Goal: Task Accomplishment & Management: Manage account settings

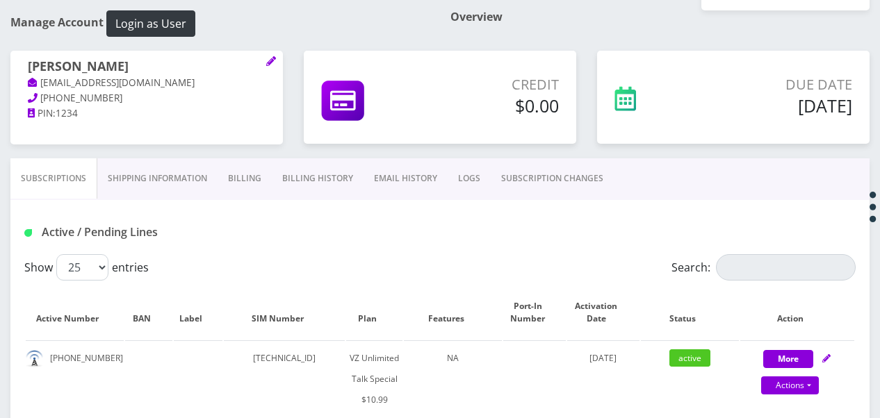
scroll to position [69, 0]
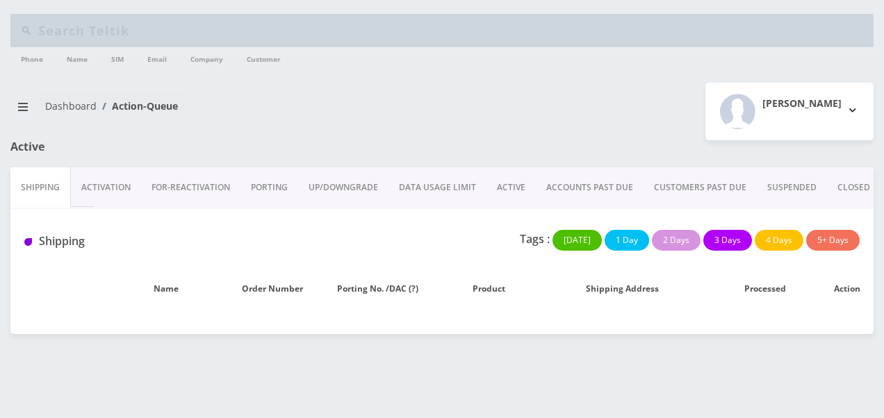
click at [514, 185] on link "ACTIVE" at bounding box center [510, 187] width 49 height 40
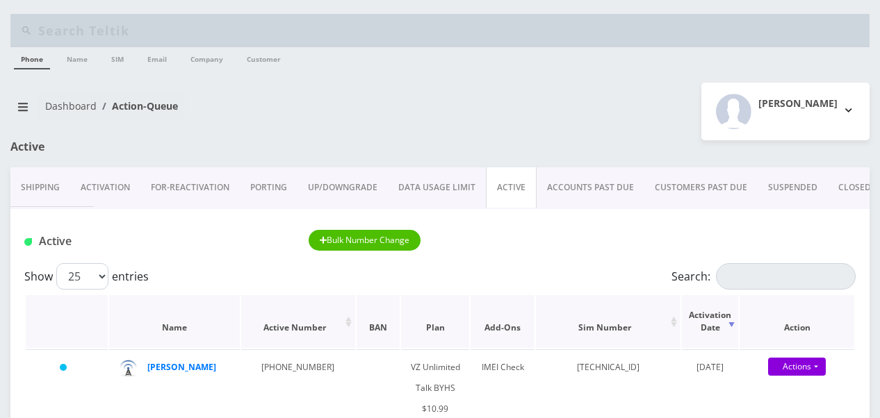
click at [834, 300] on th "Action" at bounding box center [796, 321] width 115 height 53
click at [814, 285] on input "Search:" at bounding box center [786, 276] width 140 height 26
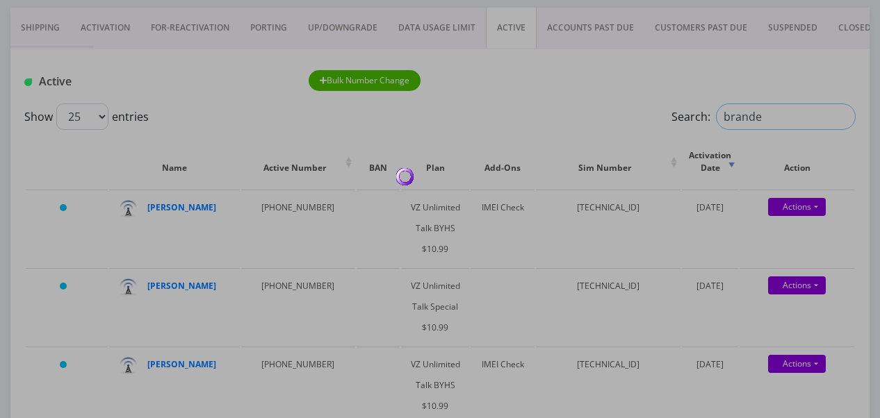
scroll to position [139, 0]
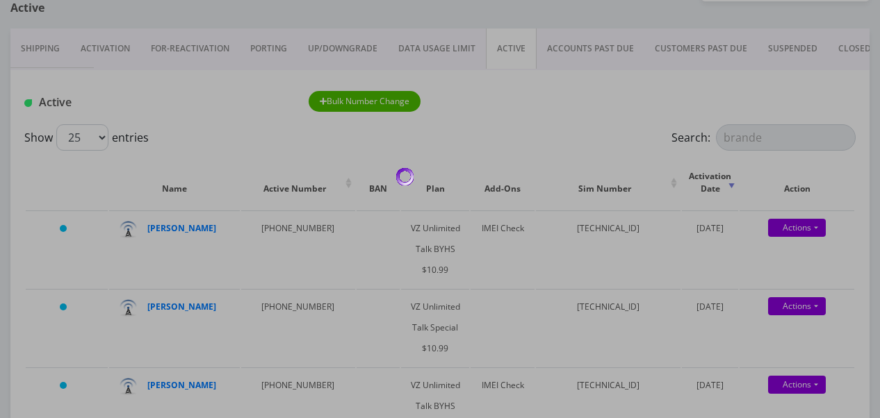
click at [809, 140] on div at bounding box center [440, 209] width 880 height 418
click at [771, 136] on div at bounding box center [440, 209] width 880 height 418
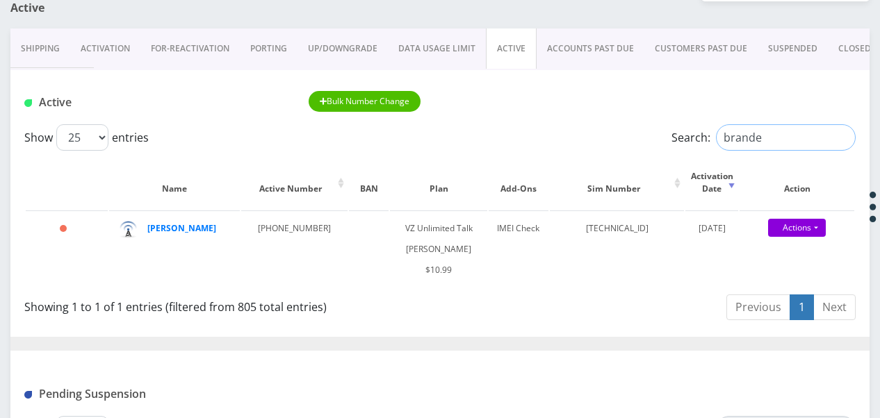
drag, startPoint x: 767, startPoint y: 135, endPoint x: 608, endPoint y: 142, distance: 159.3
click at [648, 147] on div "Search: brande" at bounding box center [752, 137] width 208 height 26
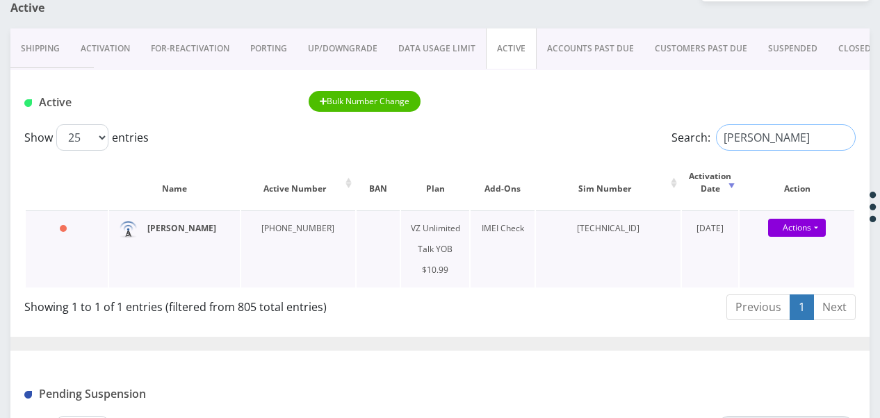
type input "davis"
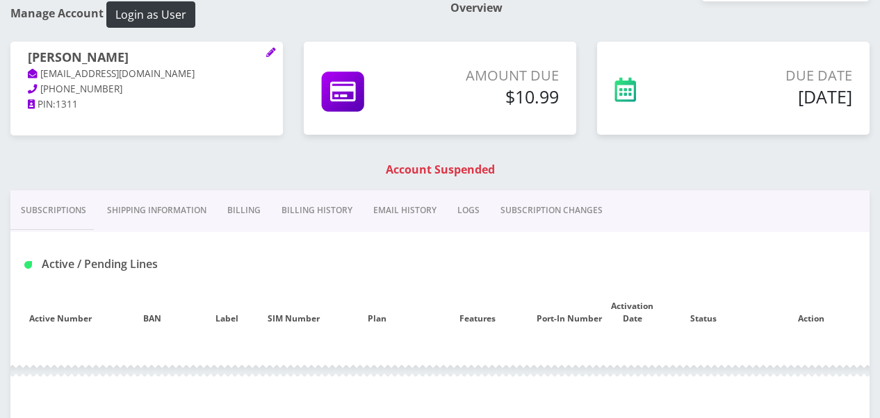
click at [56, 206] on link "Subscriptions" at bounding box center [53, 210] width 86 height 40
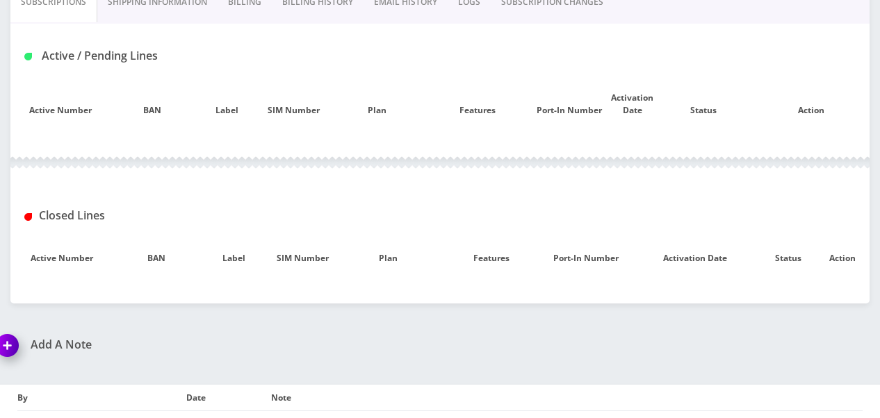
scroll to position [139, 0]
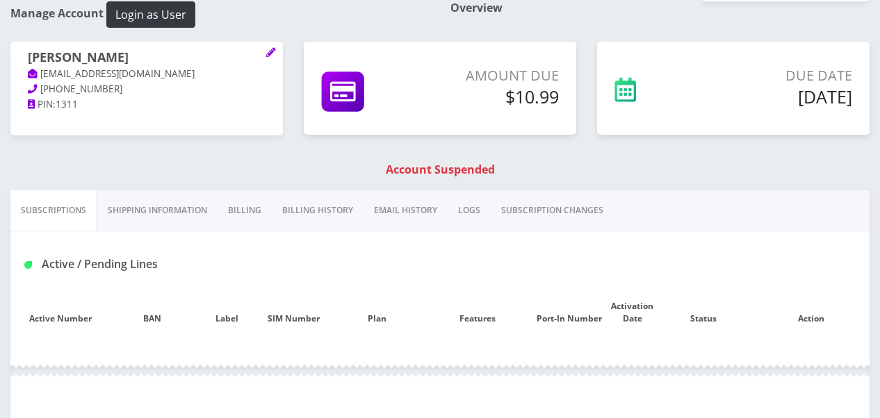
click at [193, 192] on link "Shipping Information" at bounding box center [157, 210] width 120 height 40
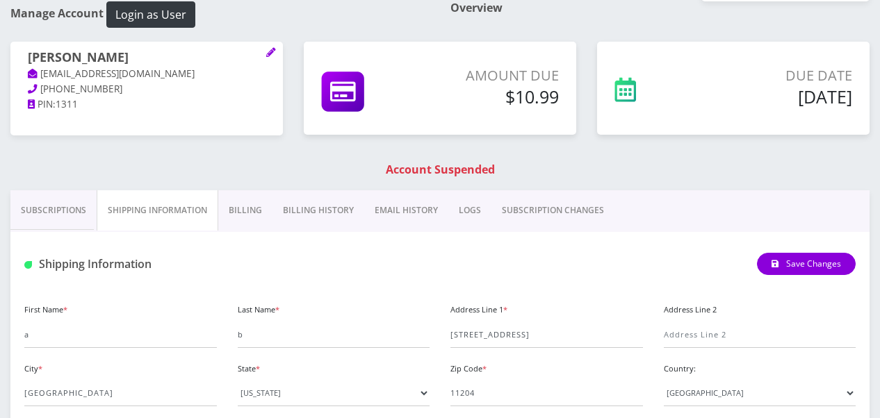
click at [66, 200] on link "Subscriptions" at bounding box center [53, 210] width 86 height 40
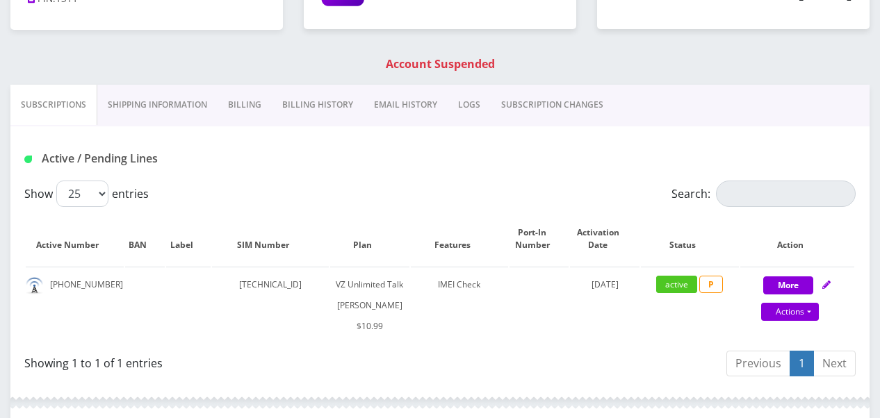
scroll to position [417, 0]
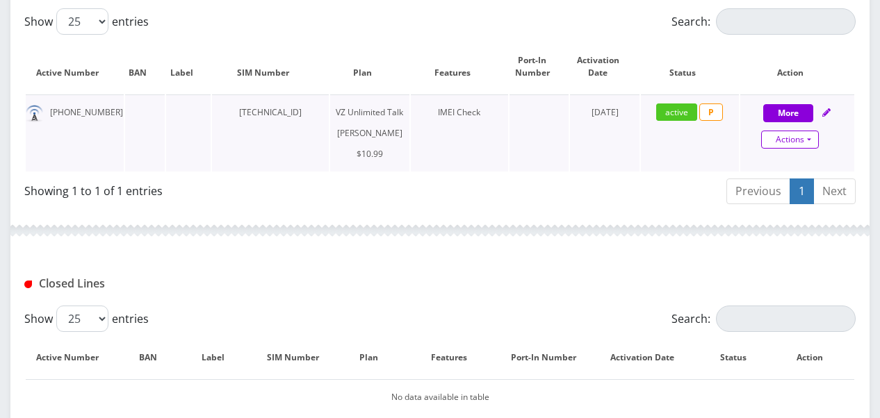
click at [810, 136] on link "Actions" at bounding box center [790, 140] width 58 height 18
select select "366"
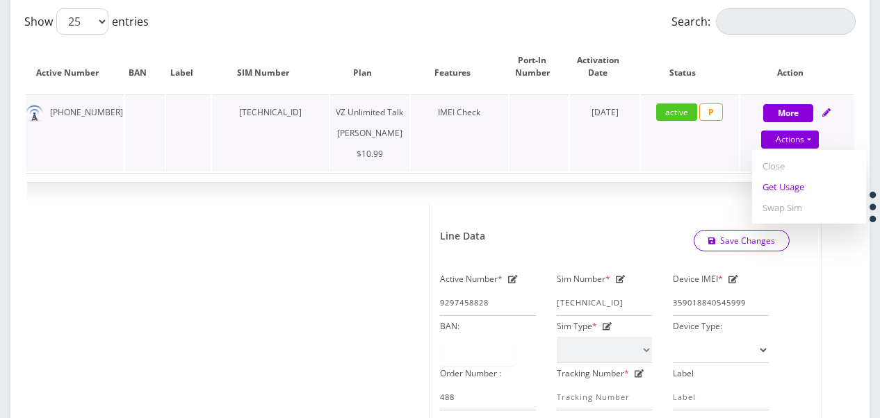
click at [780, 193] on link "Get Usage" at bounding box center [809, 187] width 114 height 21
select select "366"
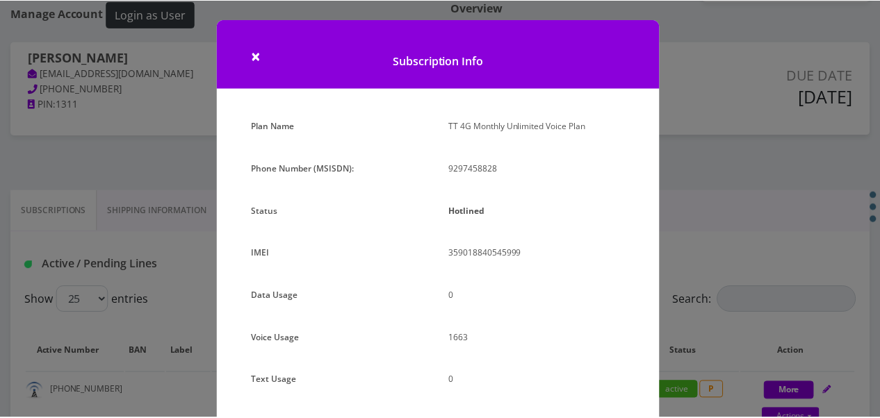
scroll to position [170, 0]
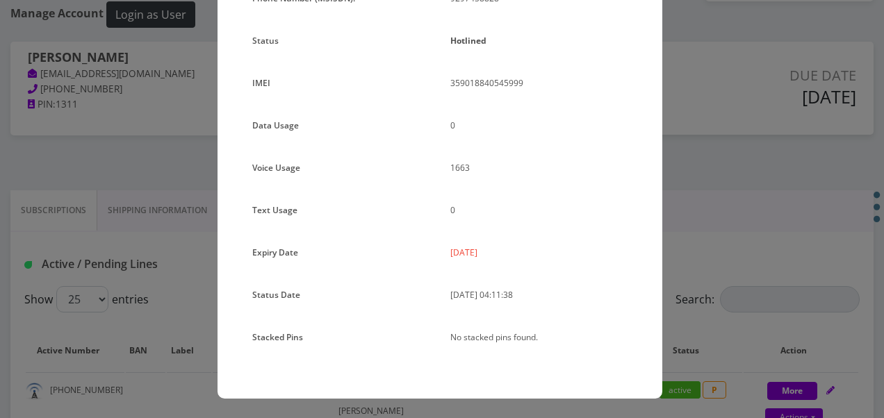
click at [667, 165] on div "× Subscription Info Plan Name TT 4G Monthly Unlimited Voice Plan Phone Number (…" at bounding box center [442, 209] width 884 height 418
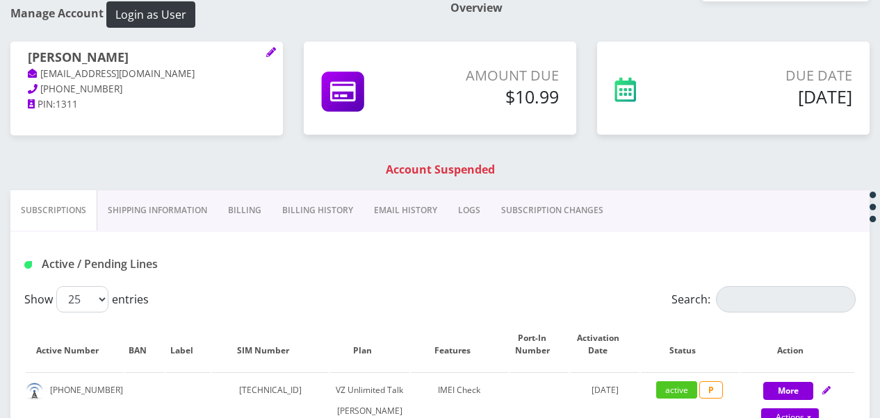
click at [185, 198] on link "Shipping Information" at bounding box center [157, 210] width 120 height 40
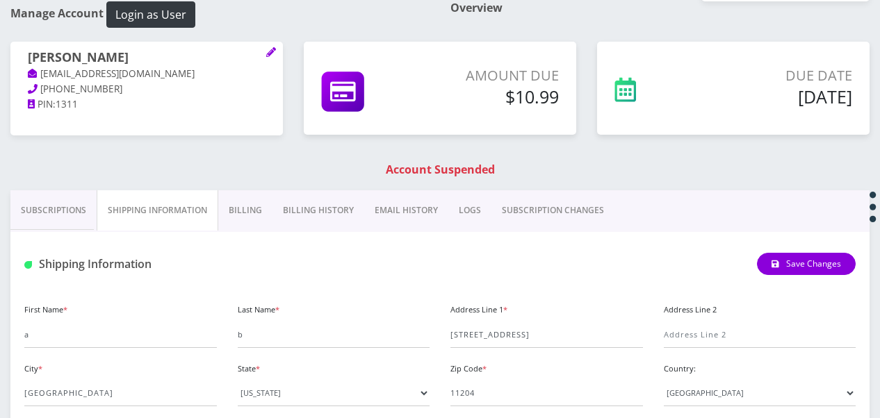
click at [243, 202] on link "Billing" at bounding box center [245, 210] width 54 height 40
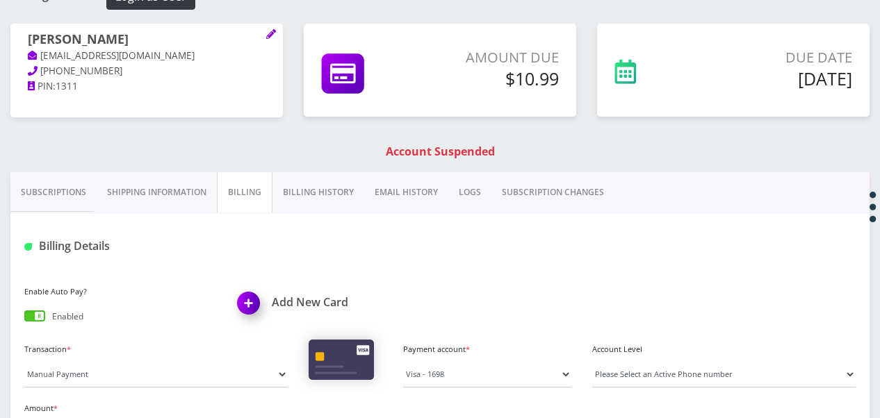
scroll to position [208, 0]
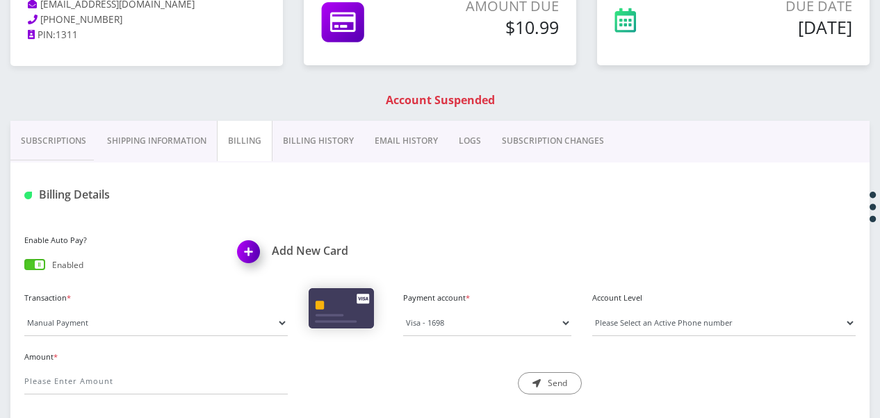
click at [315, 147] on link "Billing History" at bounding box center [318, 141] width 92 height 40
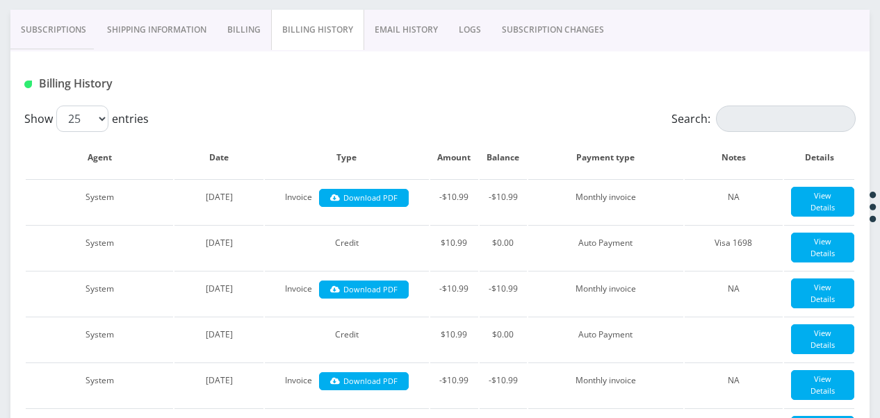
scroll to position [208, 0]
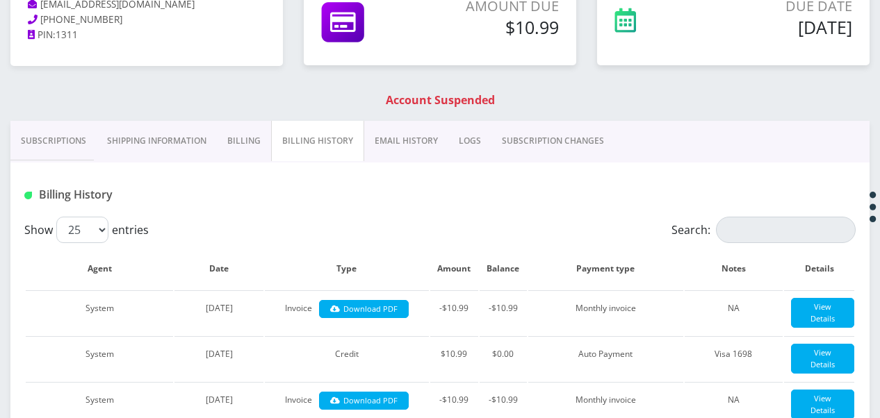
click at [232, 129] on link "Billing" at bounding box center [244, 141] width 54 height 40
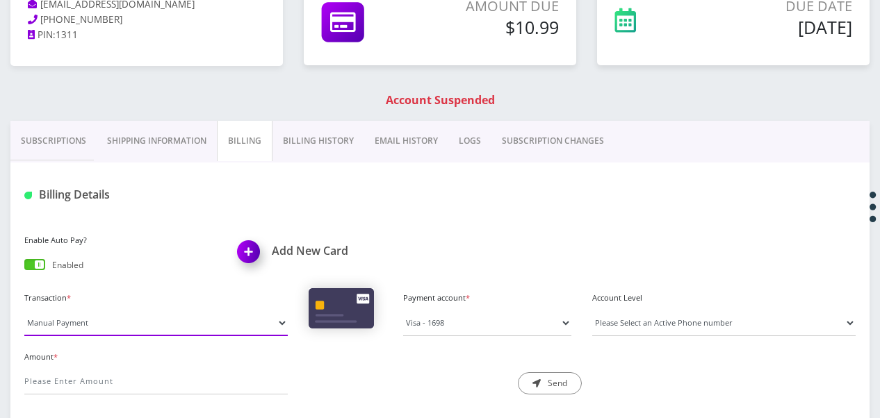
click at [221, 317] on select "Manual Payment Custom Charge Manual Credit Custom Invoice" at bounding box center [155, 323] width 263 height 26
select select "Custom Charge"
click at [24, 310] on select "Manual Payment Custom Charge Manual Credit Custom Invoice" at bounding box center [155, 323] width 263 height 26
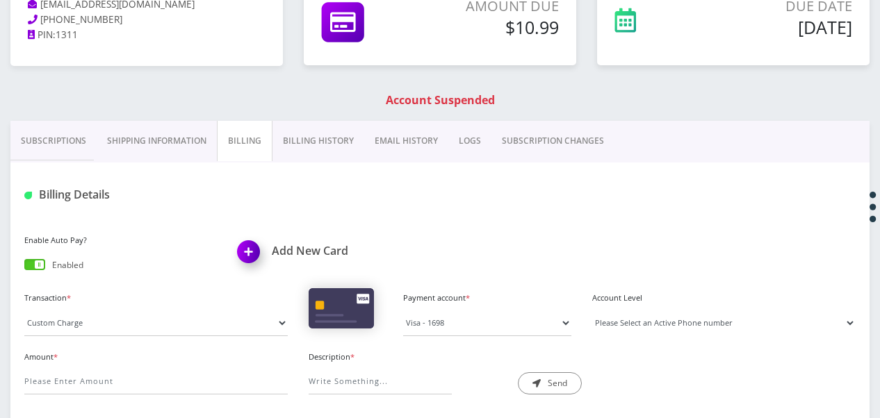
click at [613, 311] on select "Please Select an Active Phone number [PHONE_NUMBER]" at bounding box center [723, 323] width 263 height 26
select select "94338"
click at [592, 310] on select "Please Select an Active Phone number [PHONE_NUMBER]" at bounding box center [723, 323] width 263 height 26
click at [190, 378] on input "Amount *" at bounding box center [155, 381] width 263 height 26
type input "10.99"
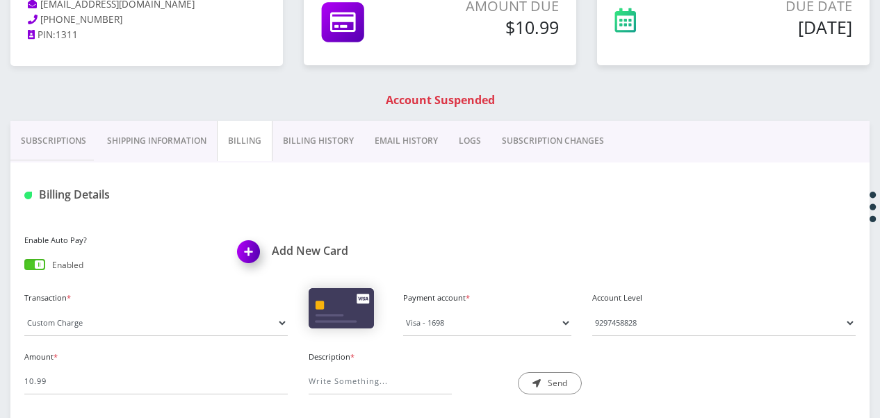
click at [394, 398] on div "Amount * 10.99 Description * Send" at bounding box center [440, 376] width 852 height 59
click at [386, 382] on input "Description *" at bounding box center [380, 381] width 143 height 26
click at [225, 334] on select "Manual Payment Custom Charge Manual Credit Custom Invoice" at bounding box center [155, 323] width 263 height 26
select select "Manual Payment"
click at [24, 310] on select "Manual Payment Custom Charge Manual Credit Custom Invoice" at bounding box center [155, 323] width 263 height 26
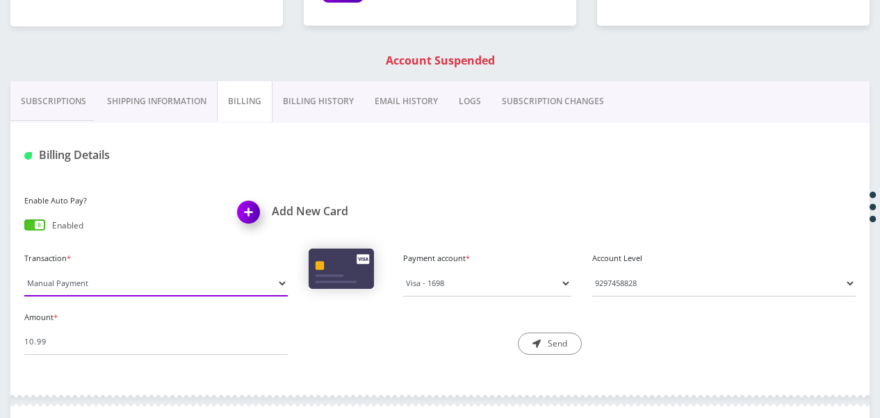
scroll to position [278, 0]
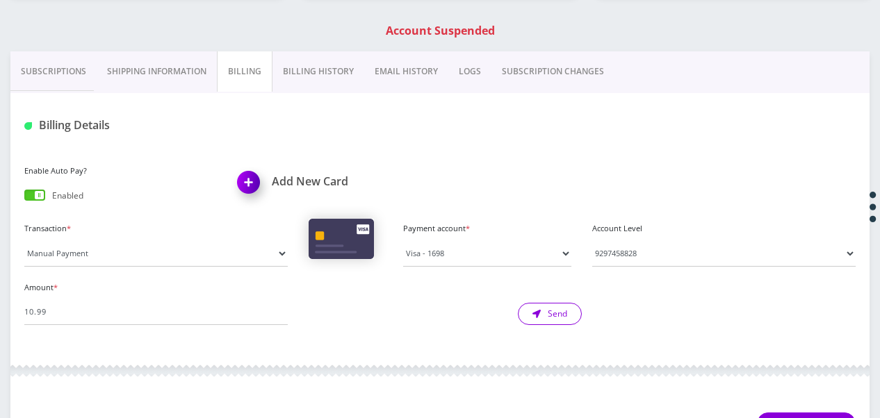
click at [562, 318] on button "Send" at bounding box center [550, 314] width 64 height 22
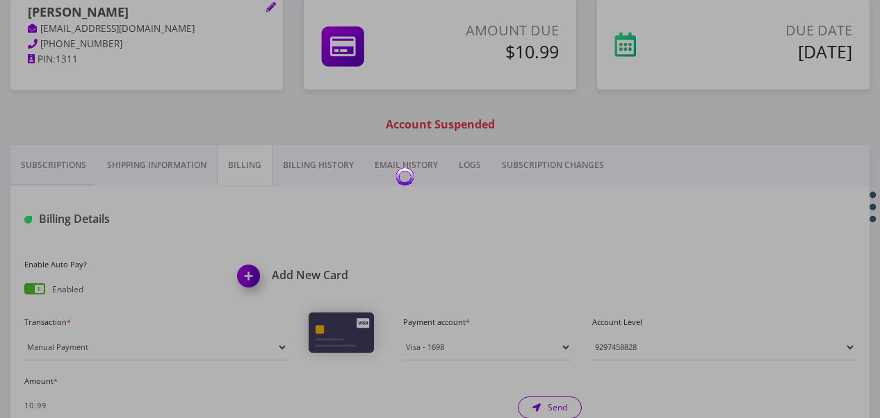
scroll to position [0, 0]
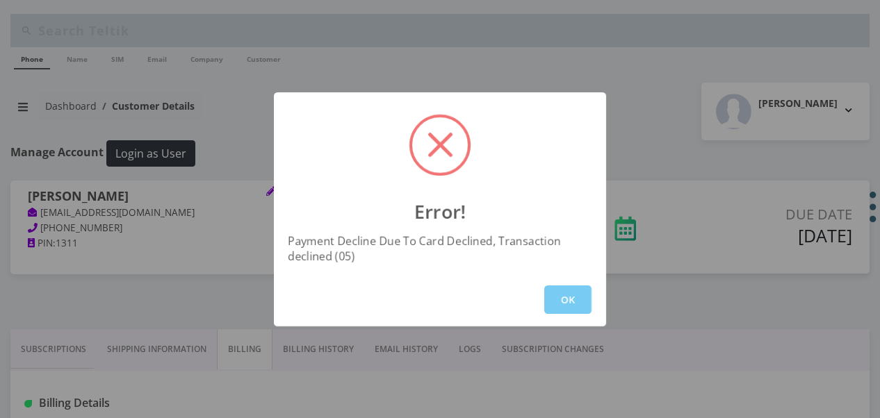
click at [563, 293] on button "OK" at bounding box center [567, 300] width 47 height 28
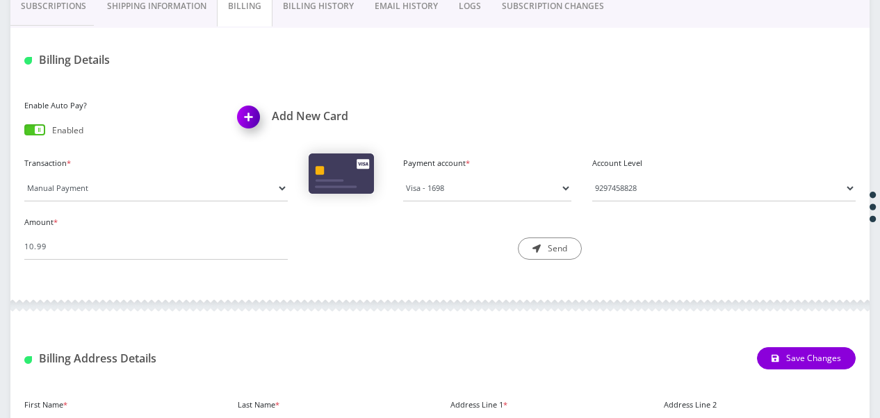
scroll to position [347, 0]
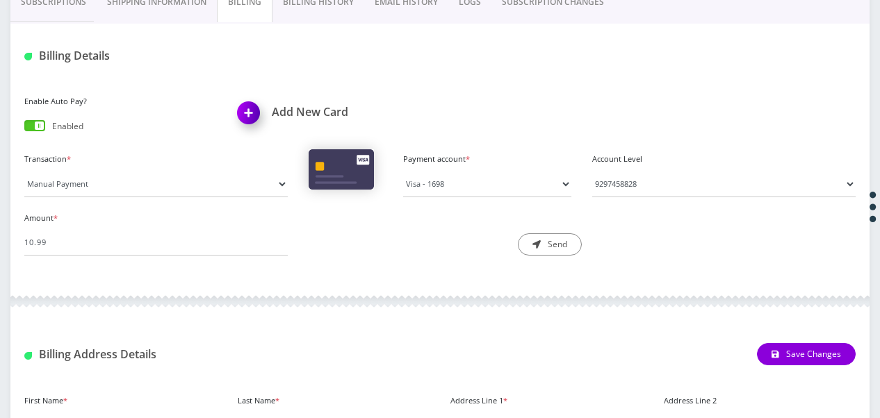
click at [422, 168] on div "Payment account * Visa - 1698 Please select a payment account" at bounding box center [487, 173] width 189 height 48
click at [424, 179] on select "Visa - 1698" at bounding box center [487, 184] width 168 height 26
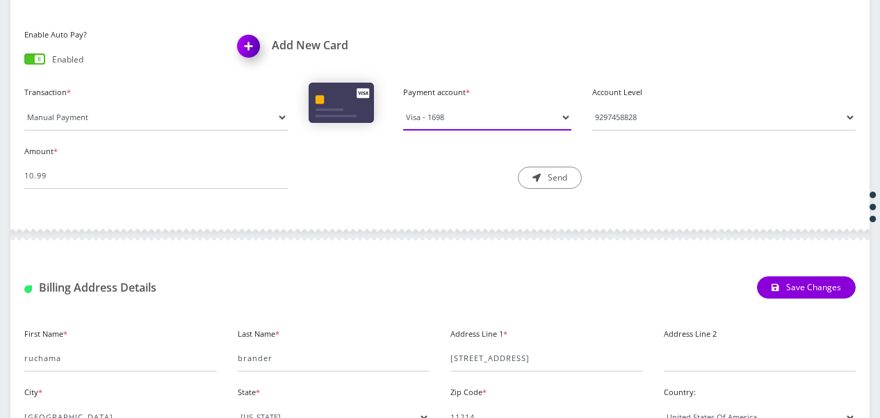
scroll to position [345, 0]
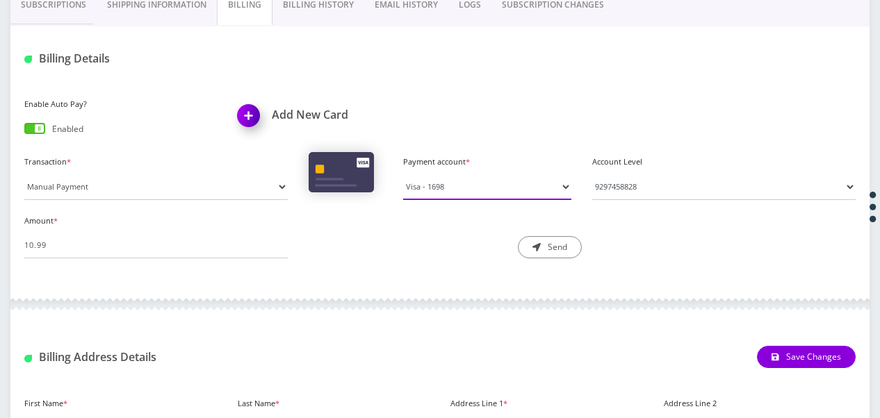
click at [432, 186] on select "Visa - 1698" at bounding box center [487, 187] width 168 height 26
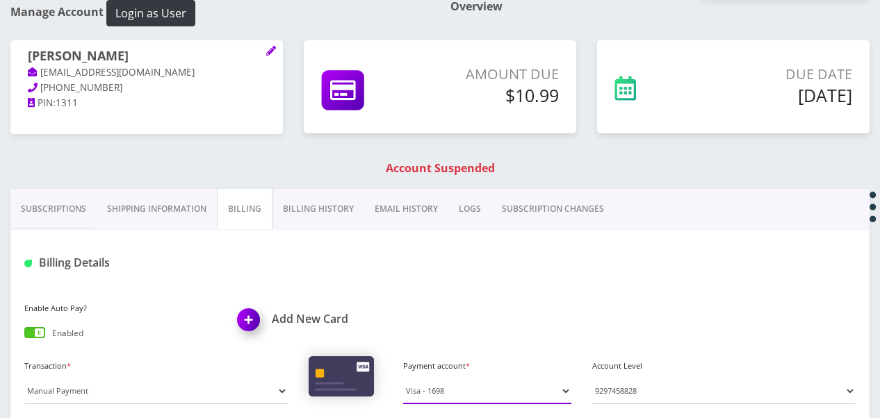
scroll to position [136, 0]
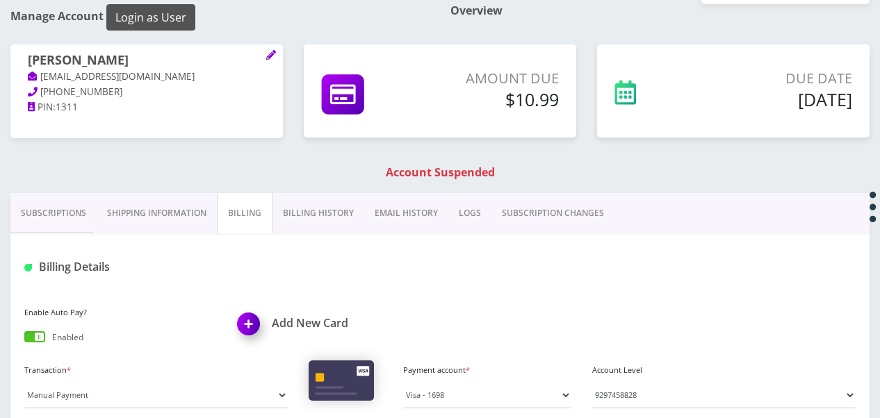
click at [162, 17] on button "Login as User" at bounding box center [150, 17] width 89 height 26
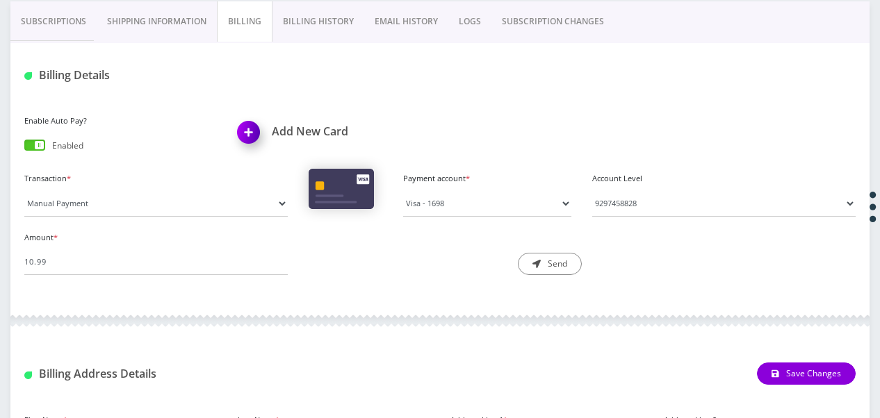
scroll to position [345, 0]
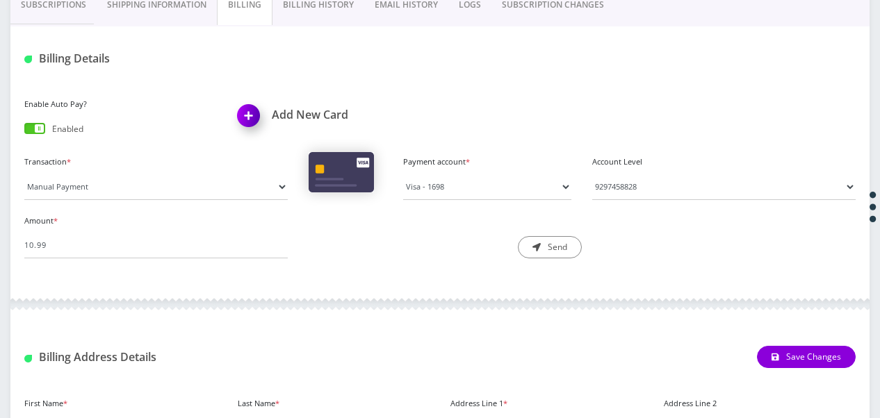
click at [638, 169] on div "Account Level Please Select an Active Phone number 9297458828 Please select a P…" at bounding box center [724, 176] width 284 height 48
click at [629, 190] on select "Please Select an Active Phone number [PHONE_NUMBER]" at bounding box center [723, 187] width 263 height 26
select select "94338"
click at [592, 174] on select "Please Select an Active Phone number [PHONE_NUMBER]" at bounding box center [723, 187] width 263 height 26
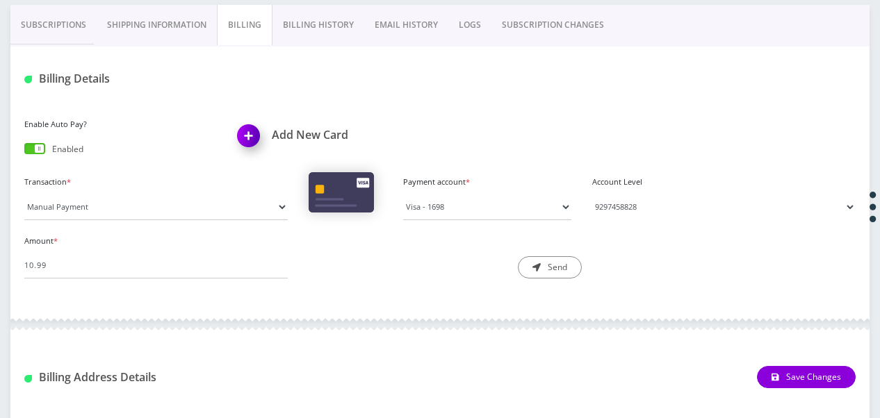
scroll to position [206, 0]
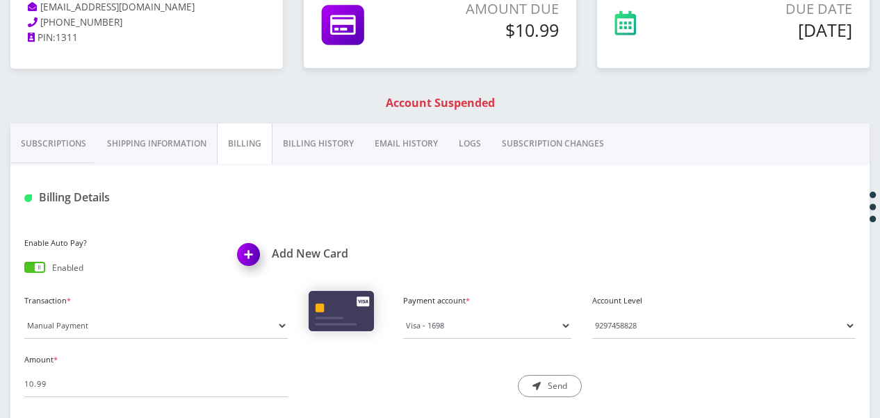
click at [287, 137] on link "Billing History" at bounding box center [318, 144] width 92 height 40
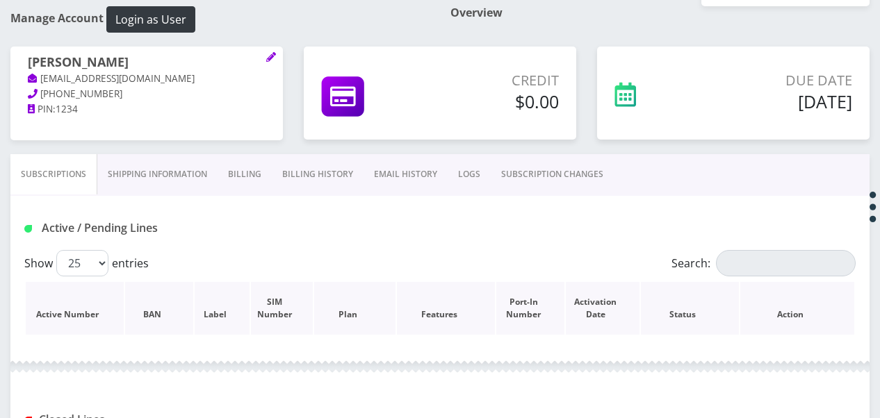
scroll to position [278, 0]
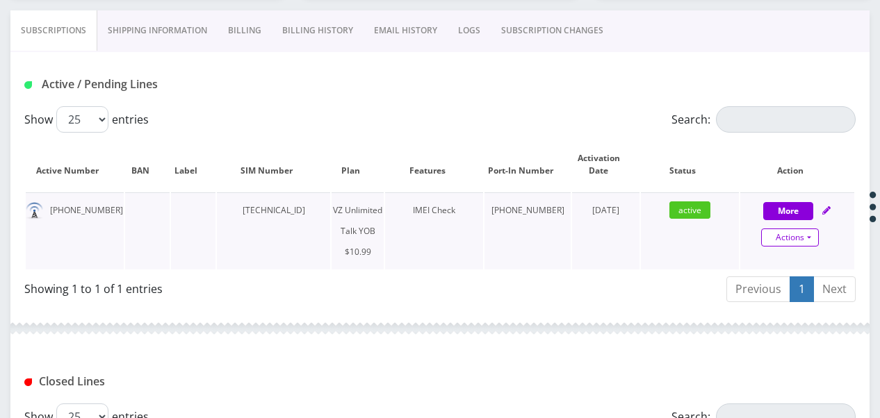
click at [807, 232] on link "Actions" at bounding box center [790, 238] width 58 height 18
select select "464"
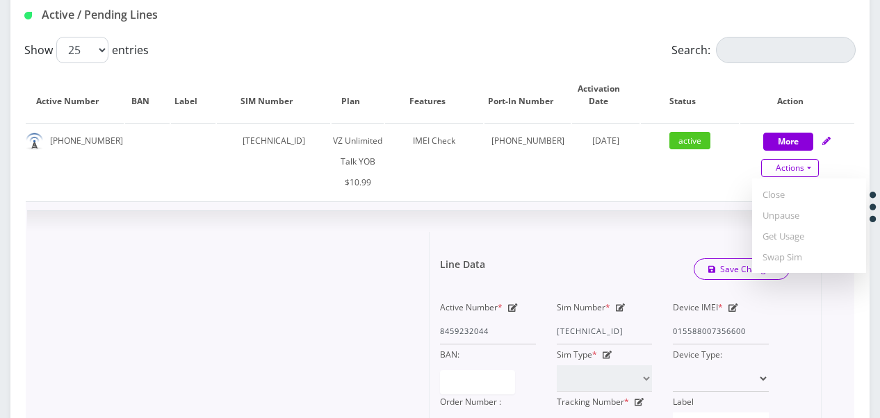
scroll to position [486, 0]
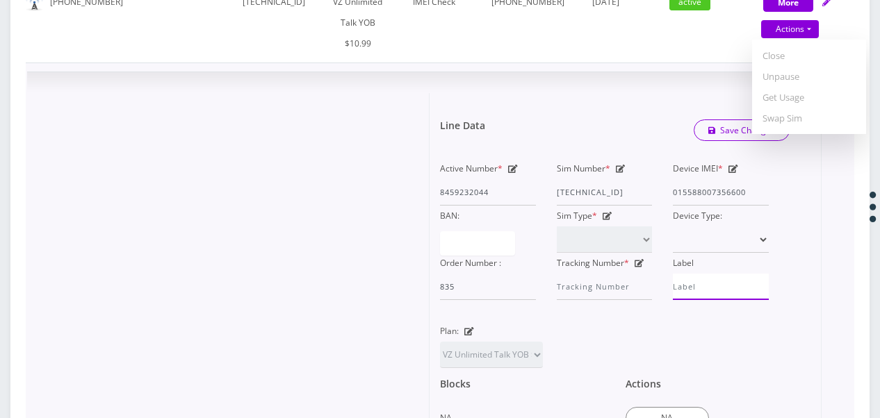
click at [698, 292] on input "Label" at bounding box center [721, 287] width 96 height 26
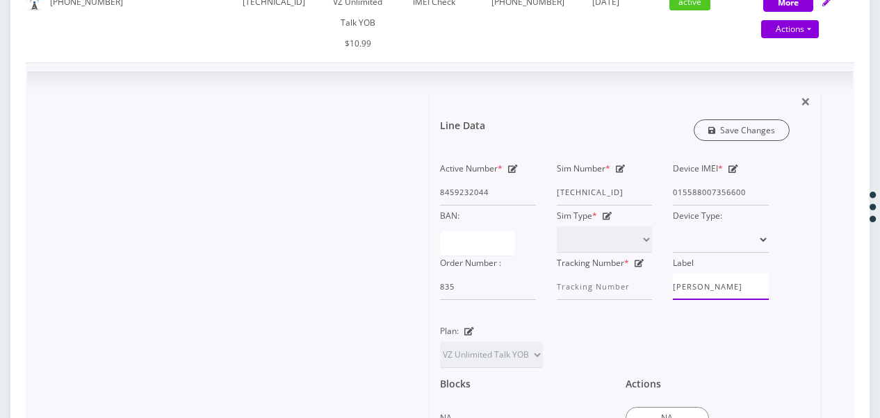
type input "Leah"
click at [727, 133] on link "Save Changes" at bounding box center [742, 131] width 97 height 22
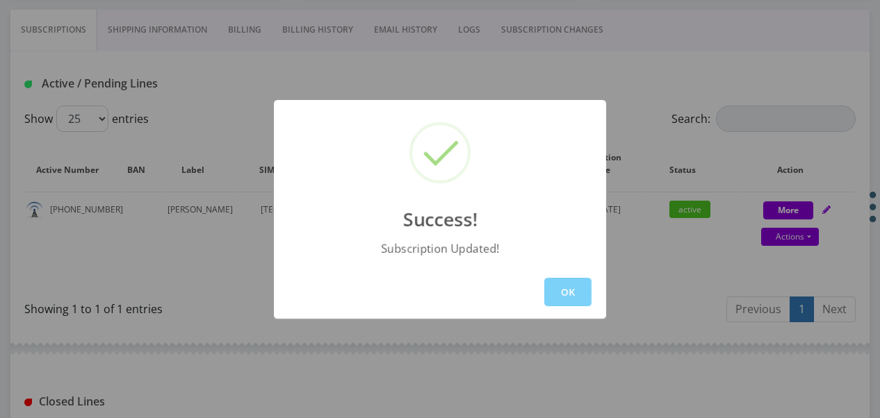
scroll to position [278, 0]
click at [552, 278] on button "OK" at bounding box center [567, 292] width 47 height 28
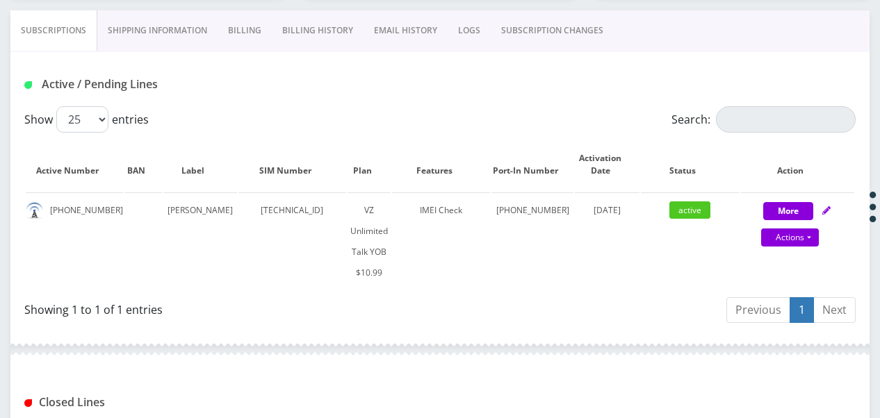
click at [232, 31] on link "Billing" at bounding box center [245, 30] width 54 height 40
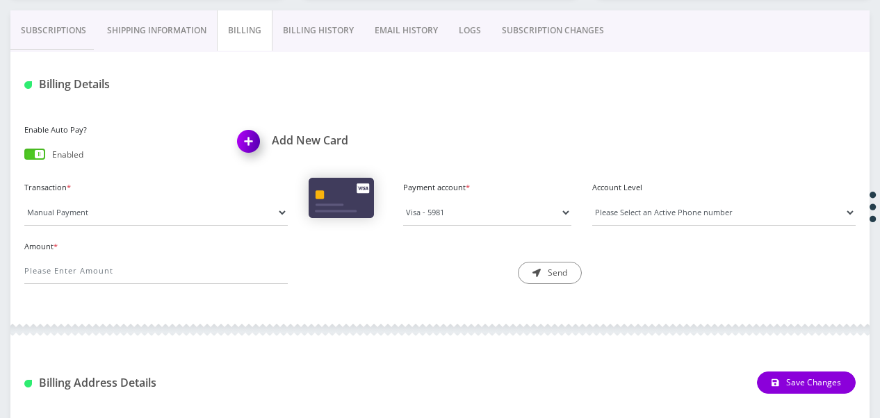
click at [42, 38] on link "Subscriptions" at bounding box center [53, 30] width 86 height 40
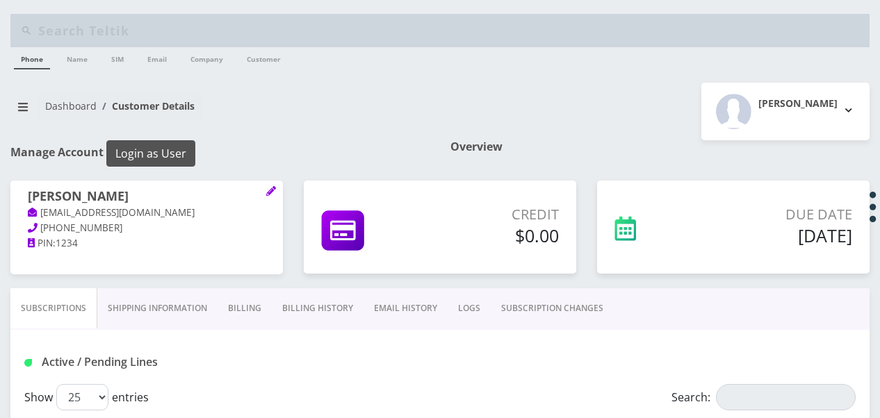
click at [152, 154] on button "Login as User" at bounding box center [150, 153] width 89 height 26
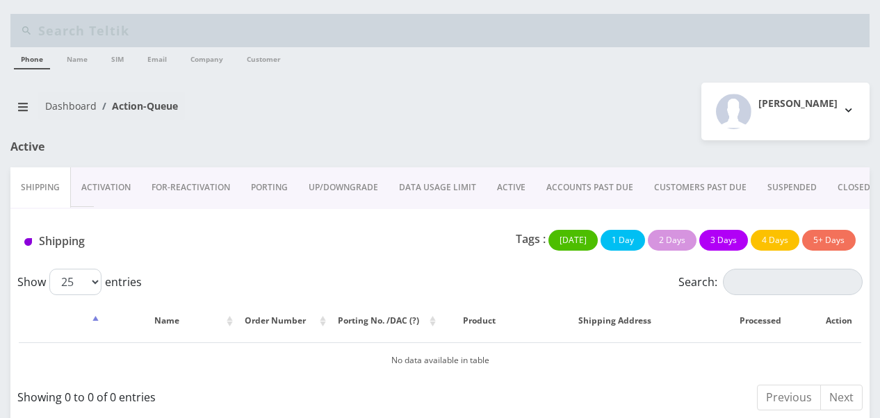
click at [496, 190] on link "ACTIVE" at bounding box center [510, 187] width 49 height 40
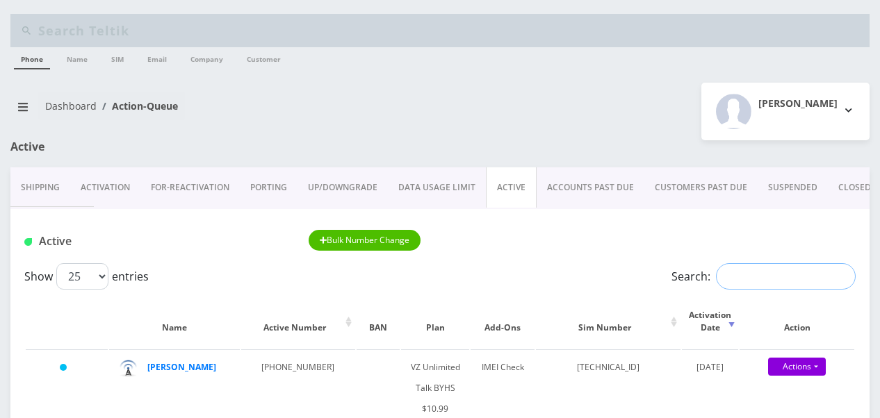
click at [766, 275] on input "Search:" at bounding box center [786, 276] width 140 height 26
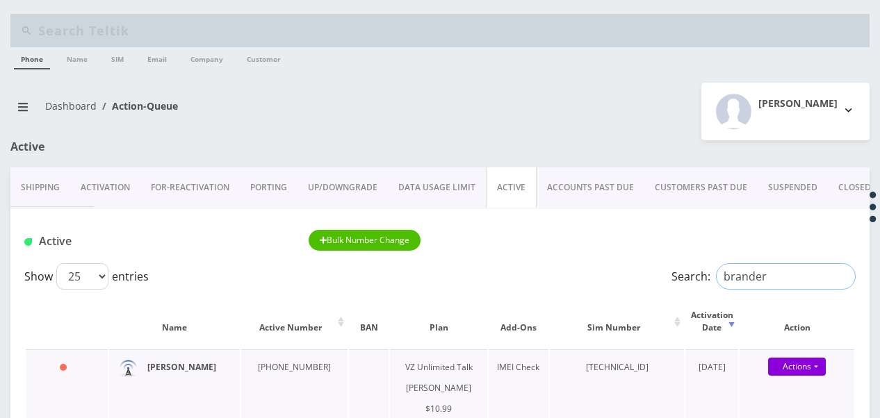
type input "brander"
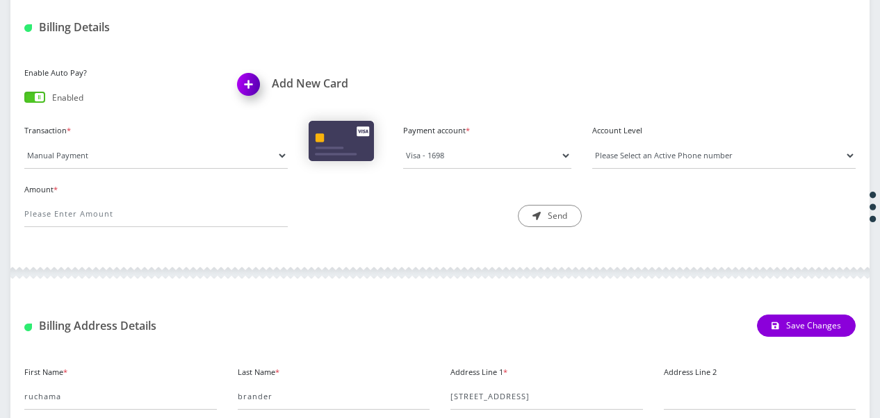
scroll to position [484, 0]
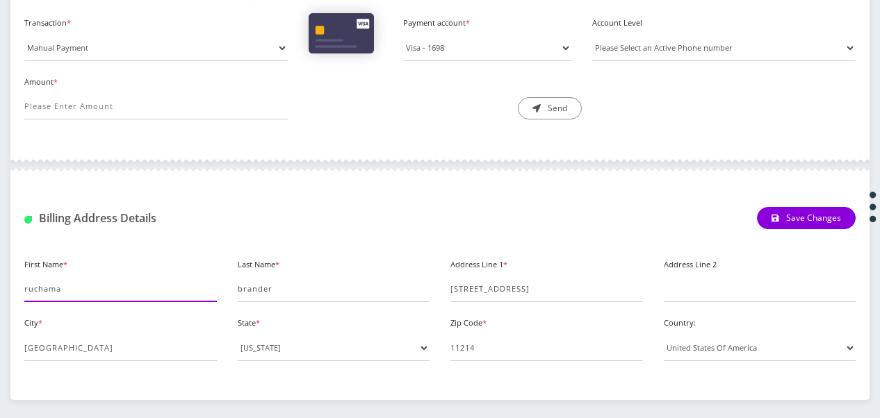
drag, startPoint x: 99, startPoint y: 293, endPoint x: 0, endPoint y: 303, distance: 99.2
click at [0, 303] on html "Phone Name SIM Email Company Customer Action Queues Support Email Template Emai…" at bounding box center [440, 107] width 880 height 1182
type input "ruchama"
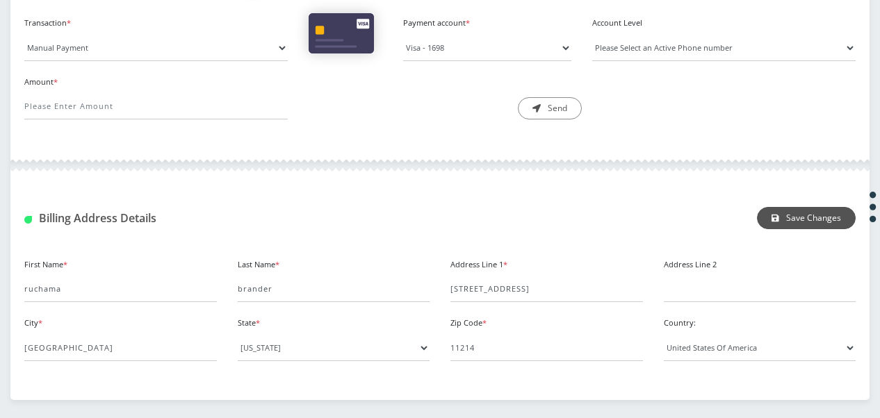
click at [792, 213] on button "Save Changes" at bounding box center [806, 218] width 99 height 22
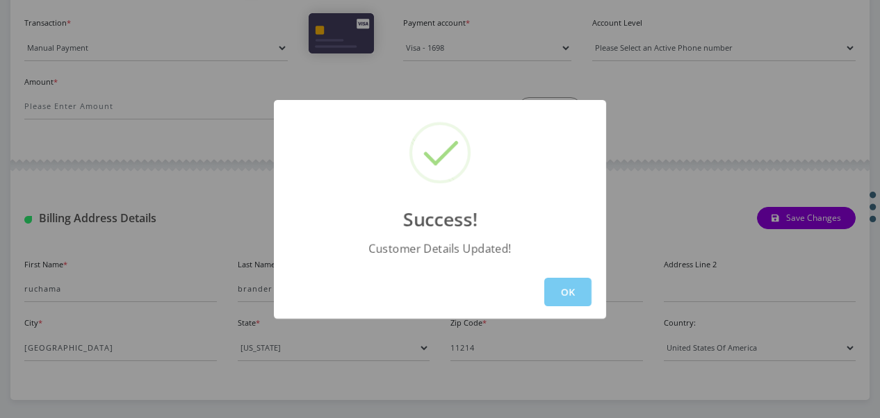
click at [573, 285] on button "OK" at bounding box center [567, 292] width 47 height 28
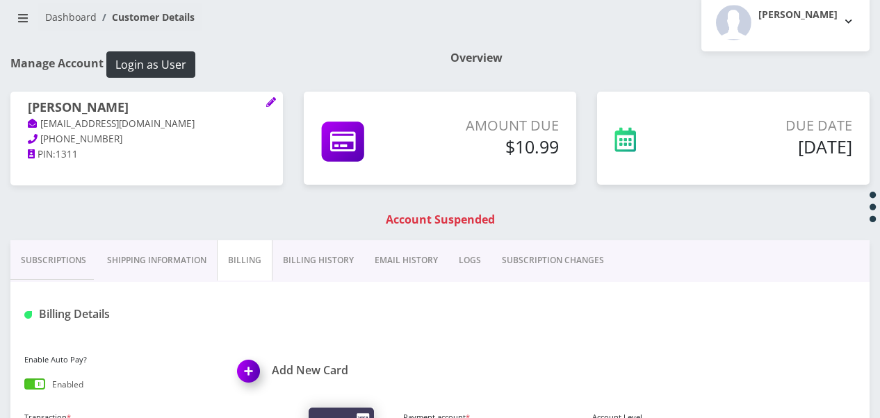
scroll to position [67, 0]
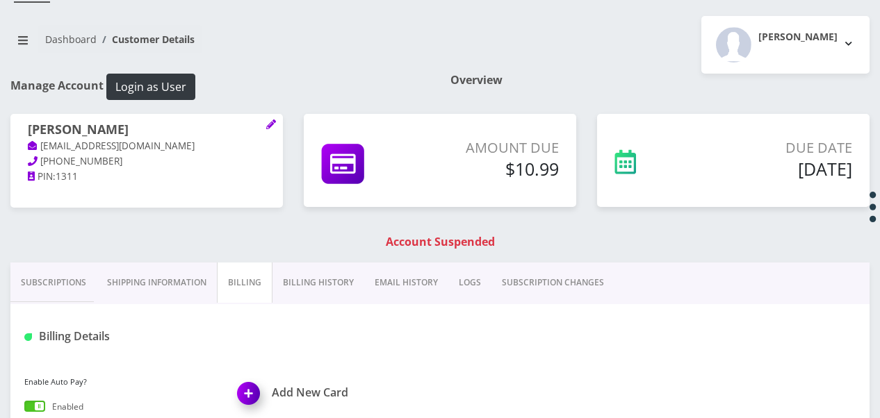
click at [183, 282] on link "Shipping Information" at bounding box center [157, 283] width 120 height 40
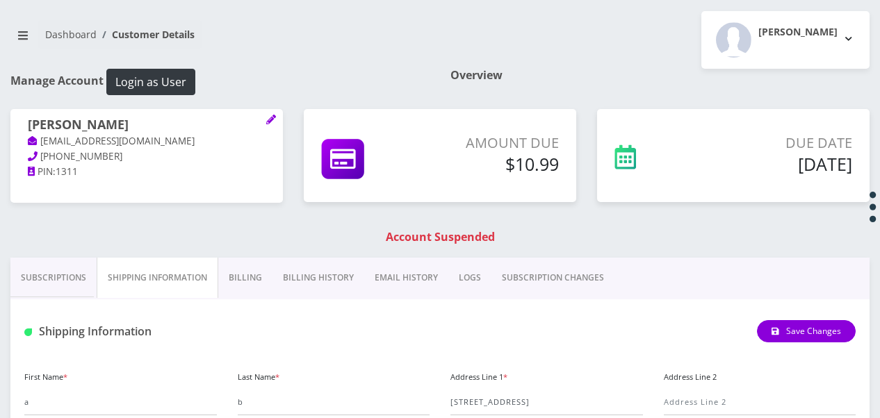
scroll to position [67, 0]
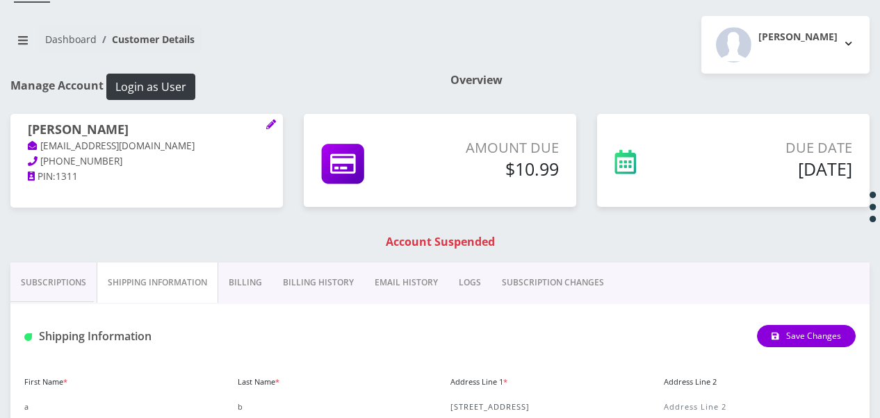
click at [321, 280] on link "Billing History" at bounding box center [318, 283] width 92 height 40
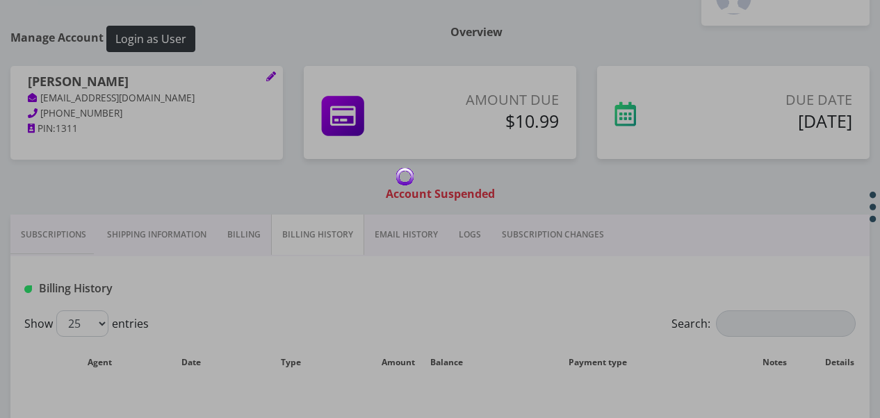
scroll to position [136, 0]
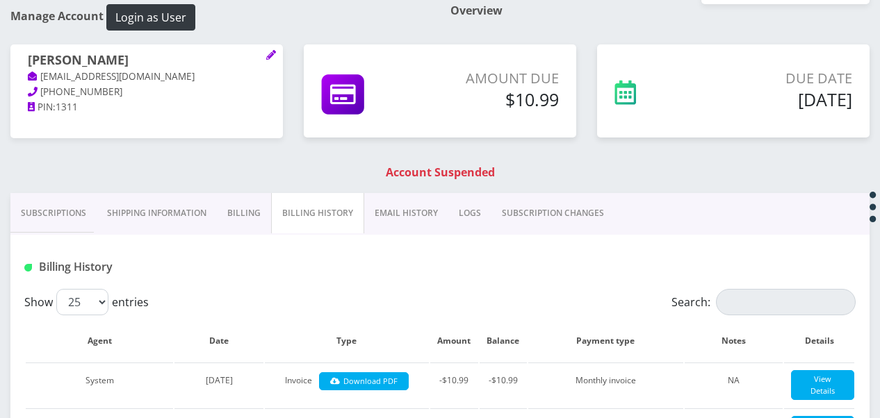
click at [236, 213] on link "Billing" at bounding box center [244, 213] width 54 height 40
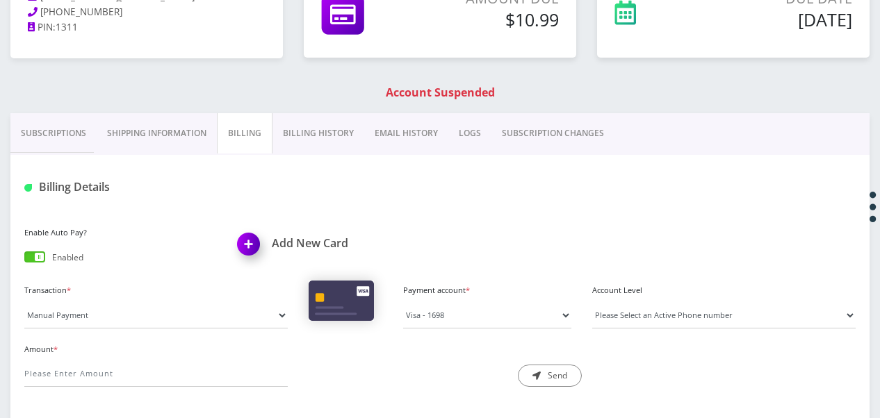
scroll to position [345, 0]
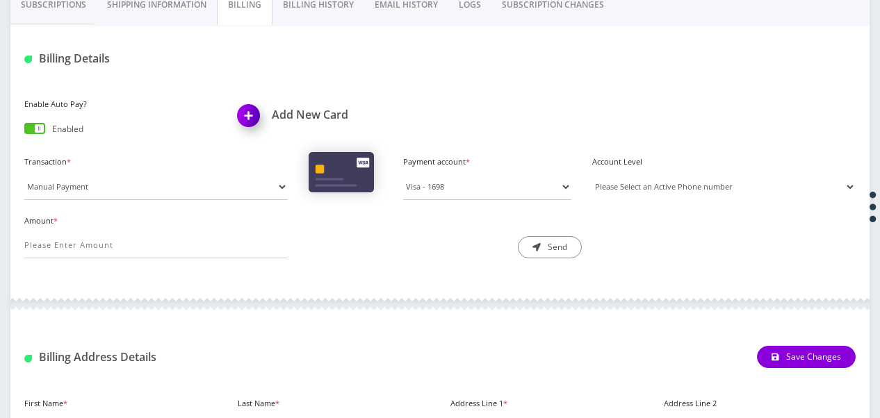
click at [674, 177] on select "Please Select an Active Phone number 9297458828" at bounding box center [723, 187] width 263 height 26
select select "94338"
click at [592, 174] on select "Please Select an Active Phone number 9297458828" at bounding box center [723, 187] width 263 height 26
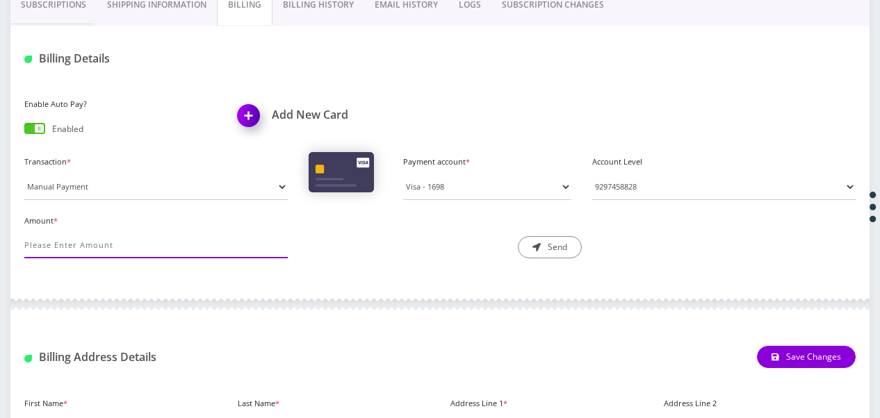
click at [229, 245] on input "Amount *" at bounding box center [155, 245] width 263 height 26
type input "10.99"
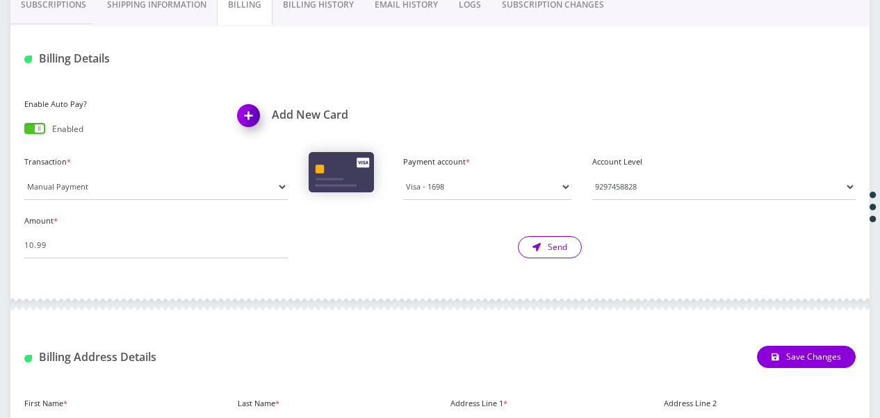
click at [575, 243] on button "Send" at bounding box center [550, 247] width 64 height 22
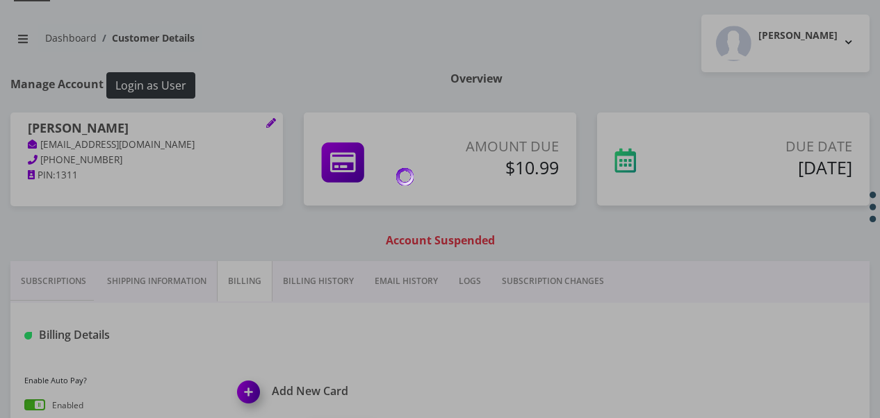
scroll to position [67, 0]
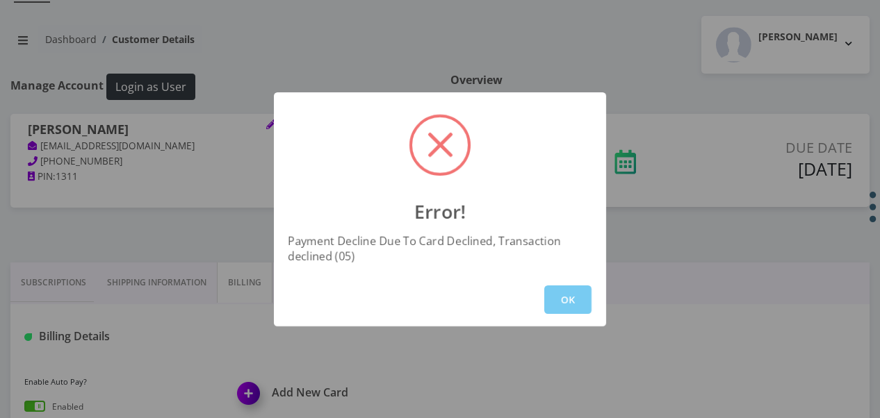
click at [566, 293] on button "OK" at bounding box center [567, 300] width 47 height 28
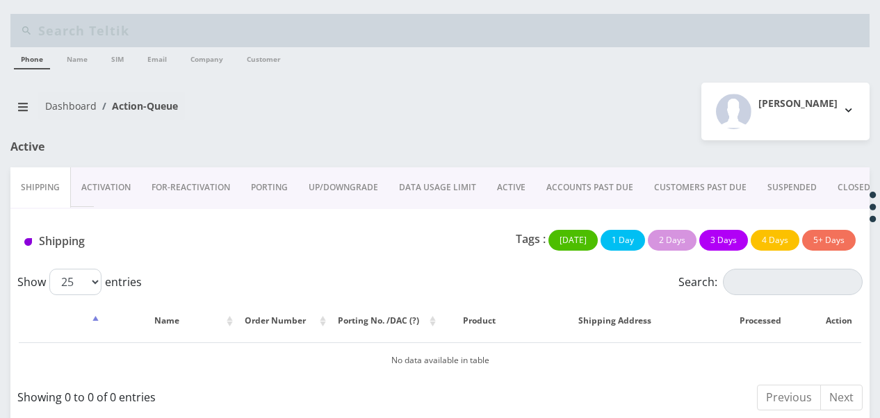
click at [517, 186] on link "ACTIVE" at bounding box center [510, 187] width 49 height 40
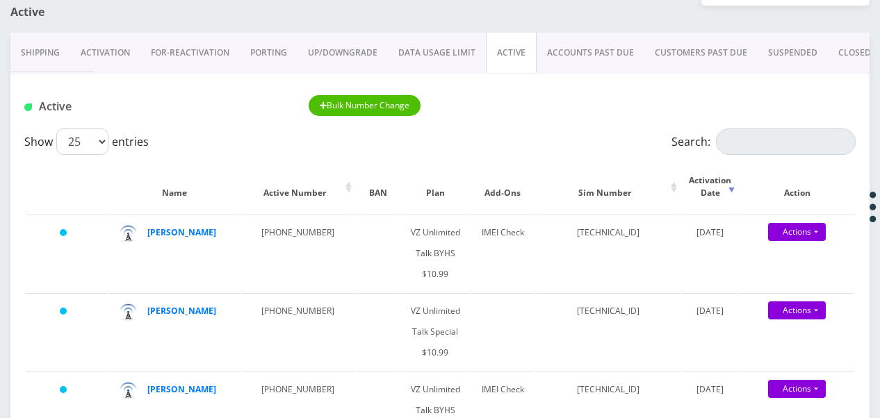
scroll to position [139, 0]
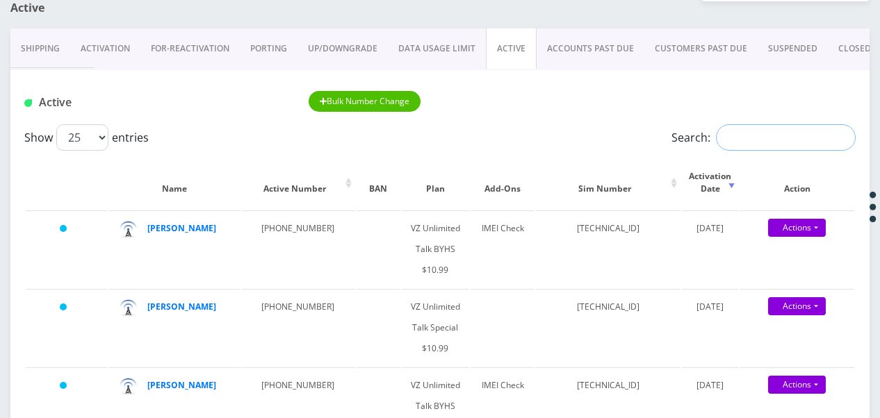
click at [742, 139] on input "Search:" at bounding box center [786, 137] width 140 height 26
type input "[PERSON_NAME]"
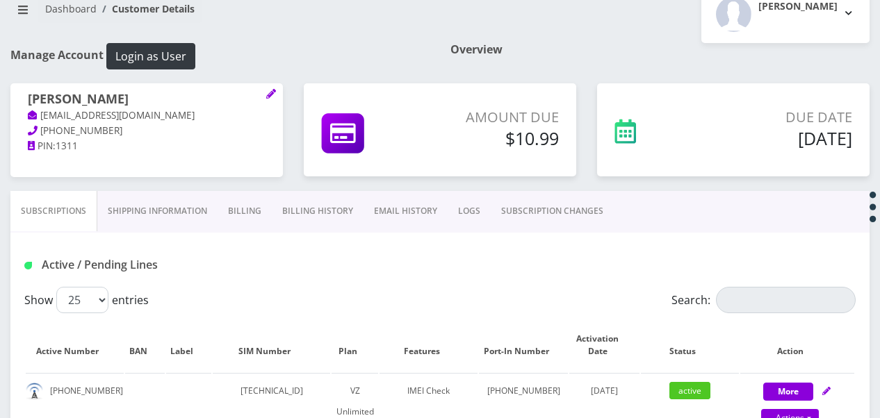
scroll to position [85, 0]
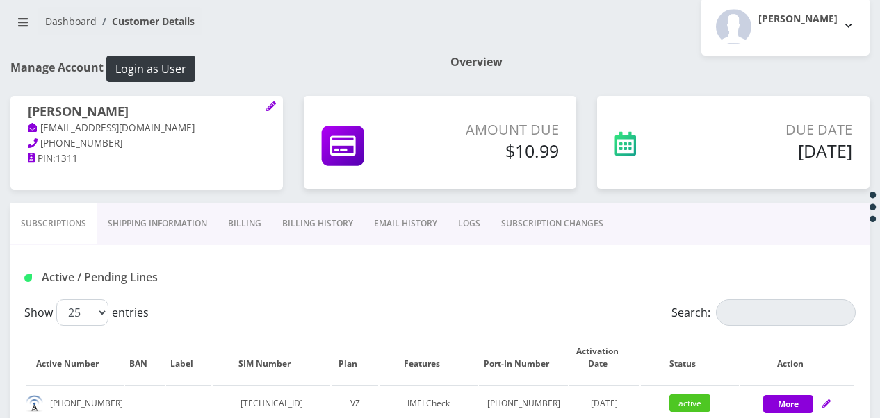
click at [516, 213] on link "SUBSCRIPTION CHANGES" at bounding box center [552, 224] width 123 height 40
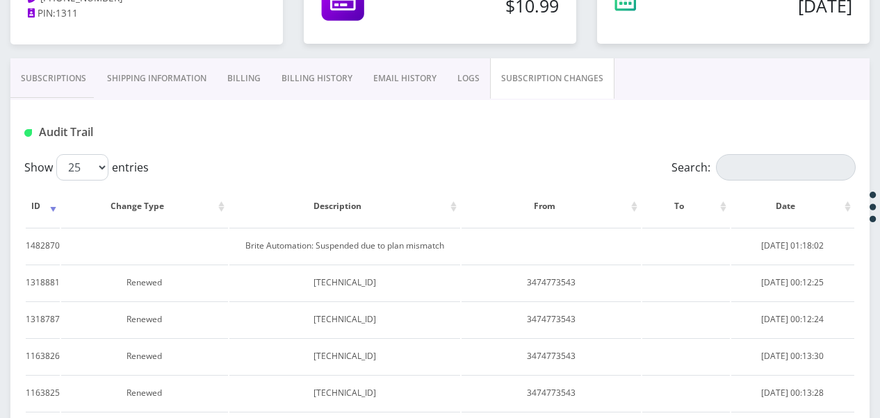
scroll to position [22, 0]
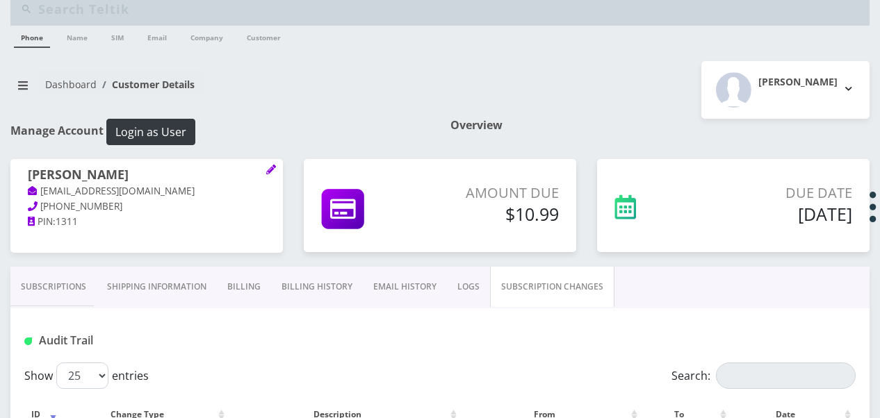
click at [62, 295] on link "Subscriptions" at bounding box center [53, 287] width 86 height 40
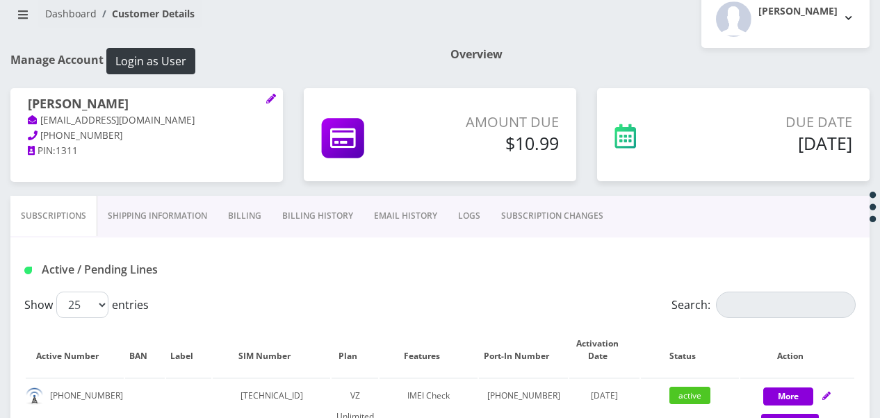
scroll to position [161, 0]
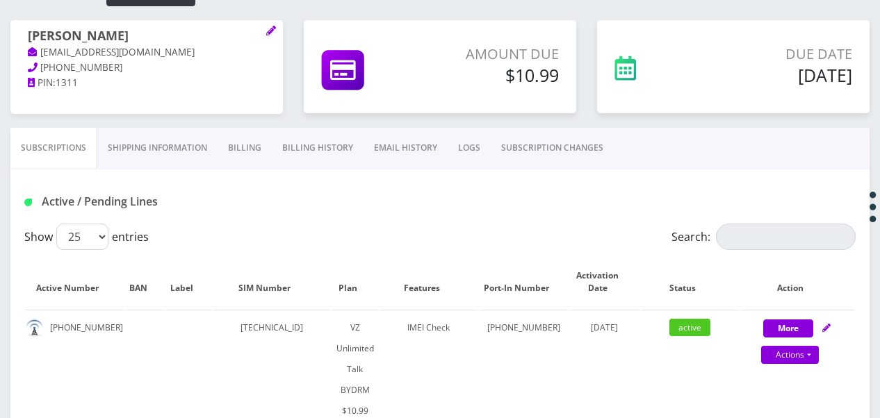
click at [199, 156] on link "Shipping Information" at bounding box center [157, 148] width 120 height 40
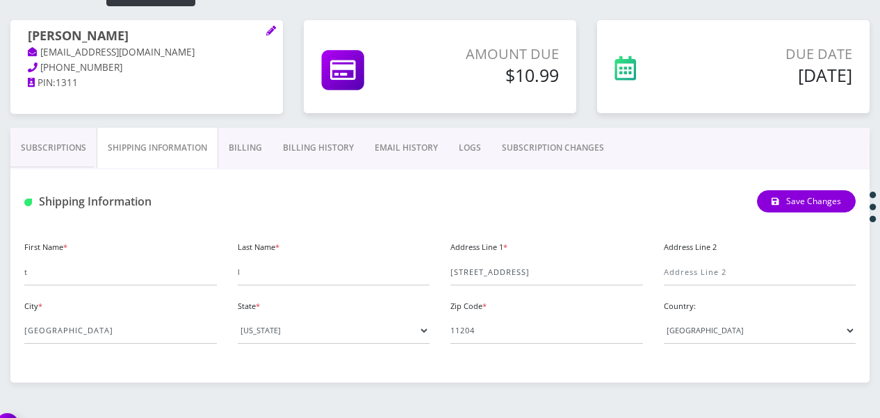
click at [239, 150] on link "Billing" at bounding box center [245, 148] width 54 height 40
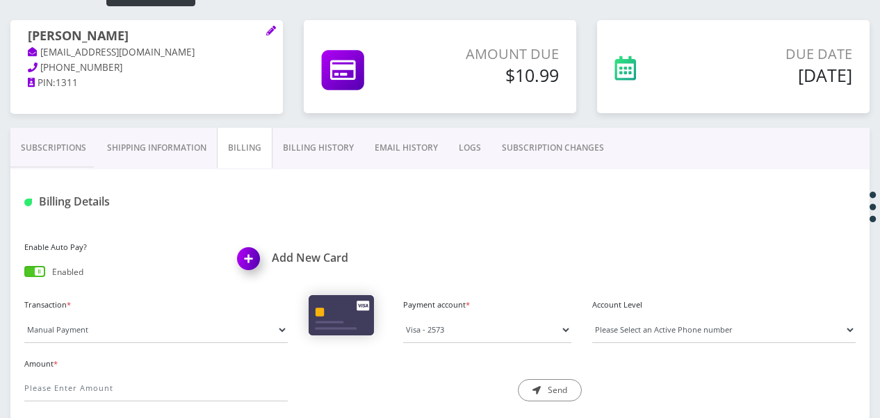
click at [25, 268] on span at bounding box center [34, 271] width 21 height 11
click at [24, 275] on input "checkbox" at bounding box center [24, 275] width 0 height 0
click at [313, 147] on link "Billing History" at bounding box center [318, 148] width 92 height 40
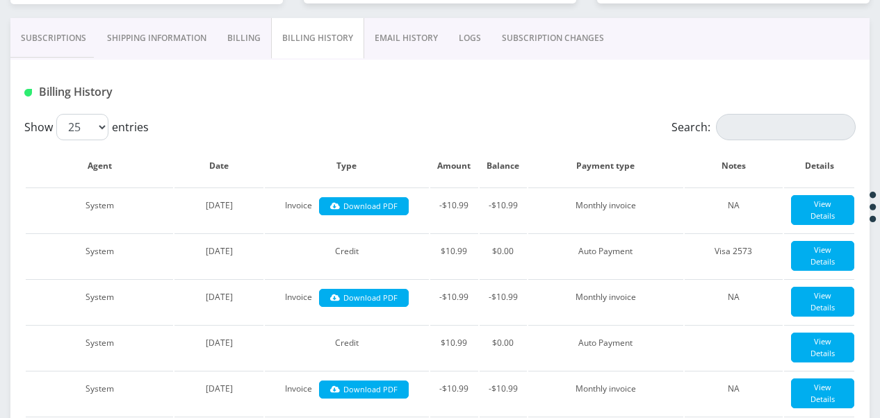
scroll to position [161, 0]
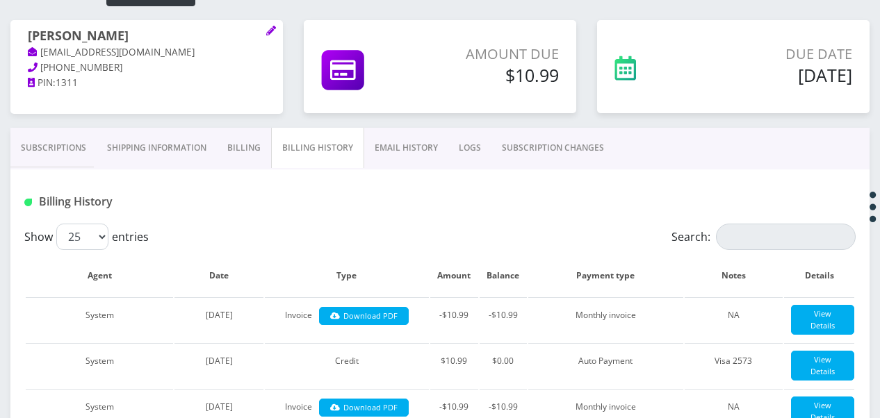
click at [260, 150] on link "Billing" at bounding box center [244, 148] width 54 height 40
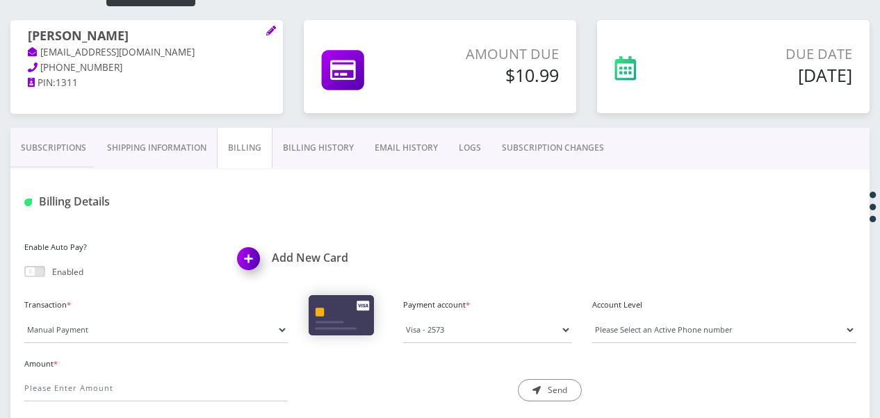
click at [74, 140] on link "Subscriptions" at bounding box center [53, 148] width 86 height 40
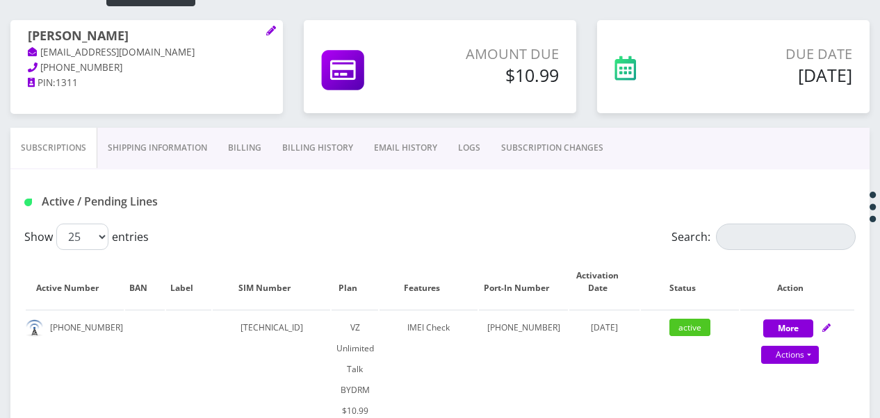
click at [141, 136] on link "Shipping Information" at bounding box center [157, 148] width 120 height 40
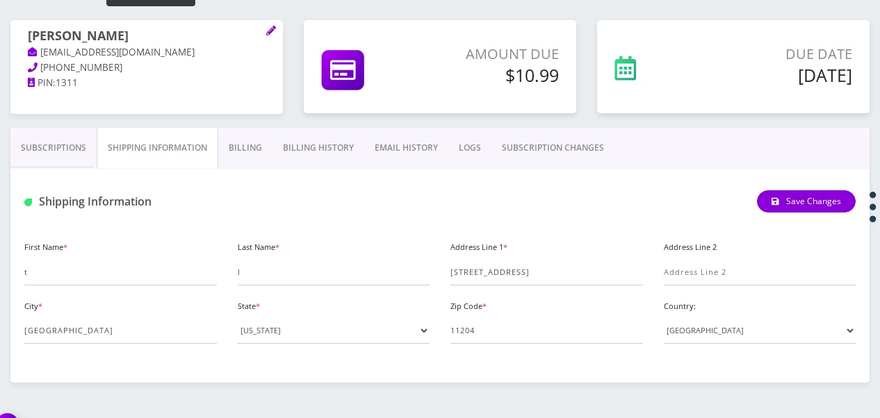
click at [265, 151] on link "Billing" at bounding box center [245, 148] width 54 height 40
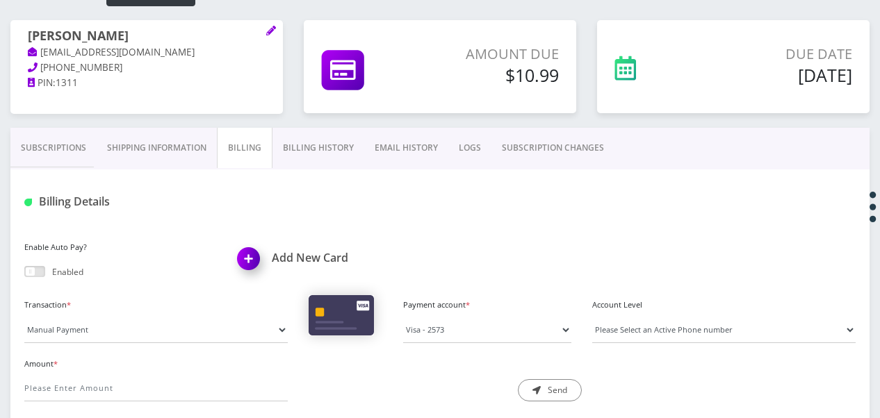
click at [80, 150] on link "Subscriptions" at bounding box center [53, 148] width 86 height 40
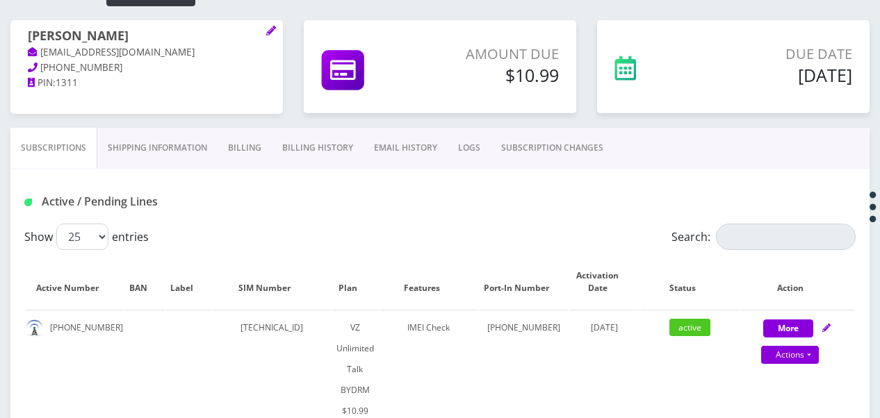
click at [171, 137] on link "Shipping Information" at bounding box center [157, 148] width 120 height 40
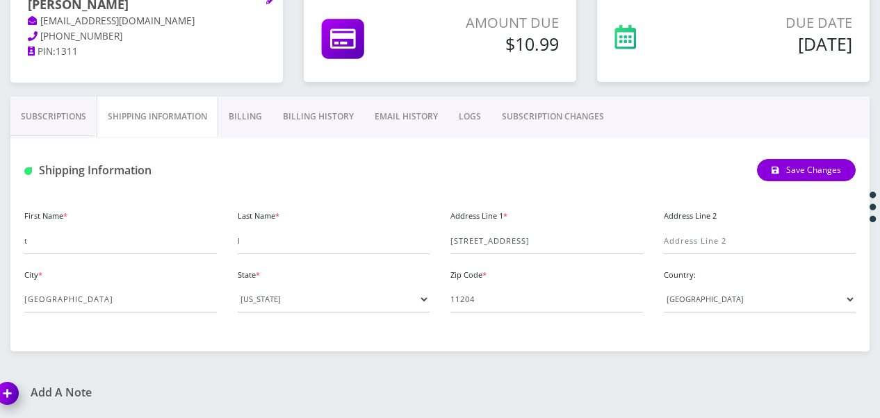
click at [79, 117] on link "Subscriptions" at bounding box center [53, 117] width 86 height 40
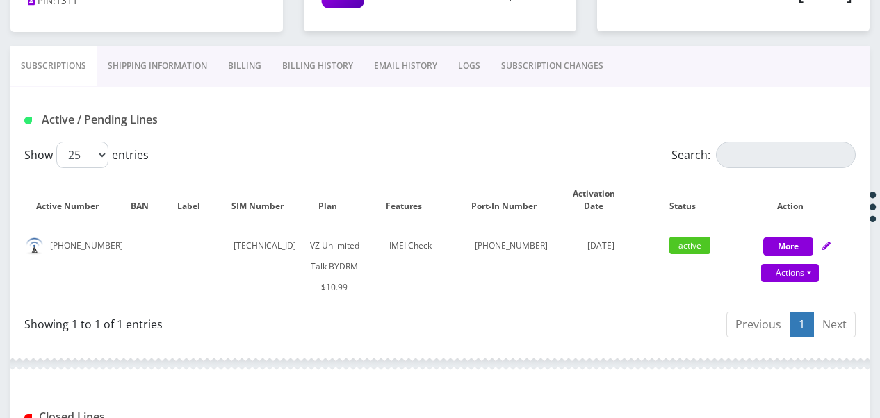
scroll to position [142, 0]
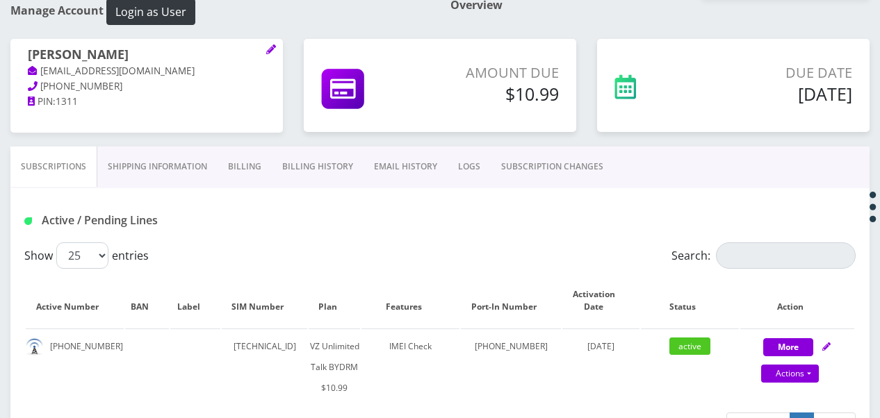
click at [252, 168] on link "Billing" at bounding box center [245, 167] width 54 height 40
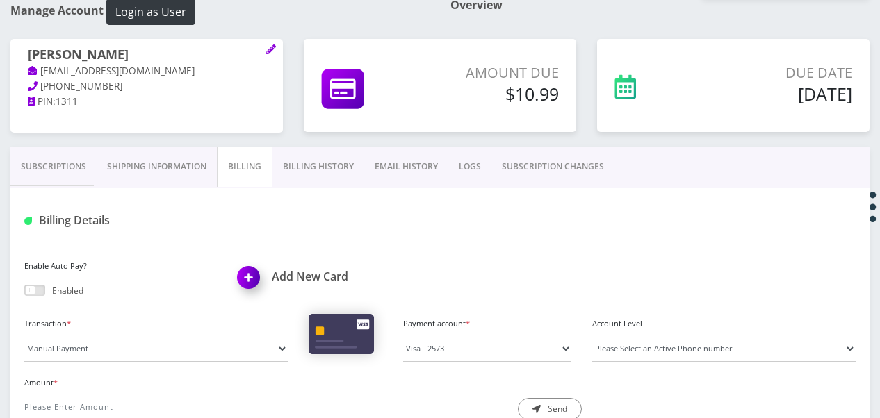
click at [289, 167] on link "Billing History" at bounding box center [318, 167] width 92 height 40
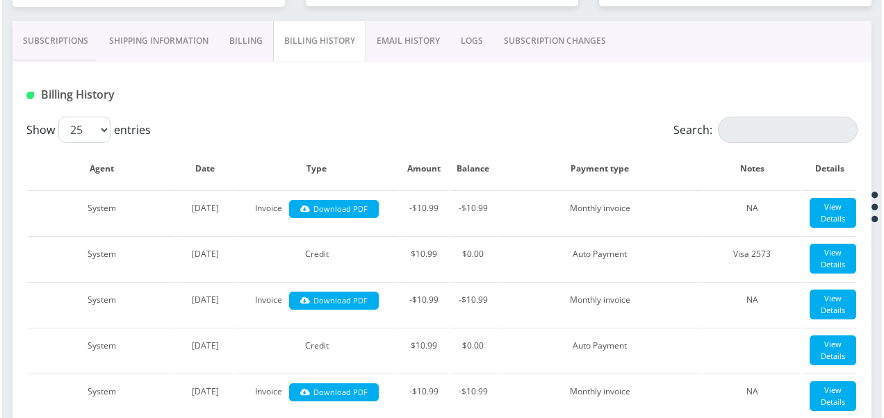
scroll to position [281, 0]
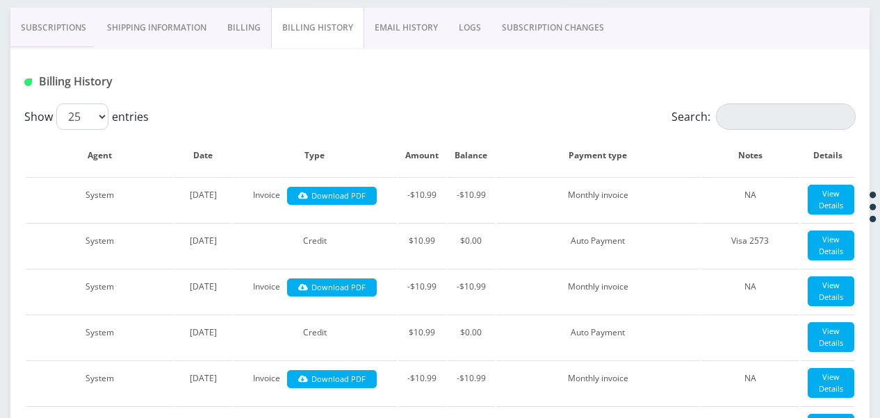
click at [71, 30] on link "Subscriptions" at bounding box center [53, 28] width 86 height 40
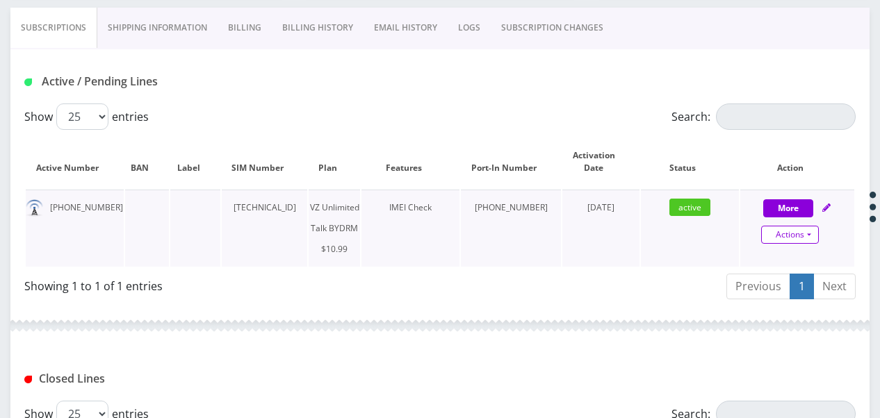
click at [814, 236] on link "Actions" at bounding box center [790, 235] width 58 height 18
select select "469"
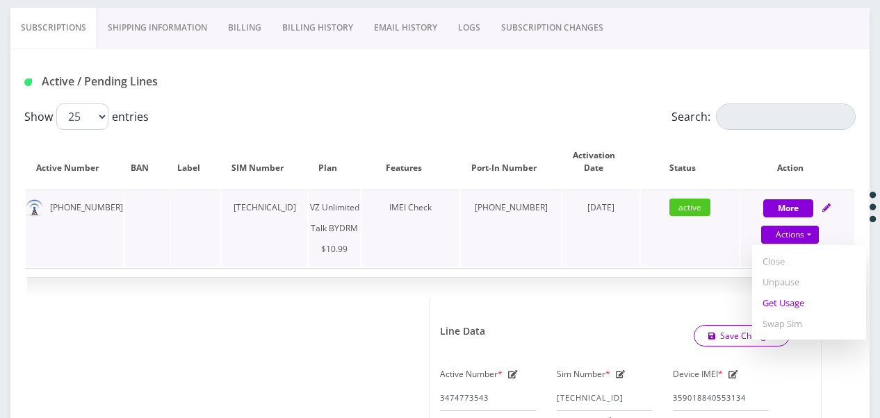
click at [801, 306] on link "Get Usage" at bounding box center [809, 303] width 114 height 21
select select "469"
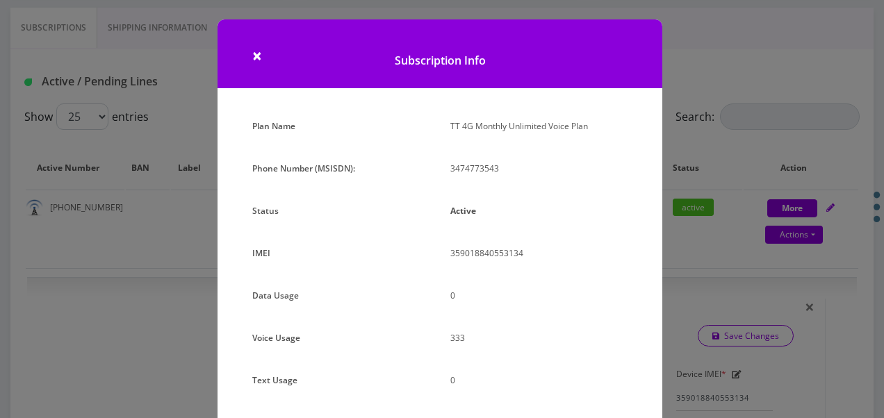
click at [694, 227] on div "× Subscription Info Plan Name TT 4G Monthly Unlimited Voice Plan Phone Number (…" at bounding box center [442, 209] width 884 height 418
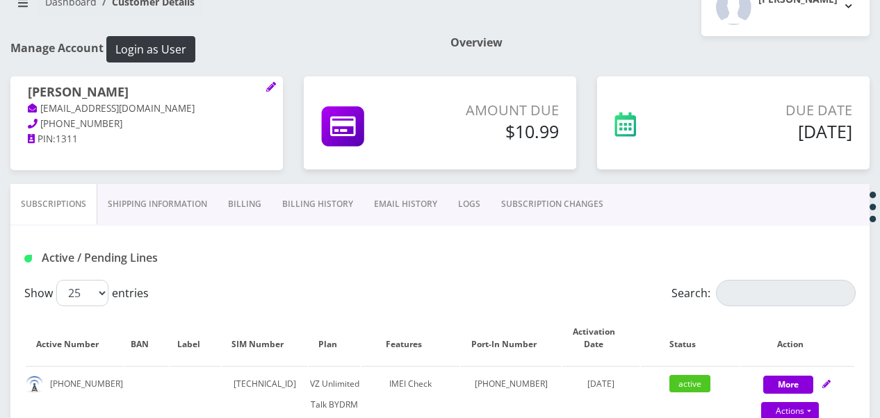
scroll to position [72, 0]
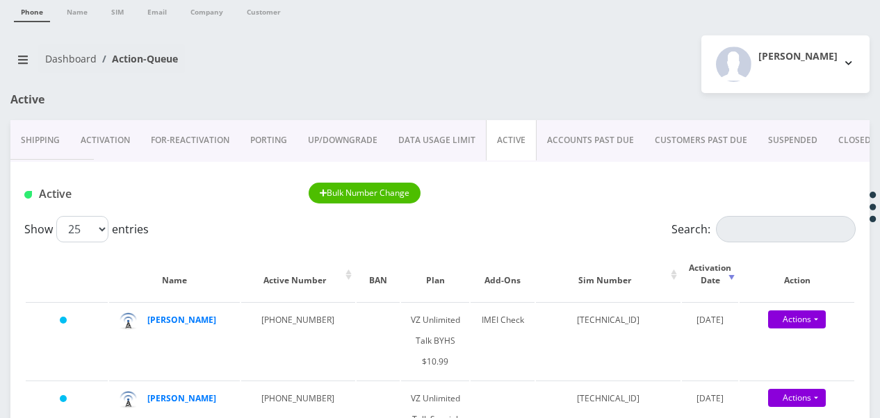
scroll to position [69, 0]
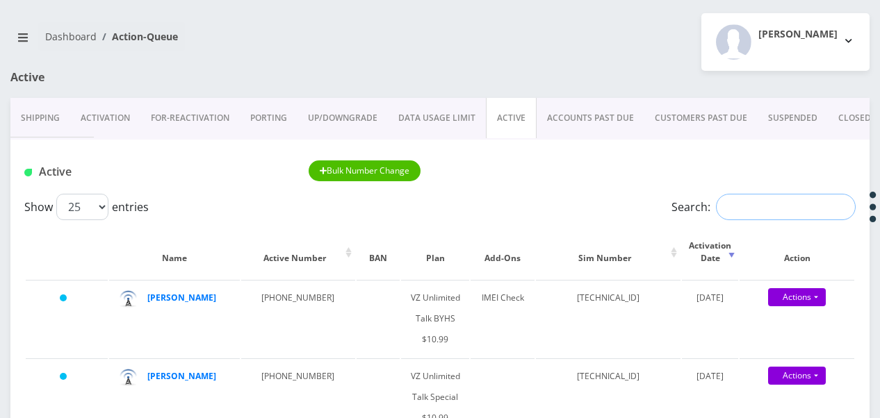
click at [732, 200] on input "Search:" at bounding box center [786, 207] width 140 height 26
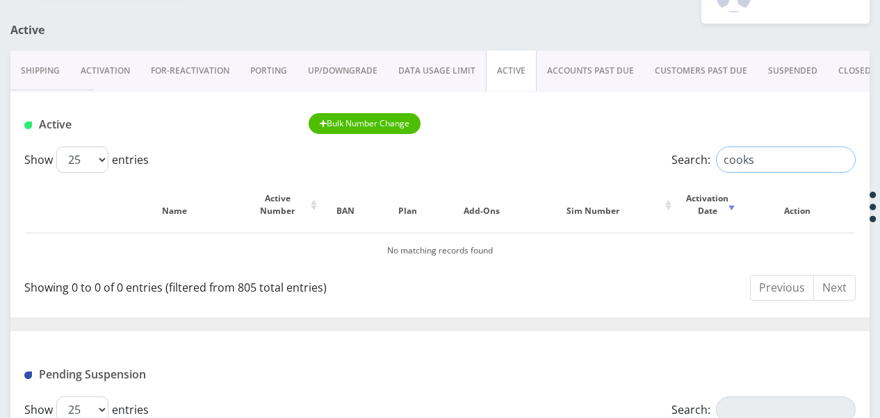
scroll to position [139, 0]
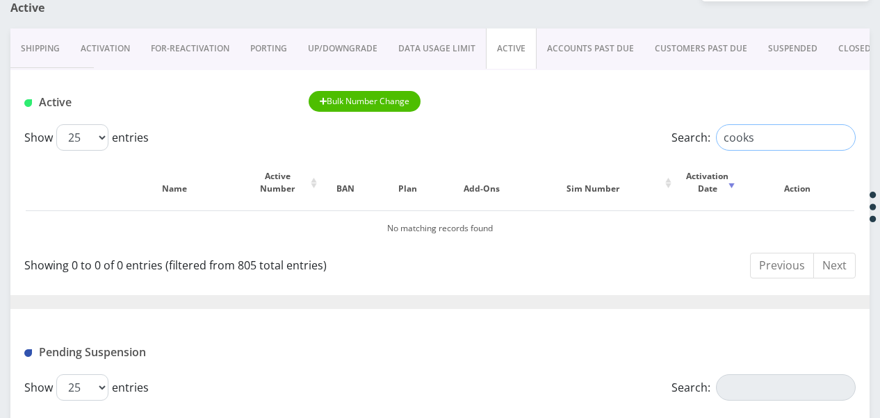
click at [771, 138] on input "cooks" at bounding box center [786, 137] width 140 height 26
click at [766, 140] on input "cooks" at bounding box center [786, 137] width 140 height 26
type input "cooks"
click at [477, 48] on link "DATA USAGE LIMIT" at bounding box center [437, 48] width 98 height 40
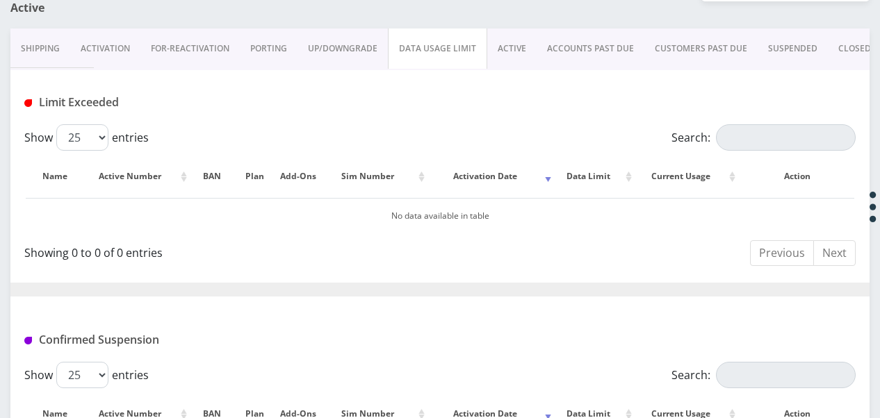
click at [498, 41] on link "ACTIVE" at bounding box center [511, 48] width 49 height 40
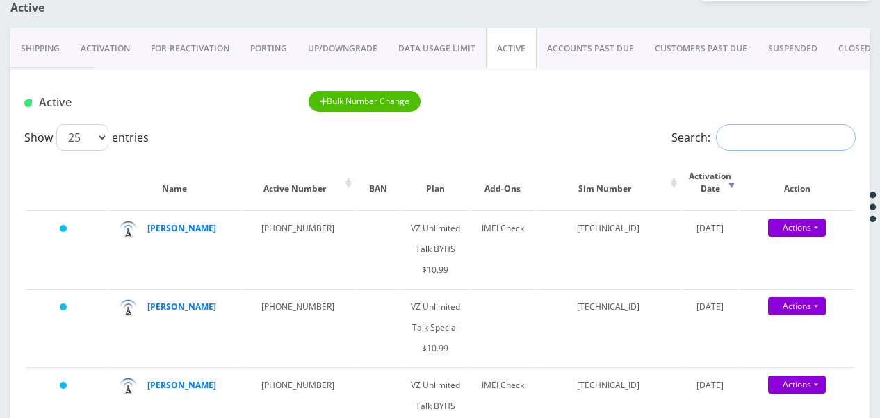
click at [766, 135] on input "Search:" at bounding box center [786, 137] width 140 height 26
type input "cooks"
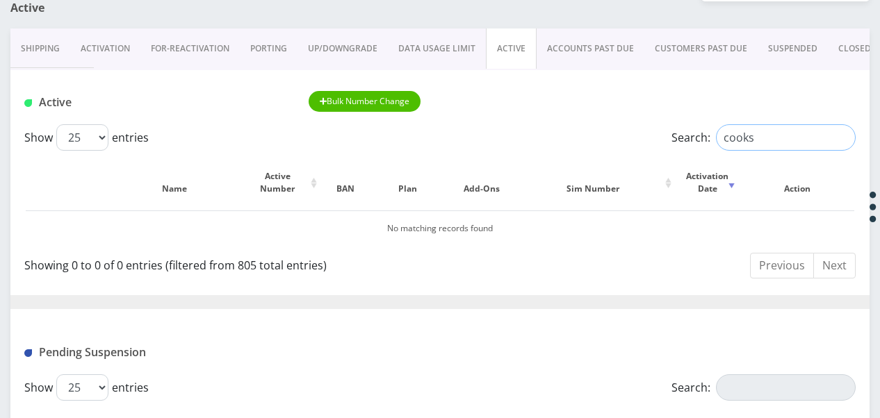
drag, startPoint x: 766, startPoint y: 135, endPoint x: 683, endPoint y: 133, distance: 82.7
click at [683, 133] on label "Search: cooks" at bounding box center [763, 137] width 184 height 26
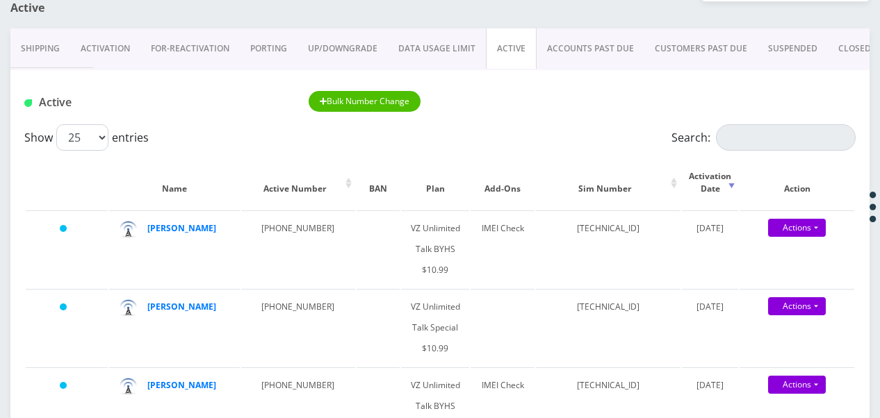
click at [848, 50] on link "CLOSED" at bounding box center [855, 48] width 54 height 40
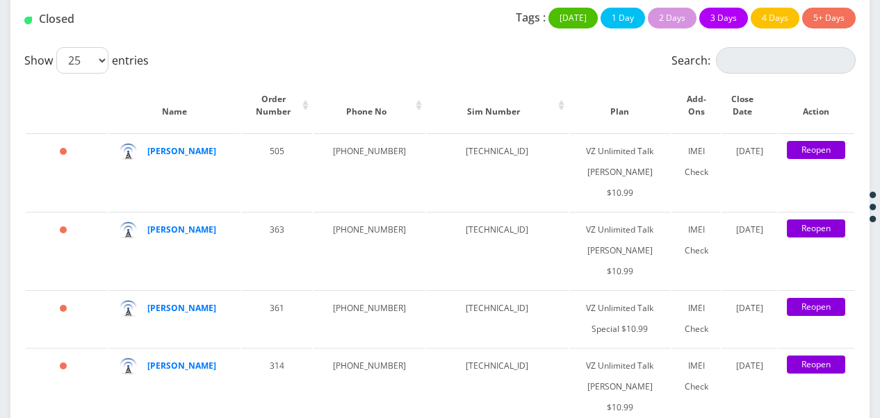
scroll to position [2502, 0]
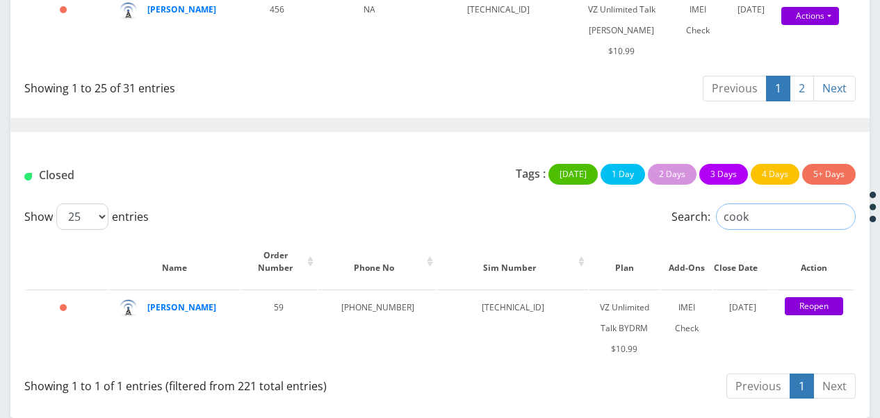
scroll to position [2445, 0]
type input "cooks"
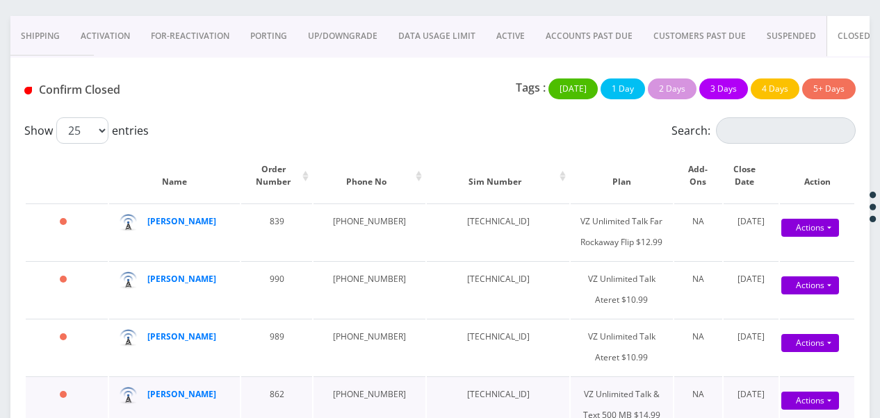
scroll to position [152, 0]
click at [511, 29] on link "ACTIVE" at bounding box center [510, 36] width 49 height 40
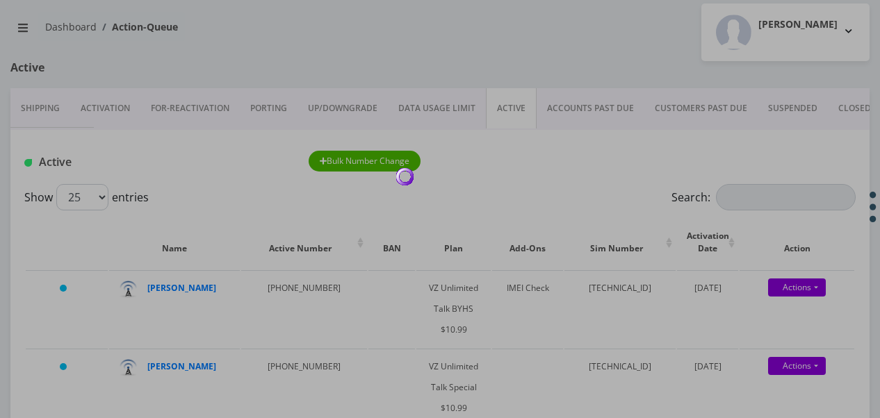
scroll to position [139, 0]
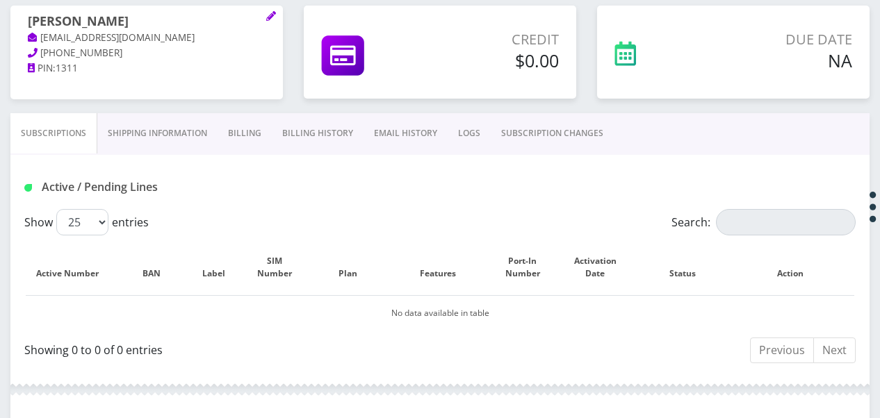
scroll to position [208, 0]
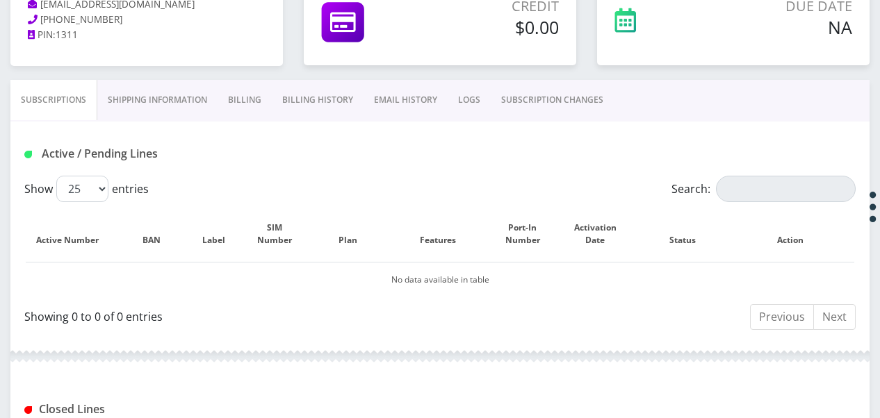
click at [225, 100] on link "Billing" at bounding box center [245, 100] width 54 height 40
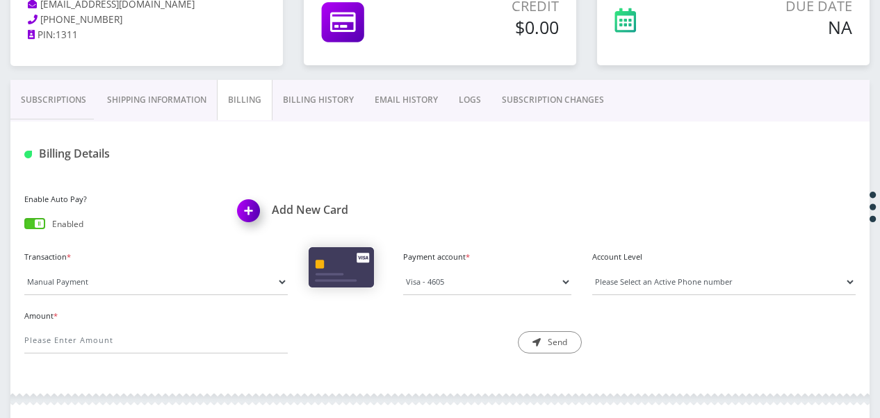
click at [25, 88] on link "Subscriptions" at bounding box center [53, 100] width 86 height 40
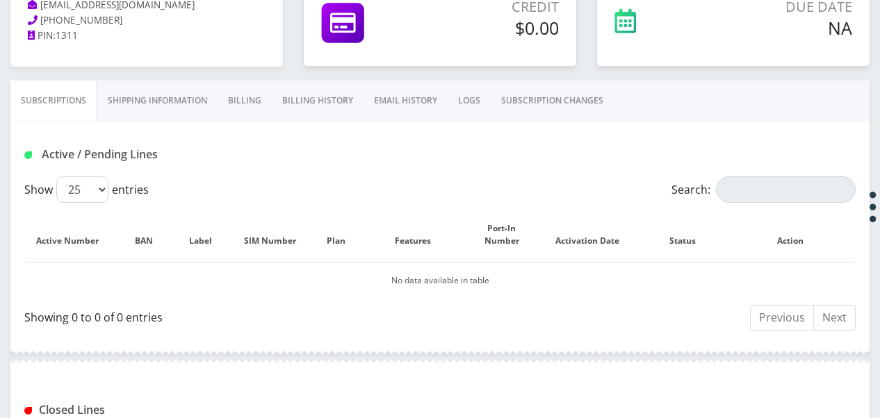
scroll to position [208, 0]
click at [233, 104] on link "Billing" at bounding box center [245, 100] width 54 height 40
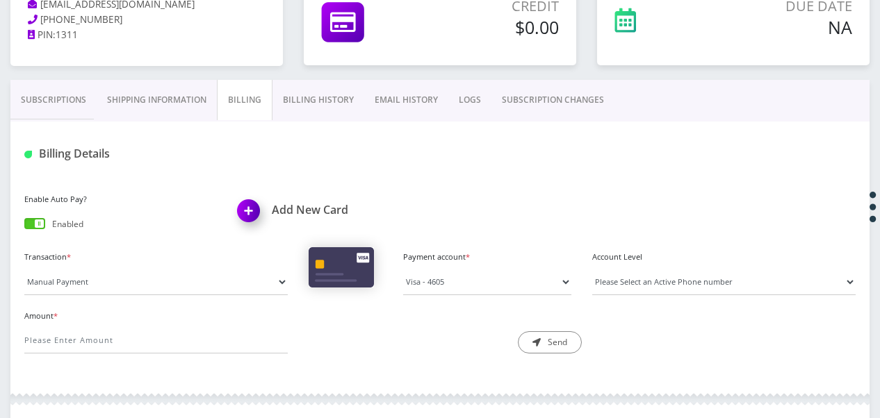
click at [72, 103] on link "Subscriptions" at bounding box center [53, 100] width 86 height 40
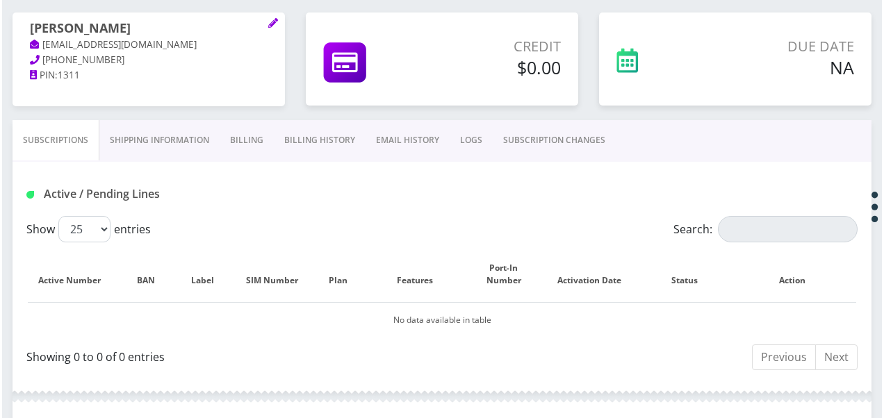
scroll to position [139, 0]
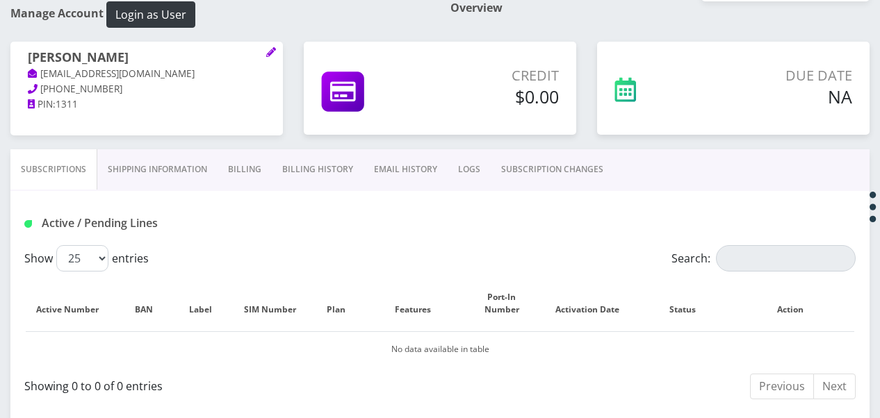
click at [253, 163] on link "Billing" at bounding box center [245, 169] width 54 height 40
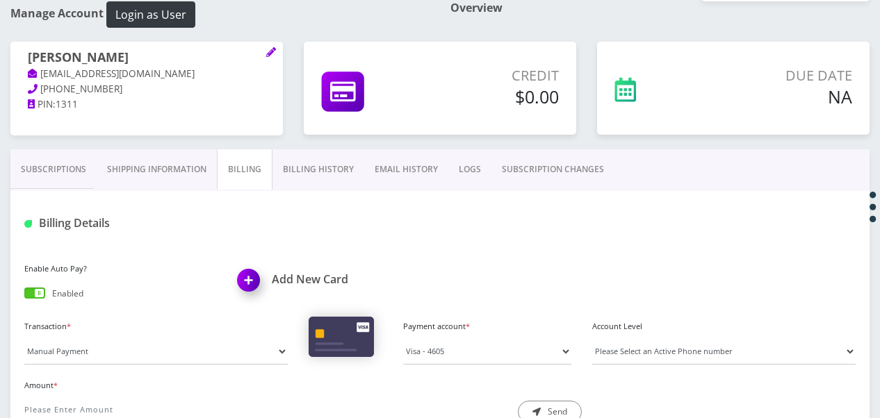
click at [83, 158] on link "Subscriptions" at bounding box center [53, 169] width 86 height 40
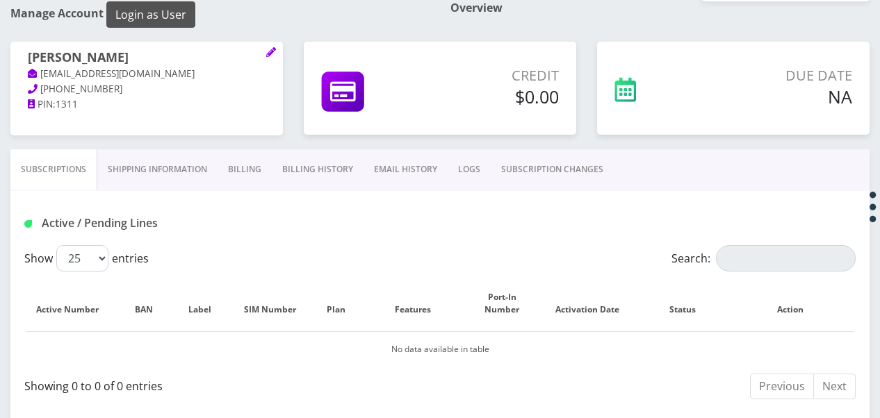
click at [131, 17] on button "Login as User" at bounding box center [150, 14] width 89 height 26
click at [106, 170] on link "Shipping Information" at bounding box center [157, 169] width 120 height 40
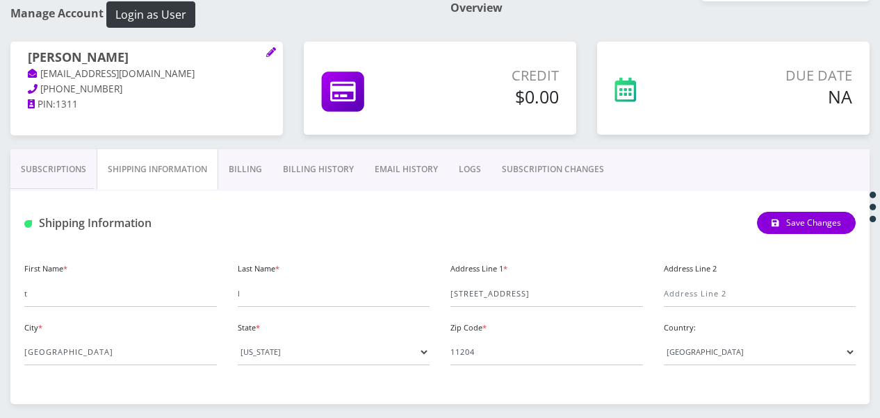
click at [64, 164] on link "Subscriptions" at bounding box center [53, 169] width 86 height 40
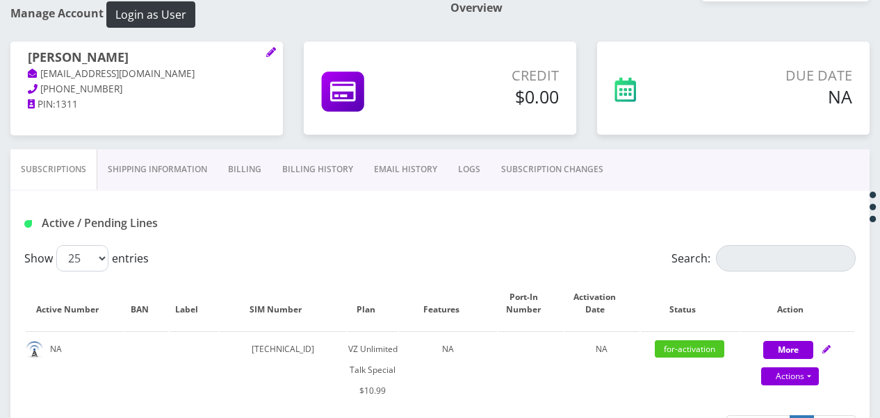
click at [272, 49] on icon at bounding box center [271, 52] width 10 height 10
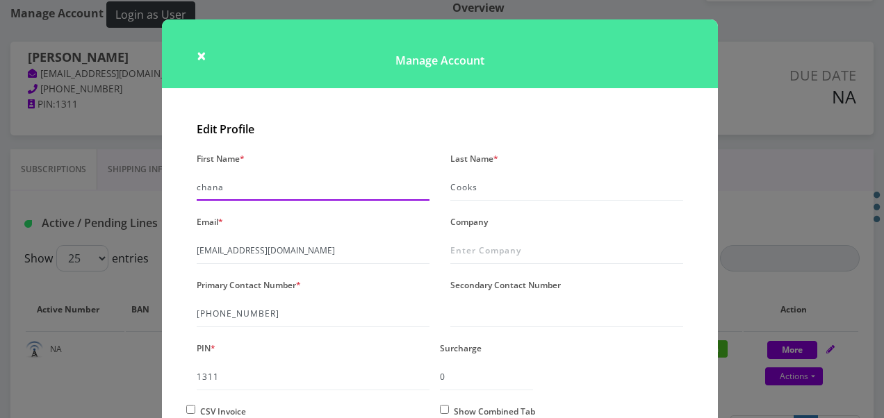
drag, startPoint x: 386, startPoint y: 183, endPoint x: 0, endPoint y: 183, distance: 386.4
click at [0, 188] on html "Phone Name SIM Email Company Customer Action Queues Support Email Template Emai…" at bounding box center [442, 337] width 884 height 952
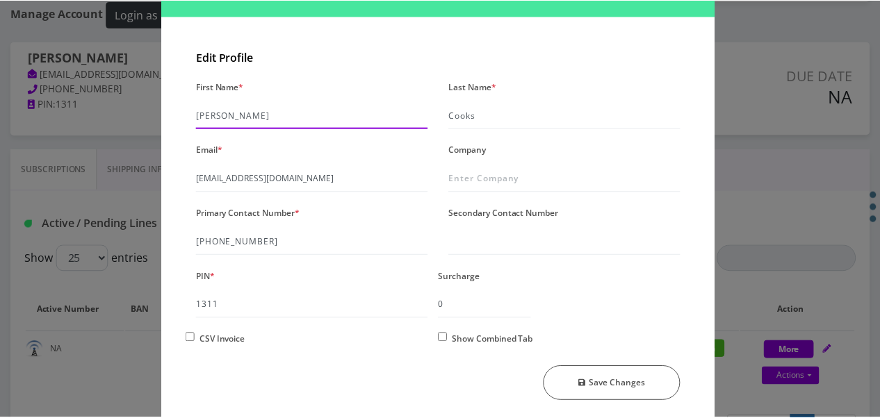
scroll to position [120, 0]
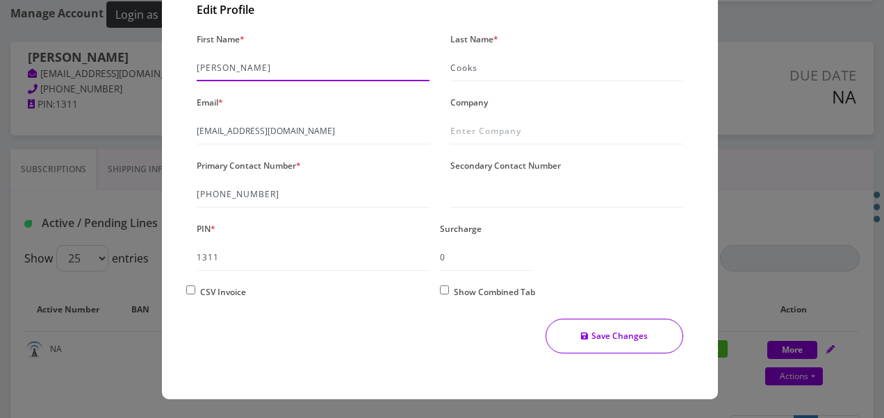
type input "[PERSON_NAME]"
click at [591, 332] on button "Save Changes" at bounding box center [615, 336] width 138 height 35
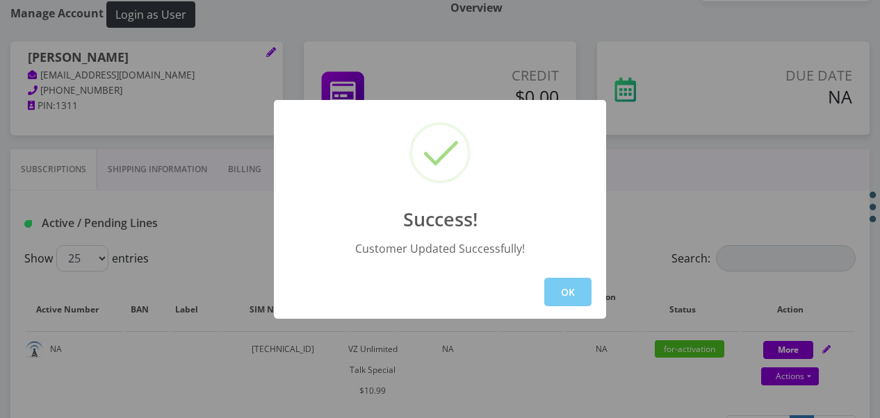
click at [575, 287] on button "OK" at bounding box center [567, 292] width 47 height 28
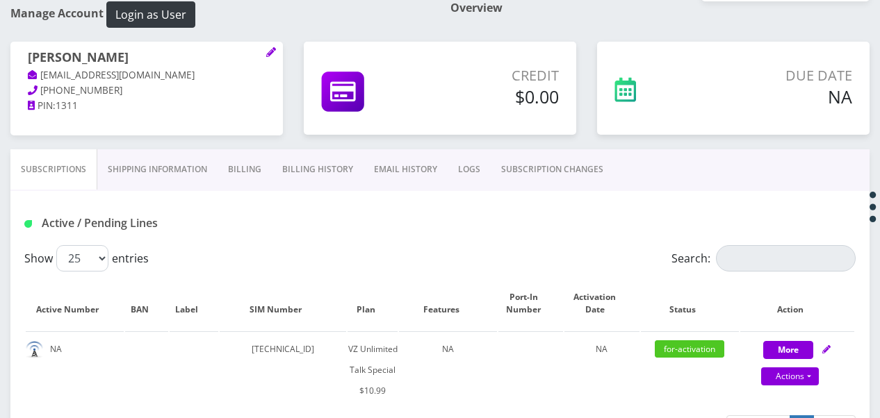
click at [143, 154] on link "Shipping Information" at bounding box center [157, 169] width 120 height 40
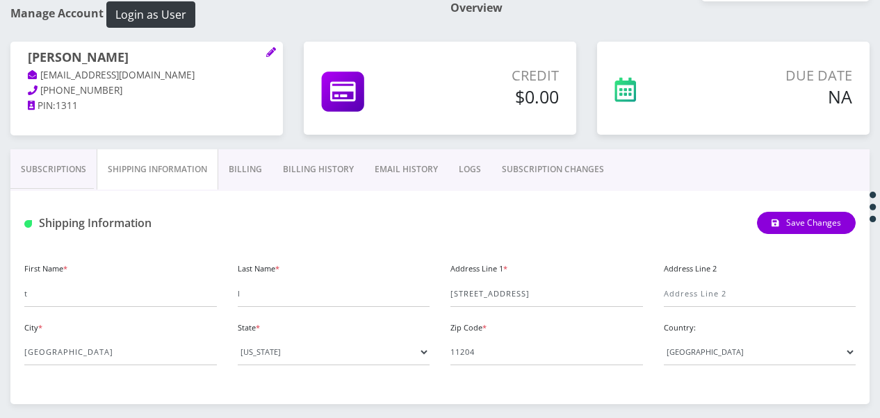
click at [272, 182] on link "Billing History" at bounding box center [318, 169] width 92 height 40
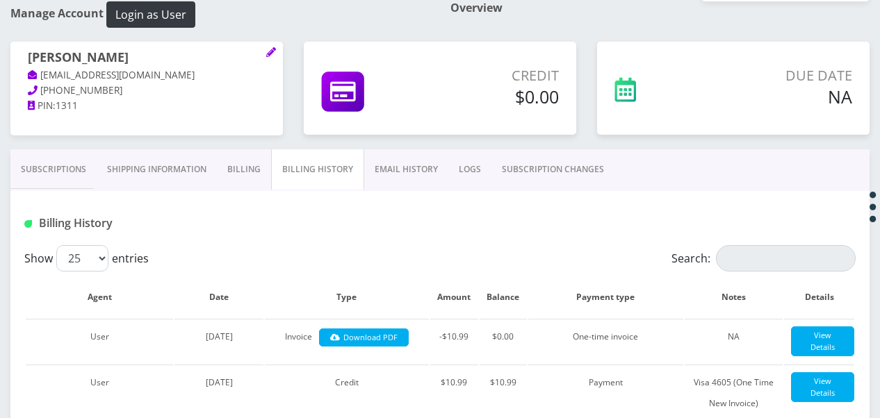
click at [252, 176] on link "Billing" at bounding box center [244, 169] width 54 height 40
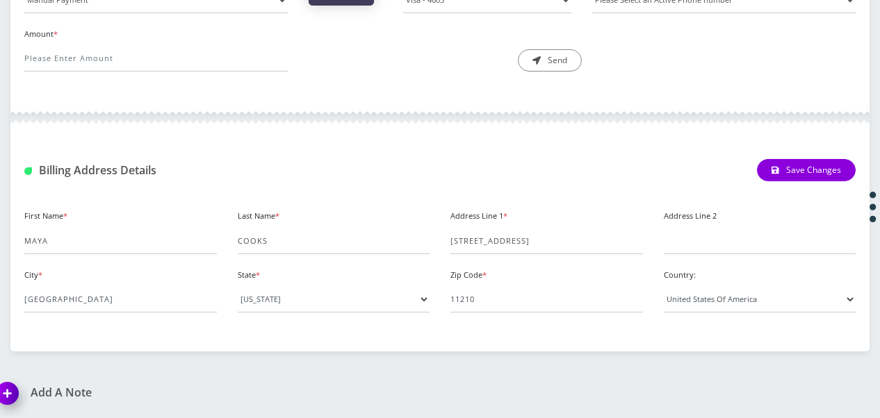
scroll to position [143, 0]
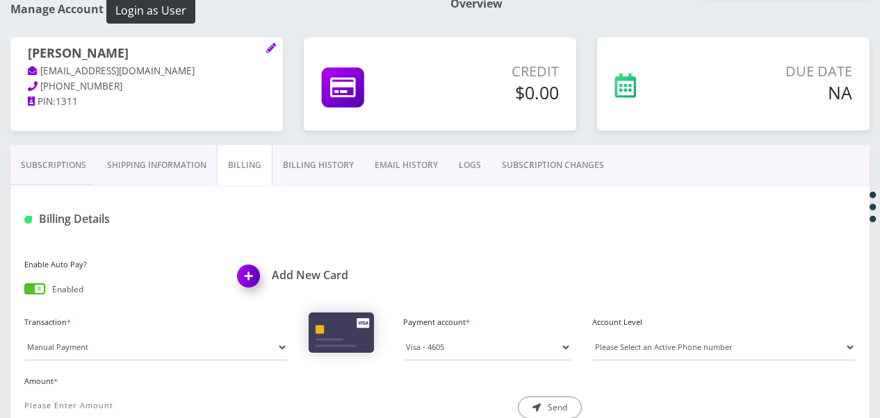
click at [186, 174] on link "Shipping Information" at bounding box center [157, 165] width 120 height 40
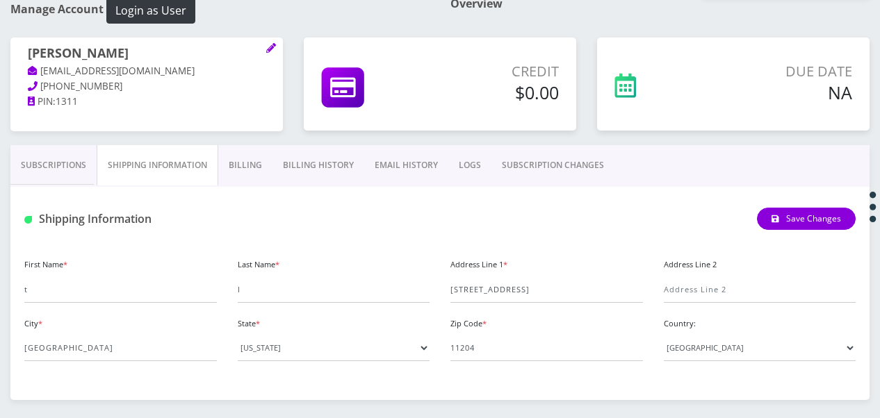
click at [75, 171] on link "Subscriptions" at bounding box center [53, 165] width 86 height 40
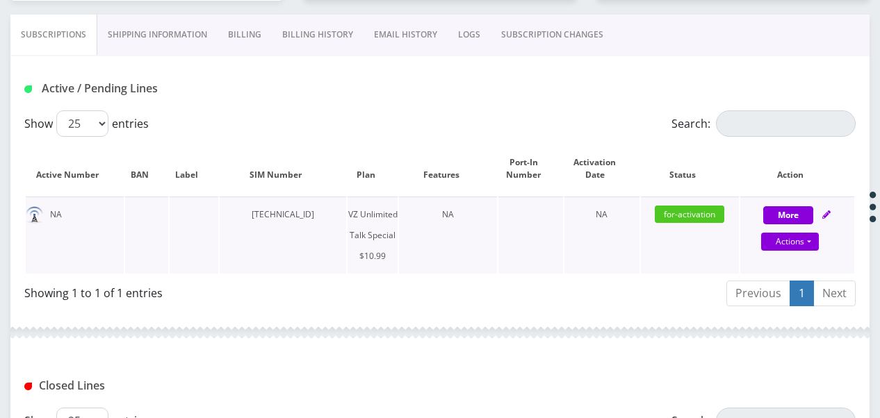
scroll to position [126, 0]
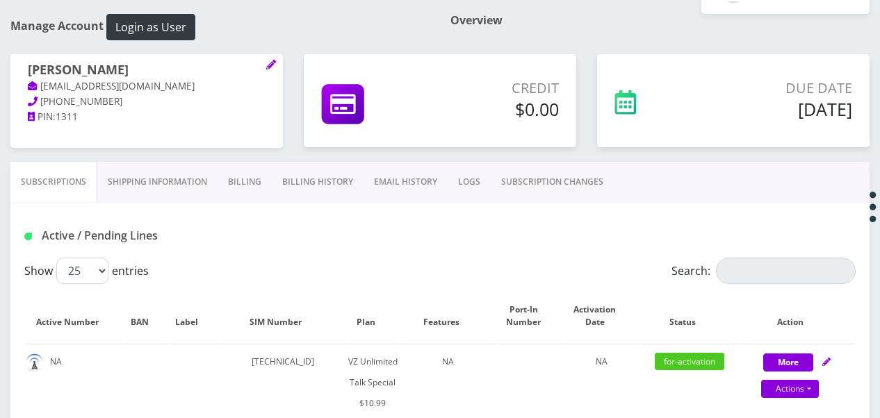
click at [147, 160] on div "[PERSON_NAME] [EMAIL_ADDRESS][DOMAIN_NAME] [PHONE_NUMBER] PIN: 1311" at bounding box center [146, 108] width 293 height 108
click at [137, 175] on link "Shipping Information" at bounding box center [157, 182] width 120 height 40
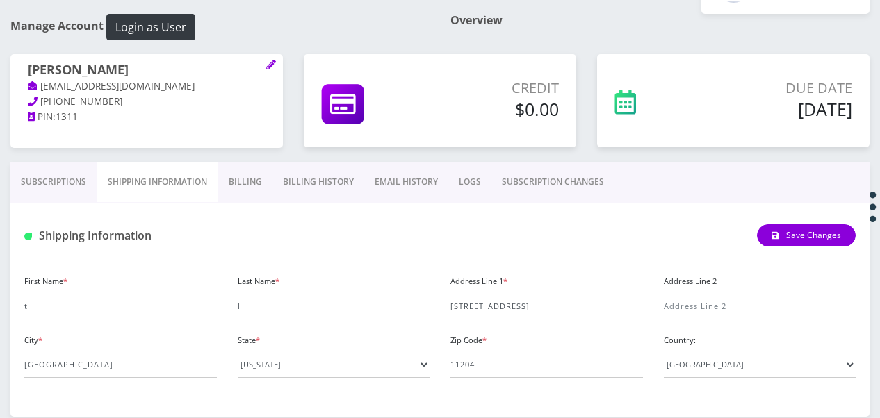
click at [42, 180] on link "Subscriptions" at bounding box center [53, 182] width 86 height 40
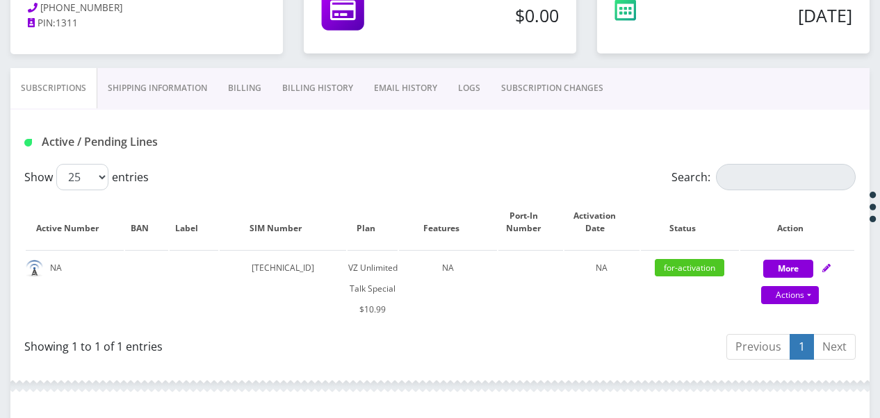
scroll to position [265, 0]
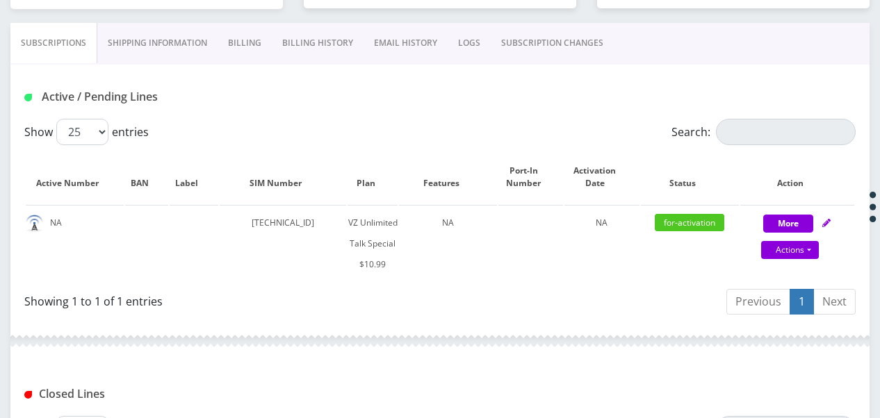
click at [156, 50] on link "Shipping Information" at bounding box center [157, 43] width 120 height 40
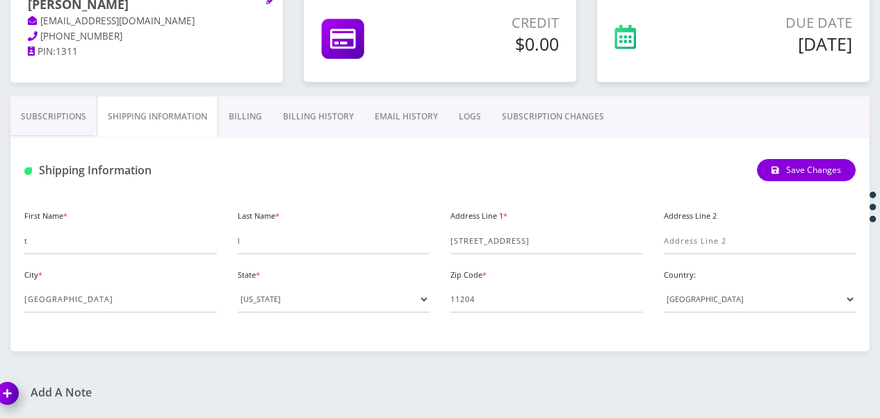
click at [231, 115] on link "Billing" at bounding box center [245, 117] width 54 height 40
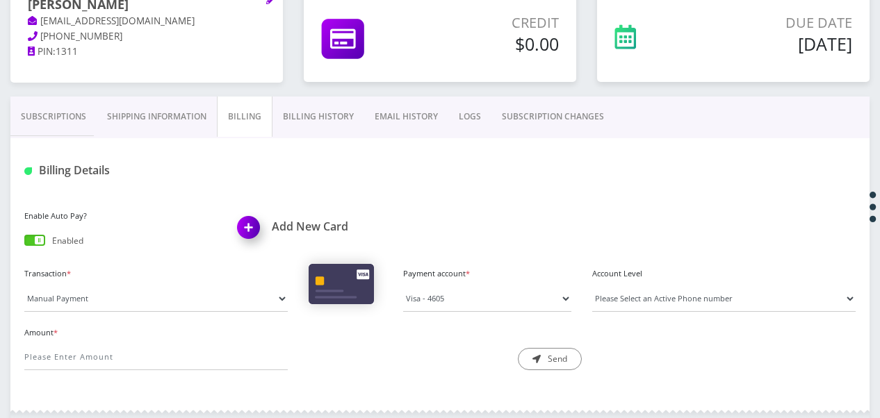
click at [61, 120] on link "Subscriptions" at bounding box center [53, 117] width 86 height 40
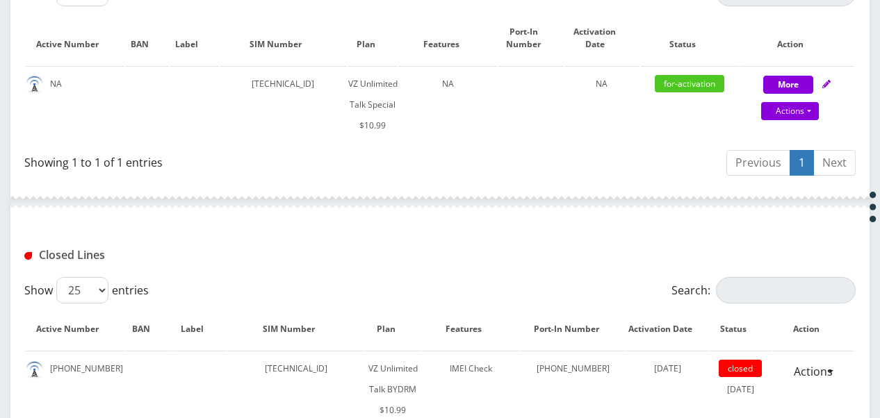
scroll to position [196, 0]
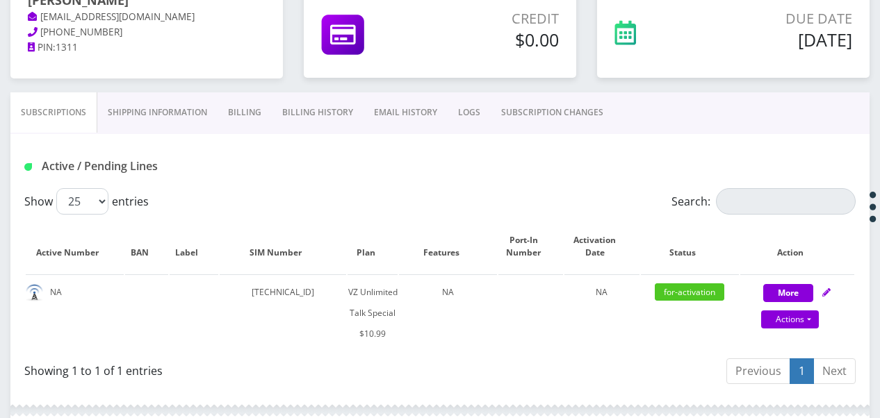
click at [143, 104] on link "Shipping Information" at bounding box center [157, 112] width 120 height 40
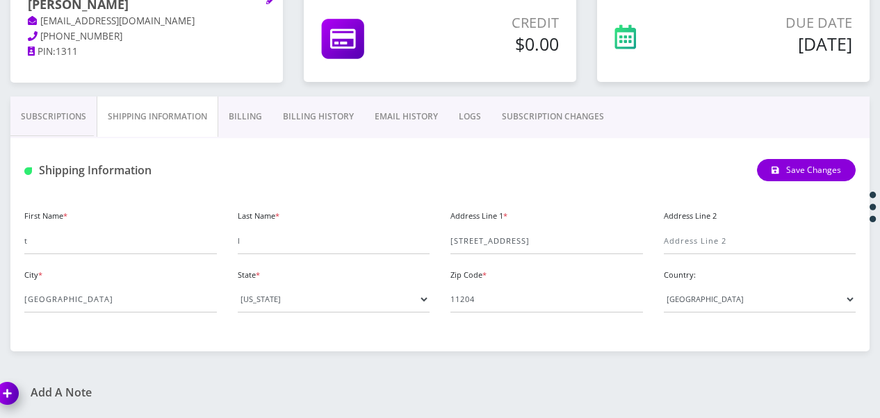
click at [43, 131] on link "Subscriptions" at bounding box center [53, 117] width 86 height 40
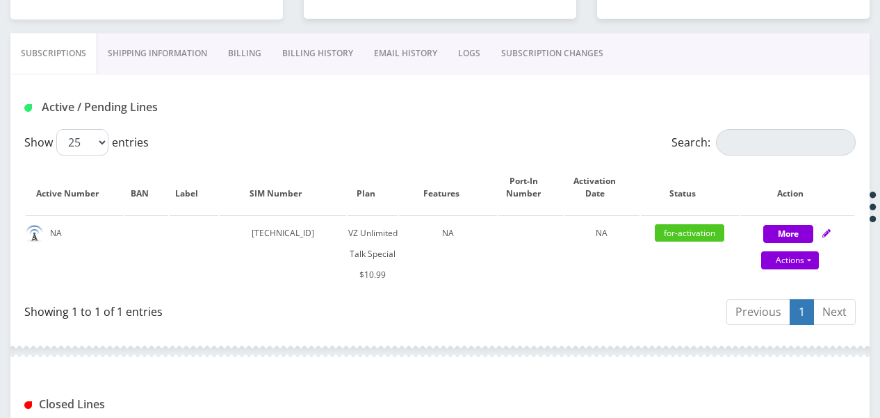
scroll to position [265, 0]
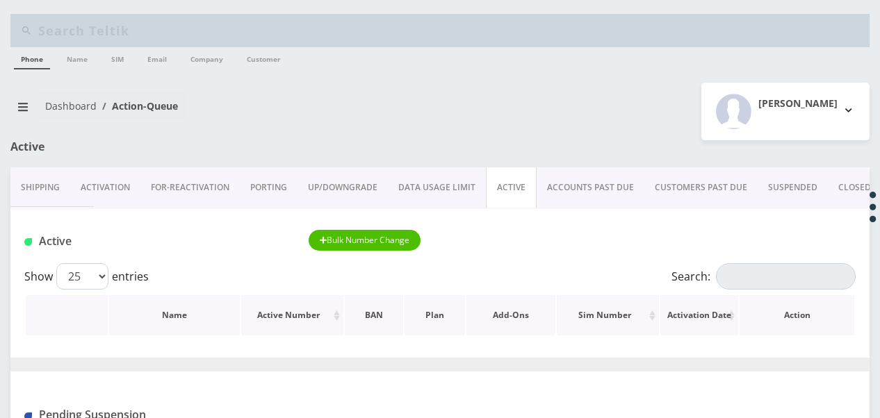
scroll to position [139, 0]
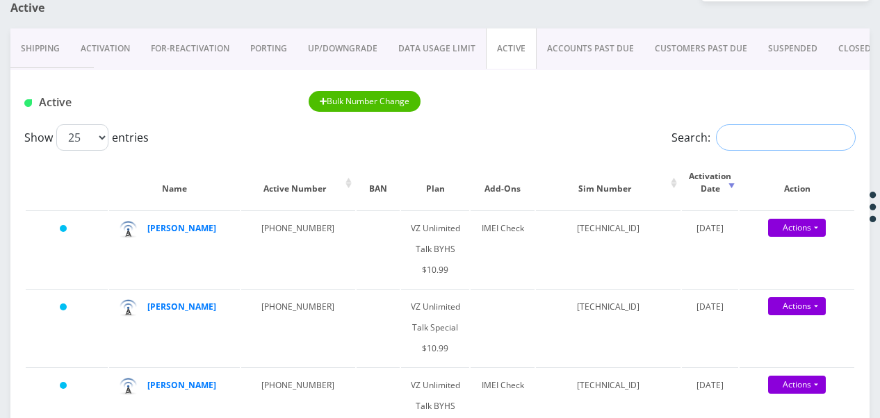
click at [749, 139] on input "Search:" at bounding box center [786, 137] width 140 height 26
type input "brander"
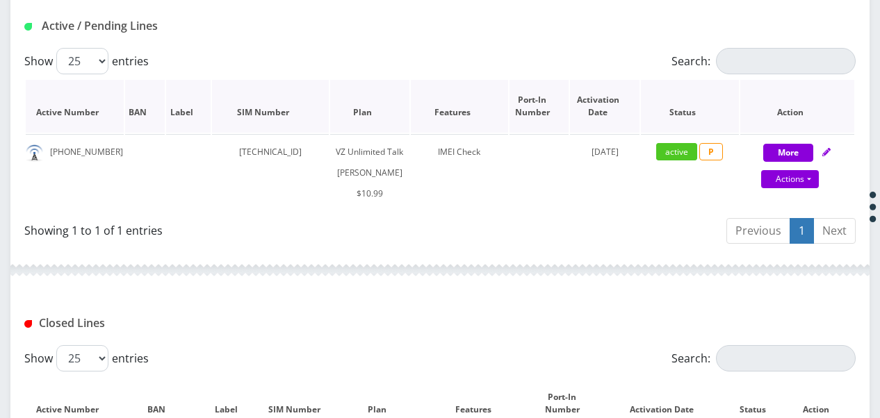
scroll to position [238, 0]
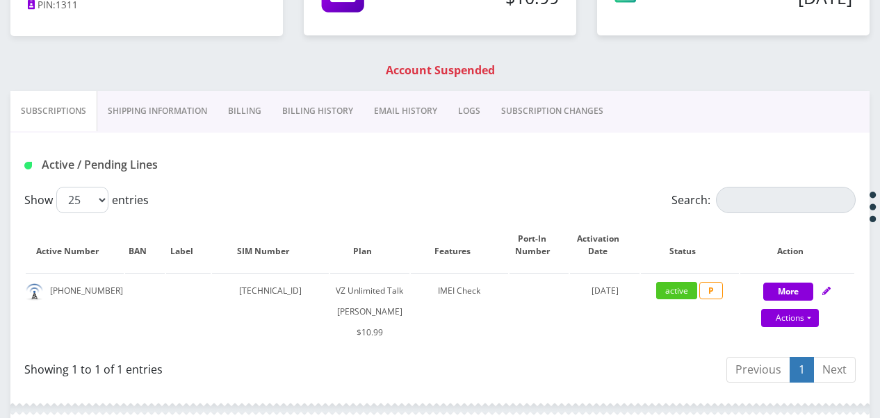
click at [232, 99] on link "Billing" at bounding box center [245, 111] width 54 height 40
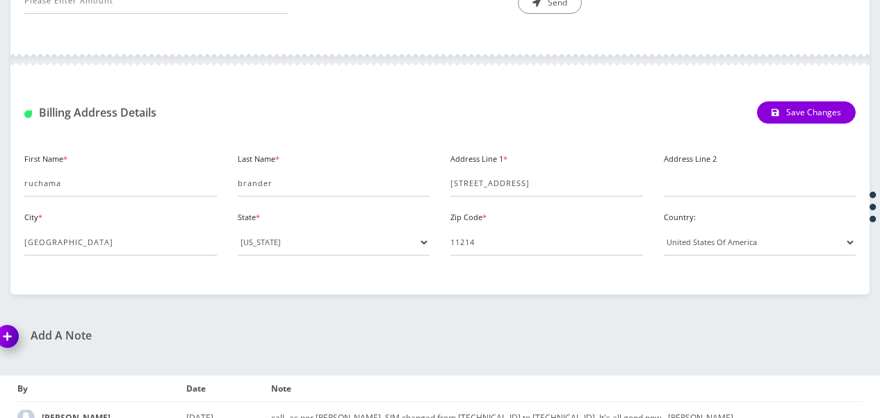
scroll to position [692, 0]
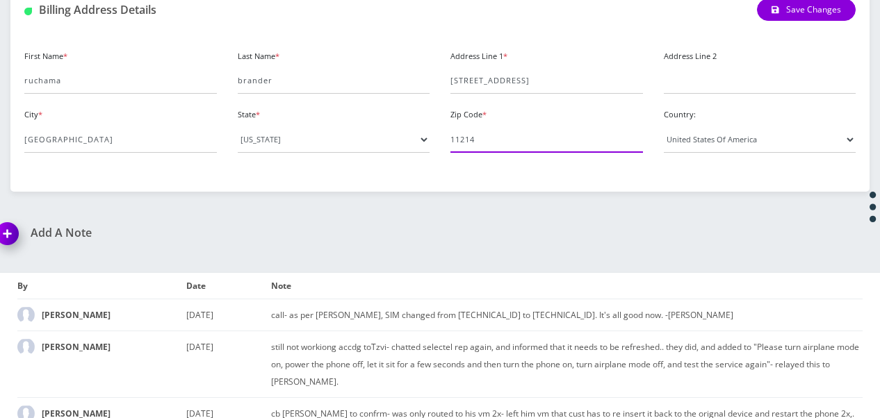
click at [493, 147] on input "11214" at bounding box center [546, 139] width 193 height 26
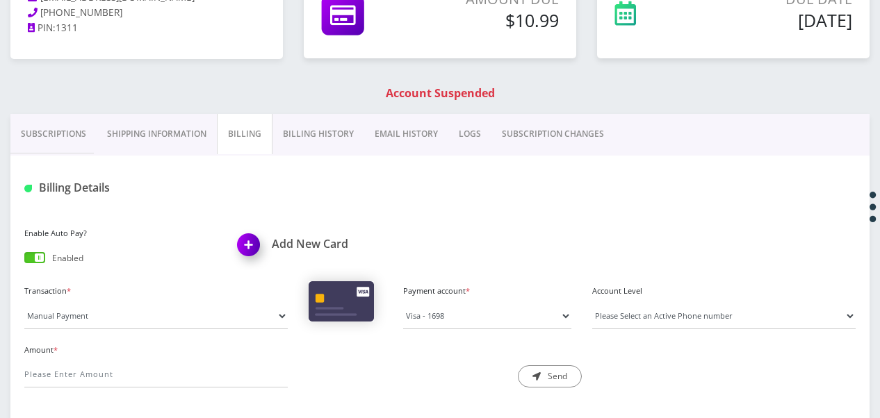
scroll to position [206, 0]
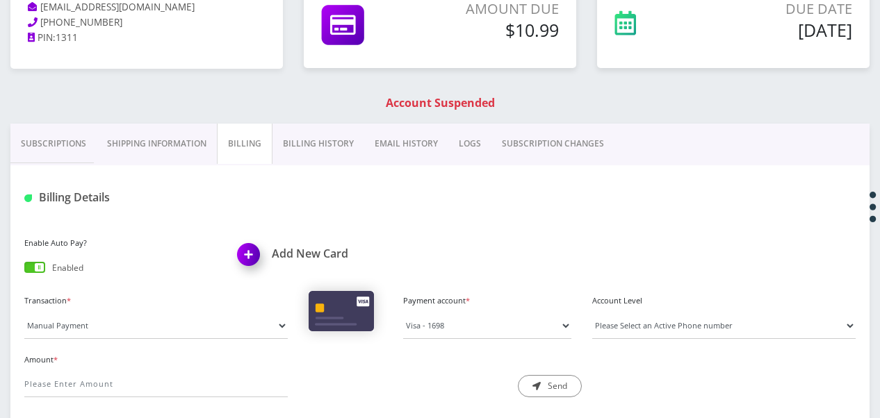
click at [139, 141] on link "Shipping Information" at bounding box center [157, 144] width 120 height 40
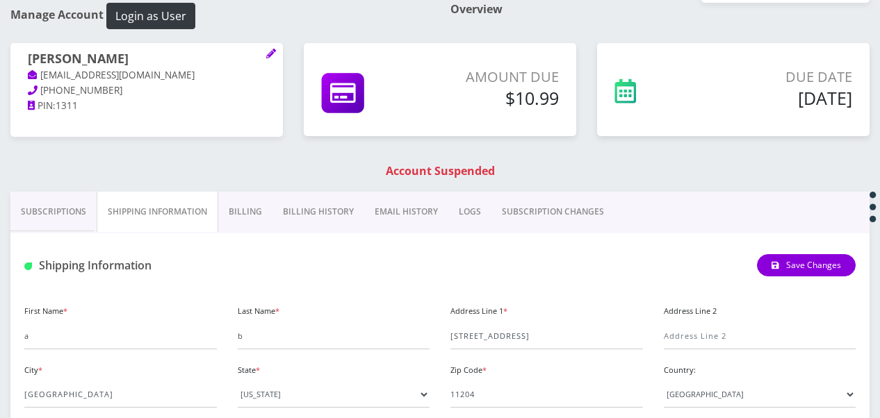
scroll to position [136, 0]
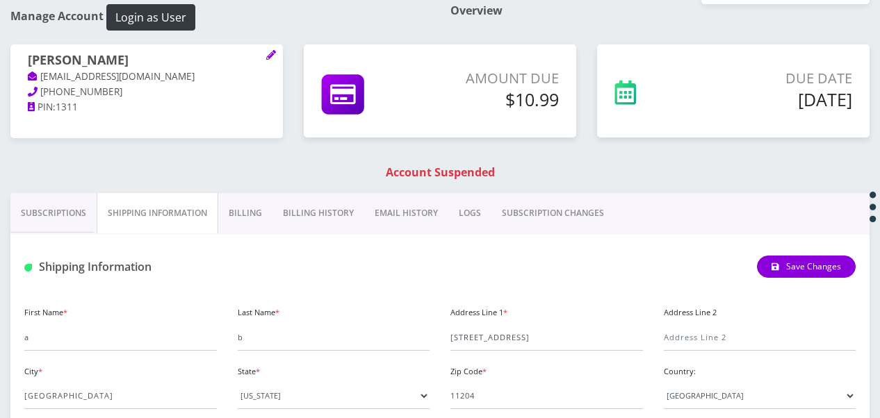
click at [236, 192] on div "Manage Account Login as User Overview [PERSON_NAME] [EMAIL_ADDRESS][DOMAIN_NAME…" at bounding box center [440, 226] width 880 height 444
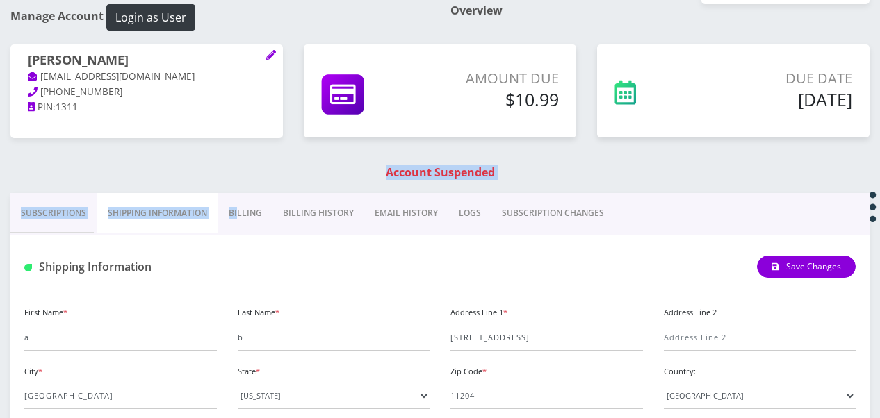
drag, startPoint x: 236, startPoint y: 192, endPoint x: 253, endPoint y: 215, distance: 28.9
click at [253, 215] on link "Billing" at bounding box center [245, 213] width 54 height 40
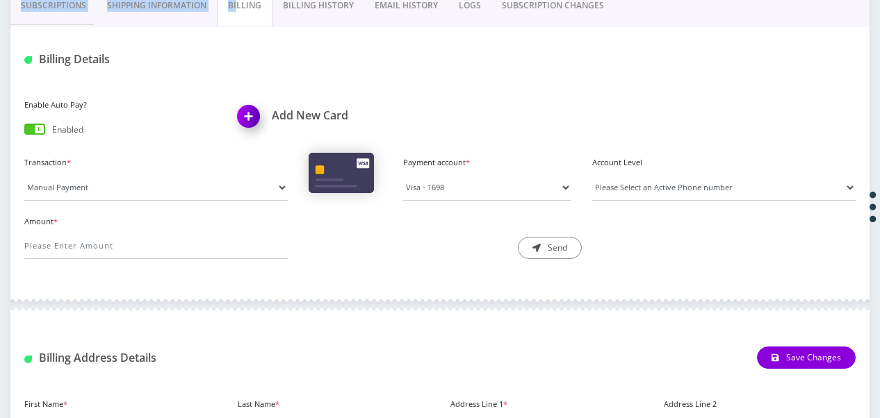
scroll to position [345, 0]
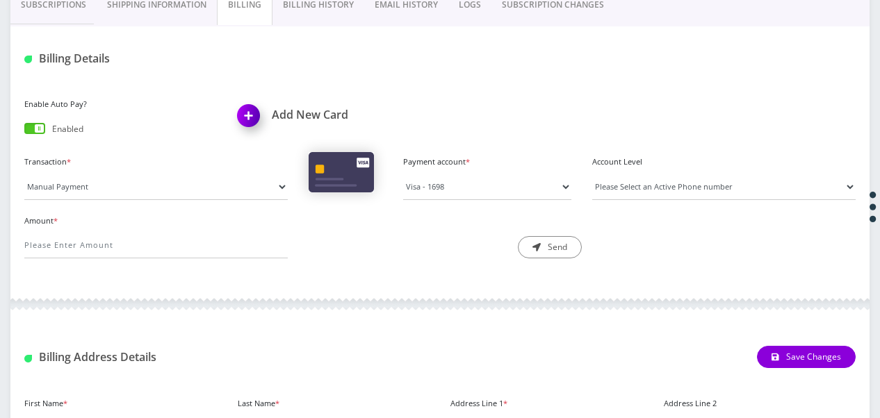
click at [186, 161] on label "Transaction *" at bounding box center [155, 162] width 263 height 12
click at [186, 174] on select "Manual Payment Custom Charge Manual Credit Custom Invoice" at bounding box center [155, 187] width 263 height 26
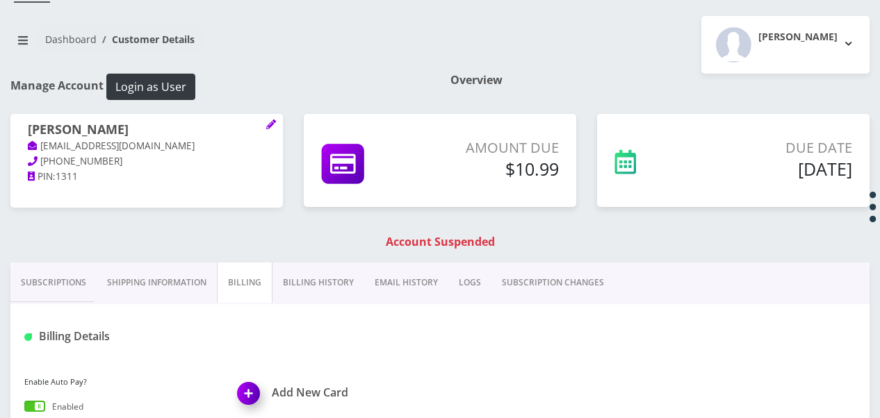
scroll to position [275, 0]
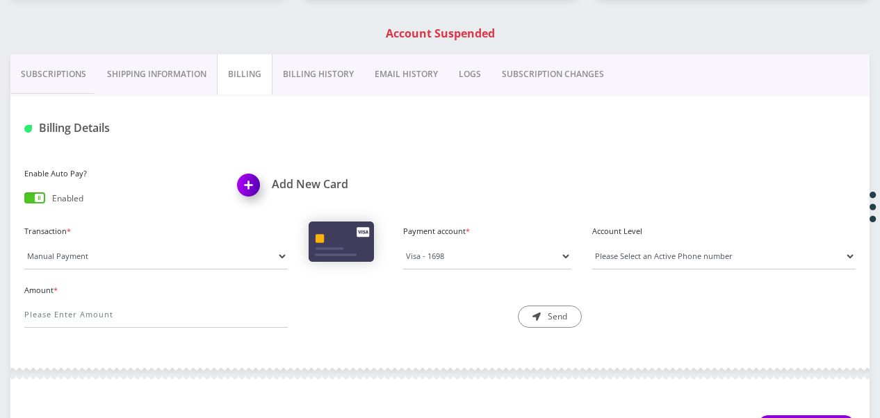
click at [189, 80] on link "Shipping Information" at bounding box center [157, 74] width 120 height 40
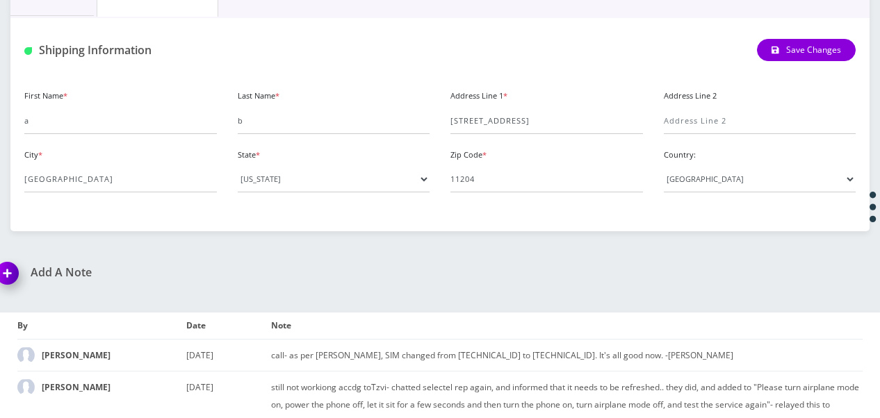
scroll to position [414, 0]
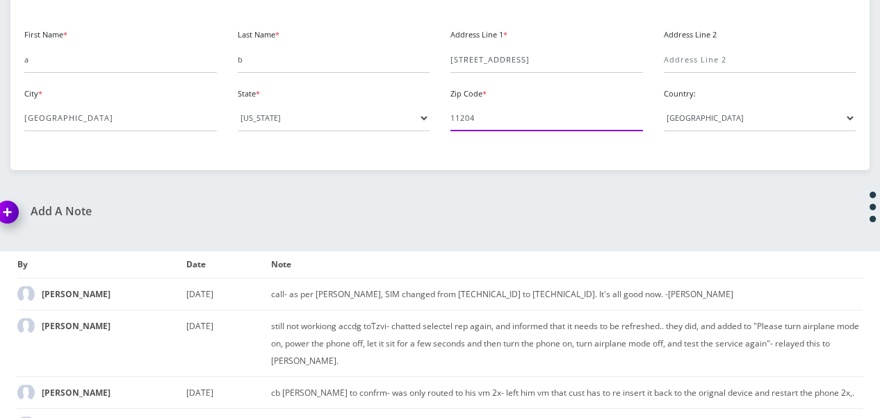
click at [498, 112] on input "11204" at bounding box center [546, 118] width 193 height 26
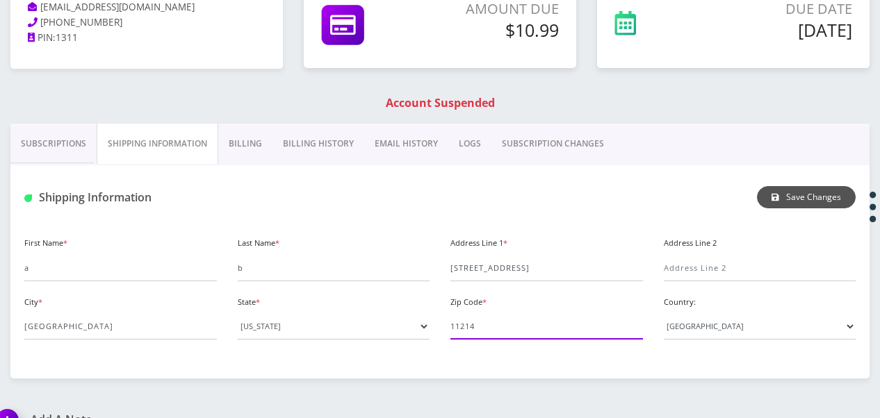
type input "11214"
click at [802, 191] on button "Save Changes" at bounding box center [806, 197] width 99 height 22
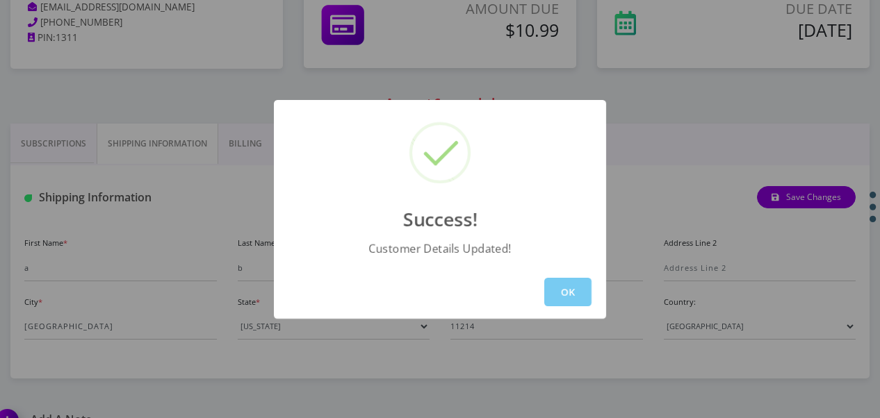
click at [578, 286] on button "OK" at bounding box center [567, 292] width 47 height 28
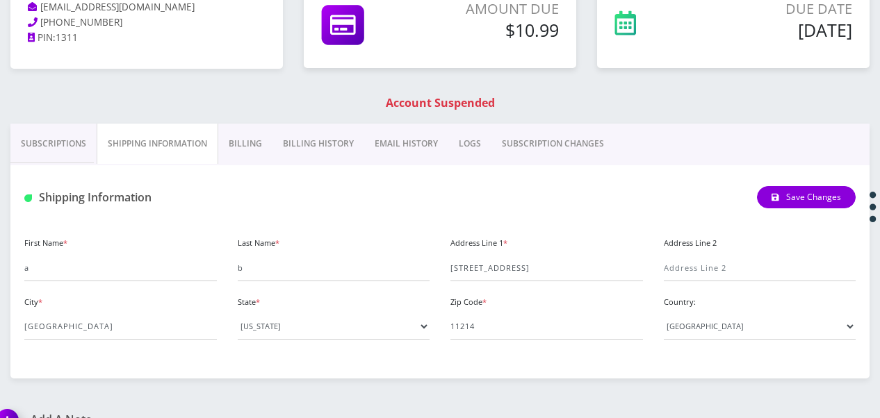
click at [293, 136] on link "Billing History" at bounding box center [318, 144] width 92 height 40
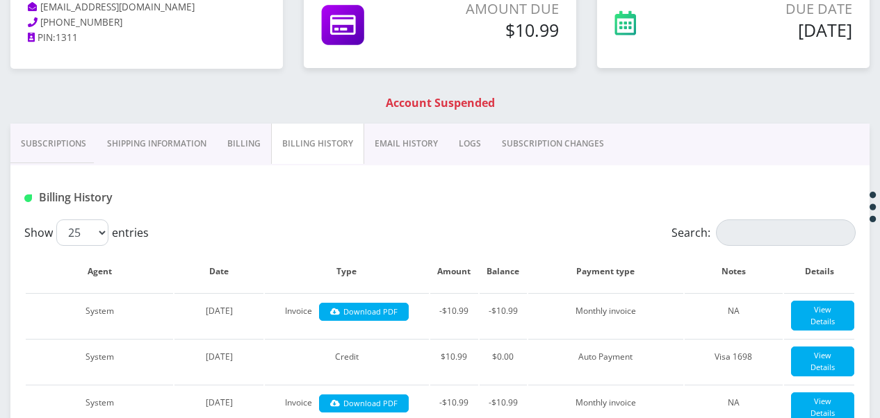
click at [268, 142] on link "Billing" at bounding box center [244, 144] width 54 height 40
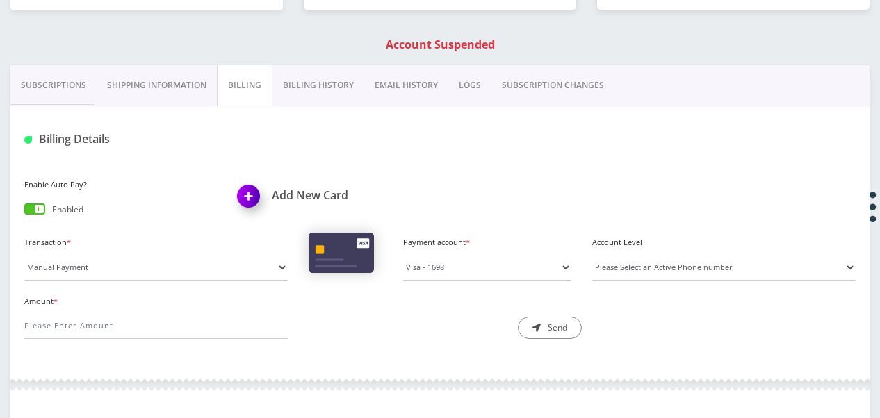
scroll to position [345, 0]
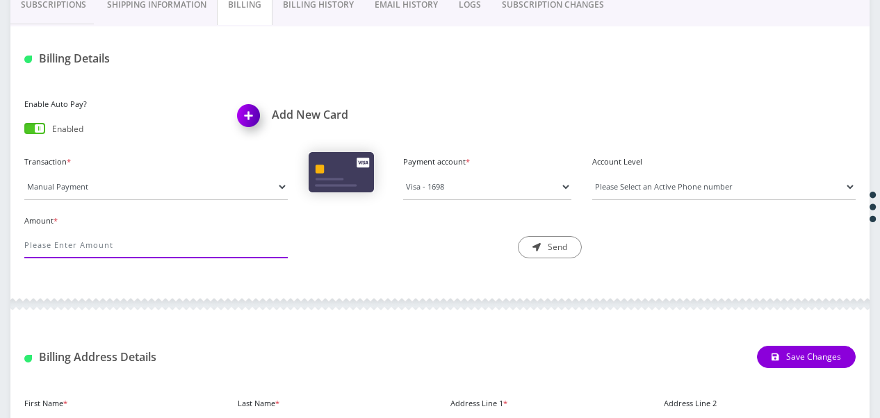
click at [145, 247] on input "Amount *" at bounding box center [155, 245] width 263 height 26
type input "10.99"
click at [634, 178] on select "Please Select an Active Phone number [PHONE_NUMBER]" at bounding box center [723, 187] width 263 height 26
select select "94338"
click at [592, 174] on select "Please Select an Active Phone number [PHONE_NUMBER]" at bounding box center [723, 187] width 263 height 26
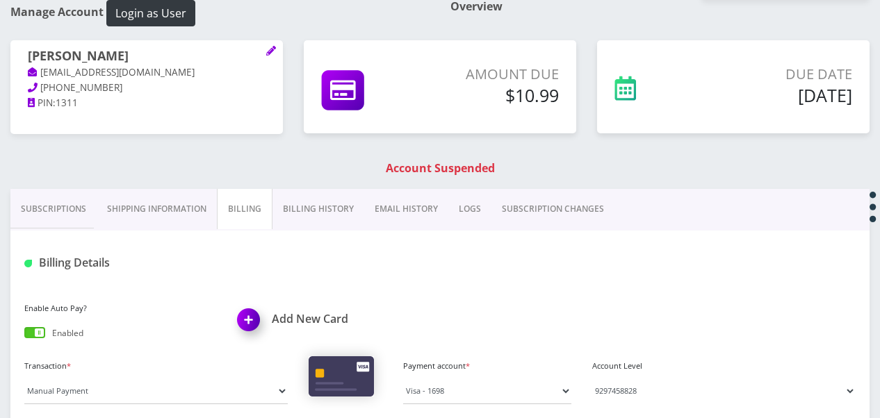
scroll to position [208, 0]
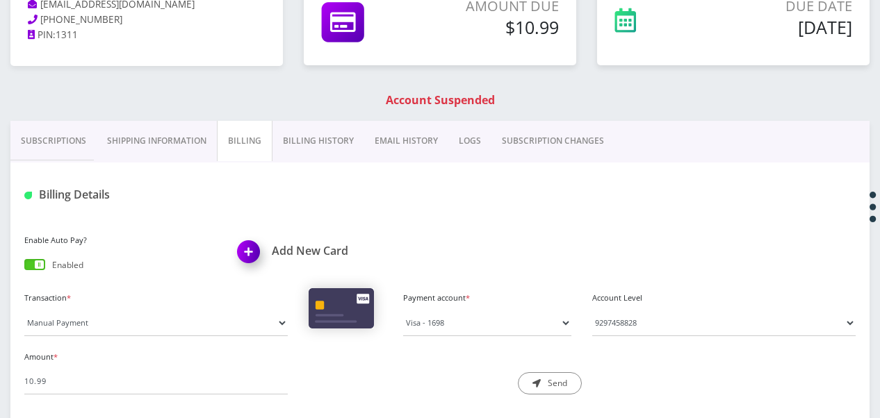
click at [181, 131] on link "Shipping Information" at bounding box center [157, 141] width 120 height 40
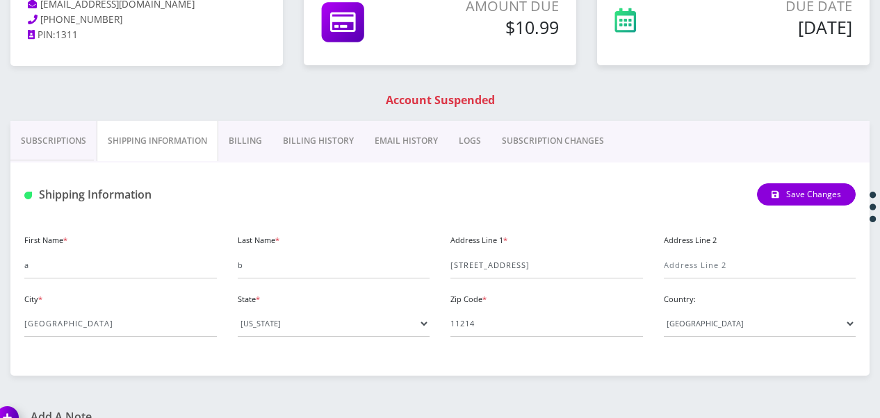
click at [277, 144] on link "Billing History" at bounding box center [318, 141] width 92 height 40
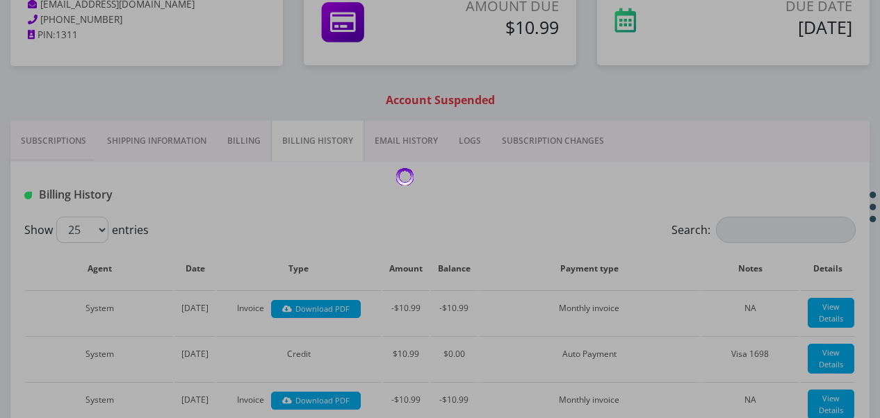
click at [253, 144] on div at bounding box center [440, 209] width 880 height 418
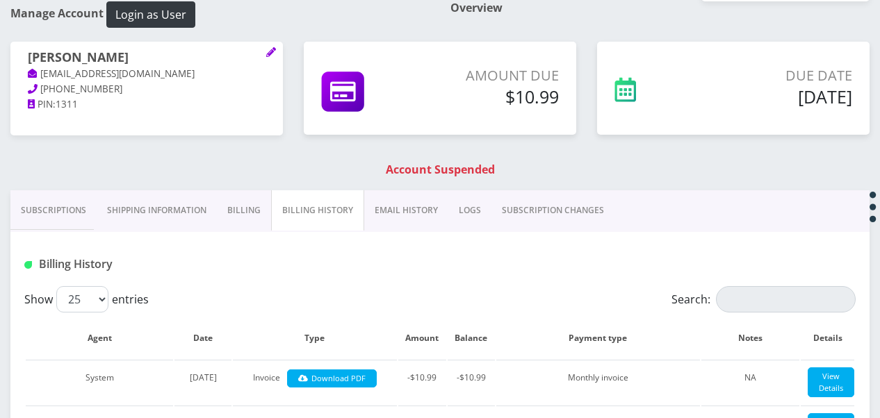
click at [220, 217] on link "Billing" at bounding box center [244, 210] width 54 height 40
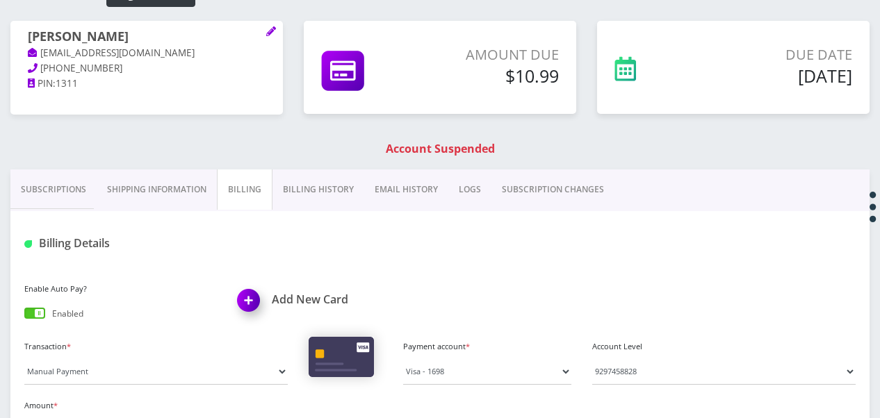
scroll to position [218, 0]
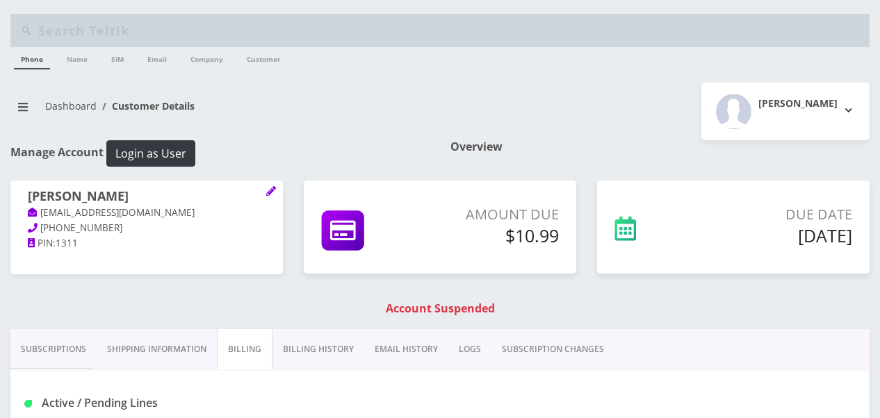
scroll to position [240, 0]
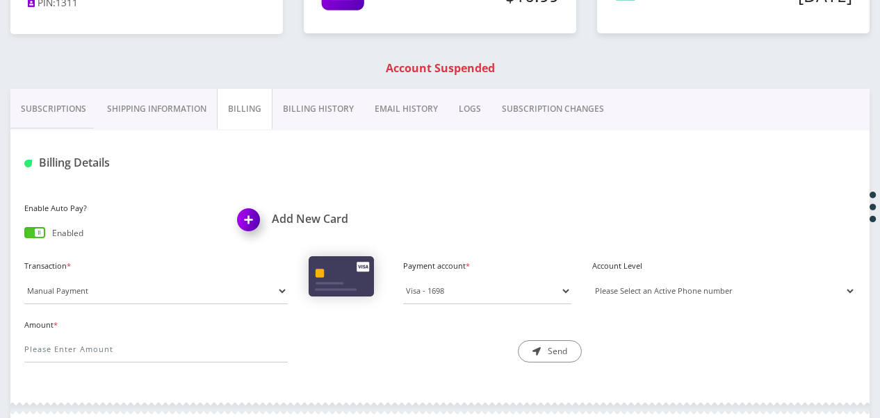
click at [649, 284] on select "Please Select an Active Phone number [PHONE_NUMBER]" at bounding box center [723, 291] width 263 height 26
select select "94338"
click at [592, 278] on select "Please Select an Active Phone number [PHONE_NUMBER]" at bounding box center [723, 291] width 263 height 26
click at [232, 336] on div "Amount *" at bounding box center [156, 340] width 284 height 48
click at [231, 339] on input "Amount *" at bounding box center [155, 349] width 263 height 26
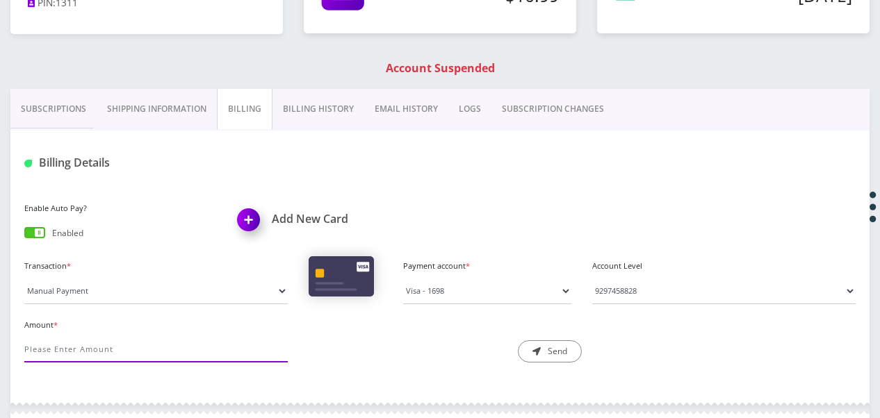
type input "10.99"
click at [541, 343] on button "Send" at bounding box center [550, 352] width 64 height 22
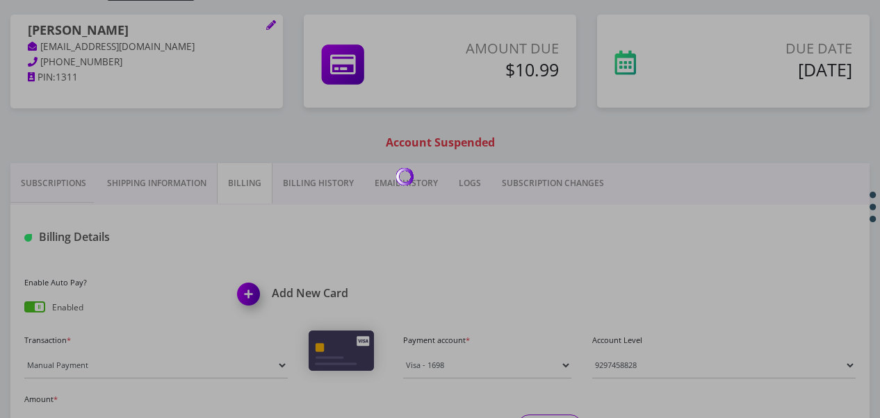
scroll to position [101, 0]
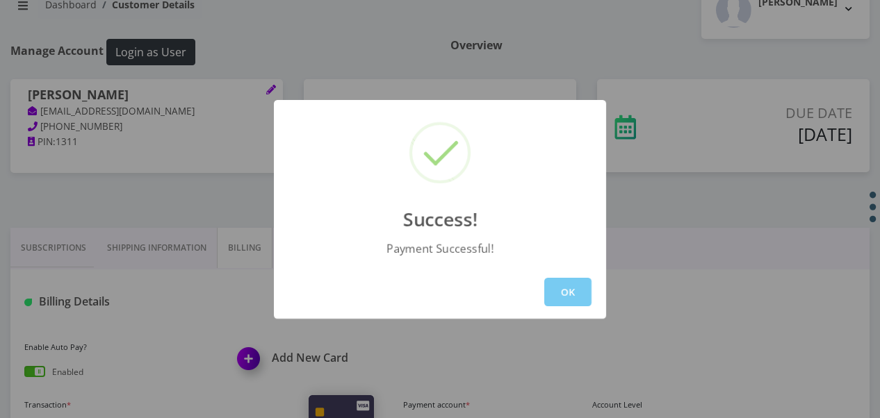
click at [585, 290] on button "OK" at bounding box center [567, 292] width 47 height 28
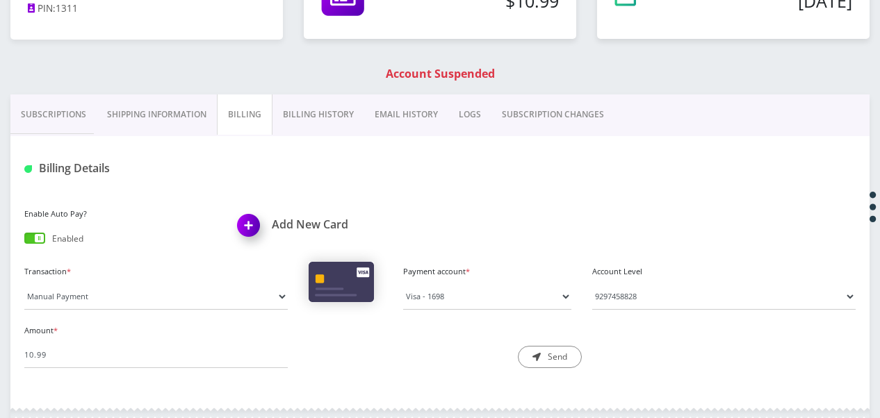
scroll to position [240, 0]
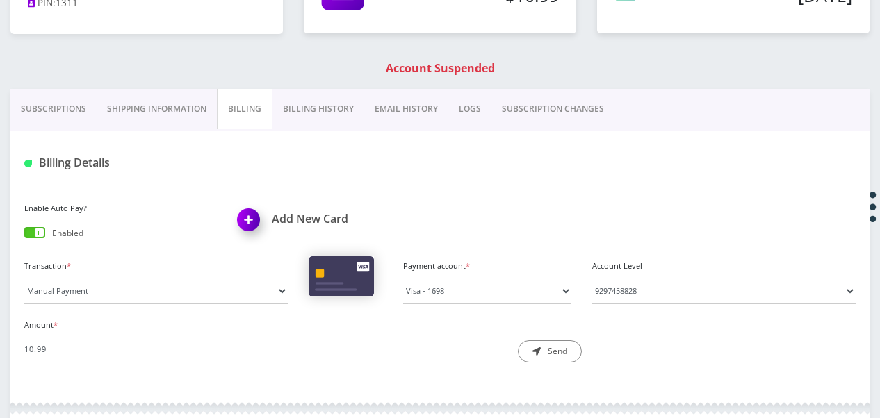
click at [154, 125] on link "Shipping Information" at bounding box center [157, 109] width 120 height 40
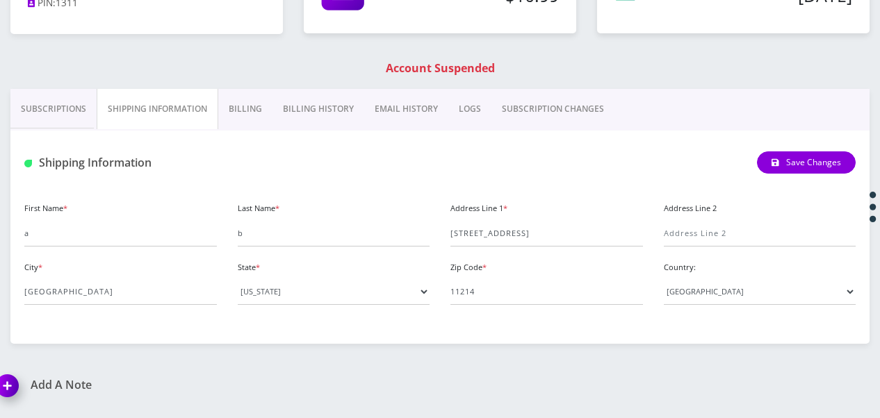
click at [231, 107] on link "Billing" at bounding box center [245, 109] width 54 height 40
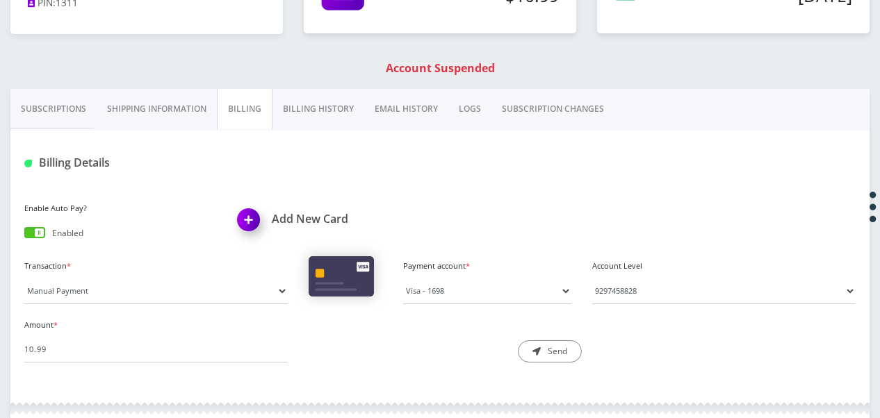
click at [189, 104] on link "Shipping Information" at bounding box center [157, 109] width 120 height 40
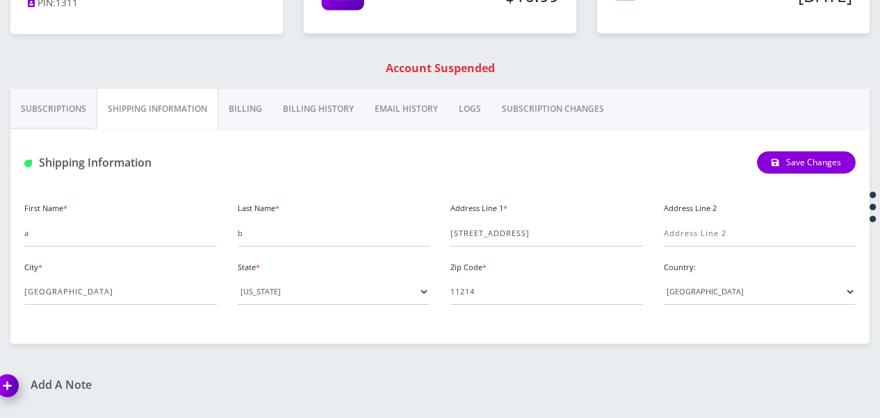
click at [51, 110] on link "Subscriptions" at bounding box center [53, 109] width 86 height 40
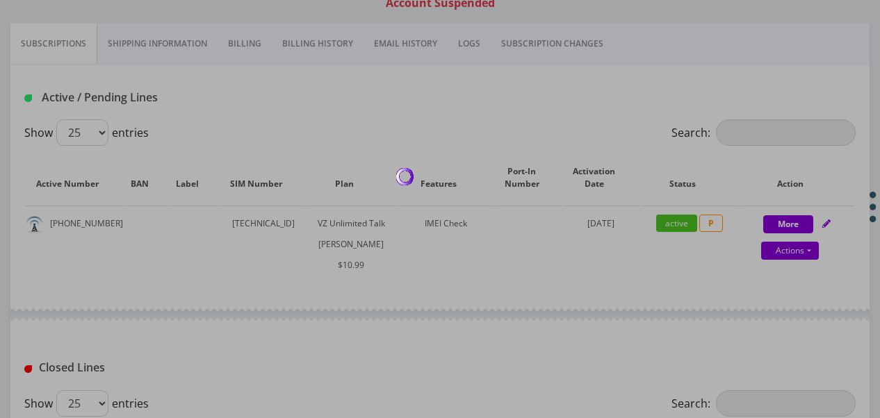
scroll to position [139, 0]
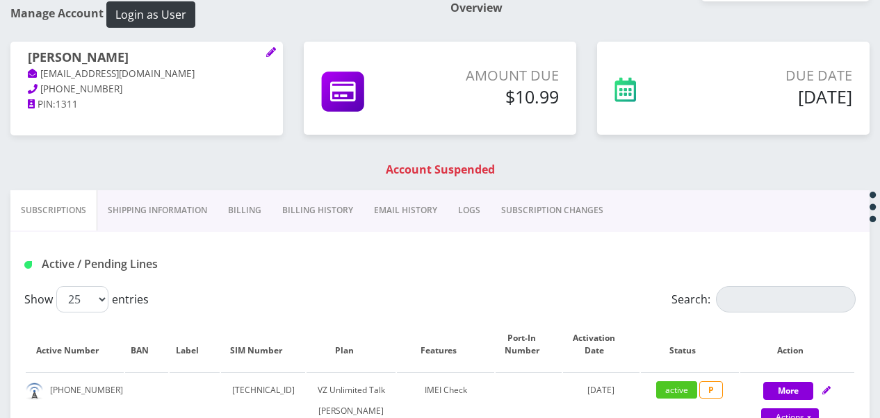
click at [177, 213] on link "Shipping Information" at bounding box center [157, 210] width 120 height 40
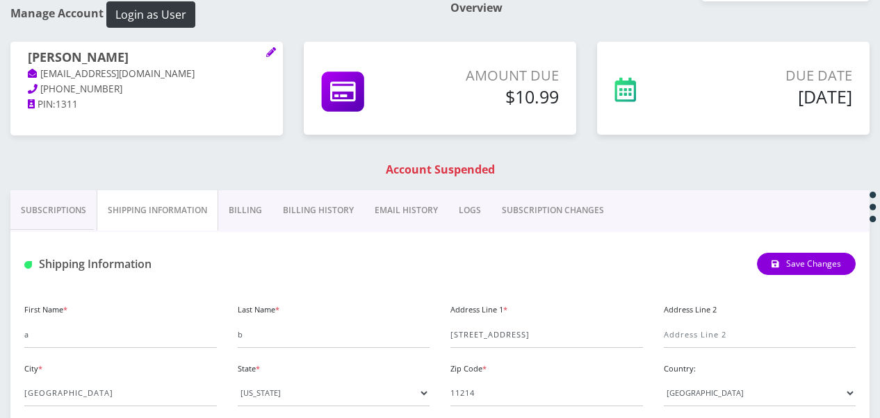
click at [252, 204] on link "Billing" at bounding box center [245, 210] width 54 height 40
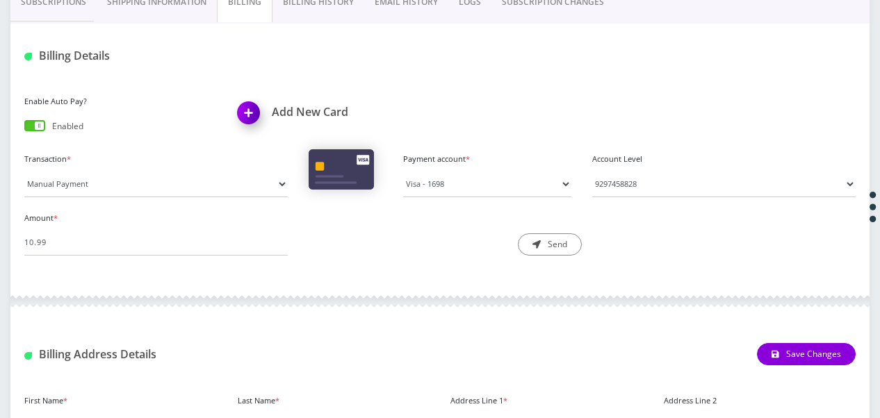
scroll to position [278, 0]
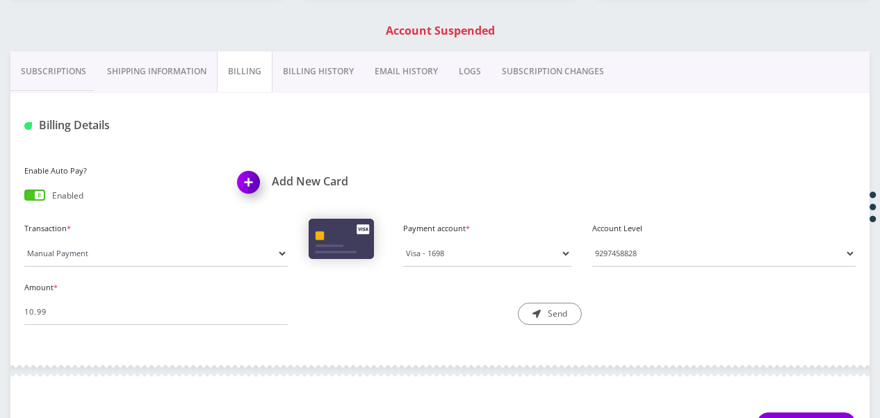
click at [183, 79] on link "Shipping Information" at bounding box center [157, 71] width 120 height 40
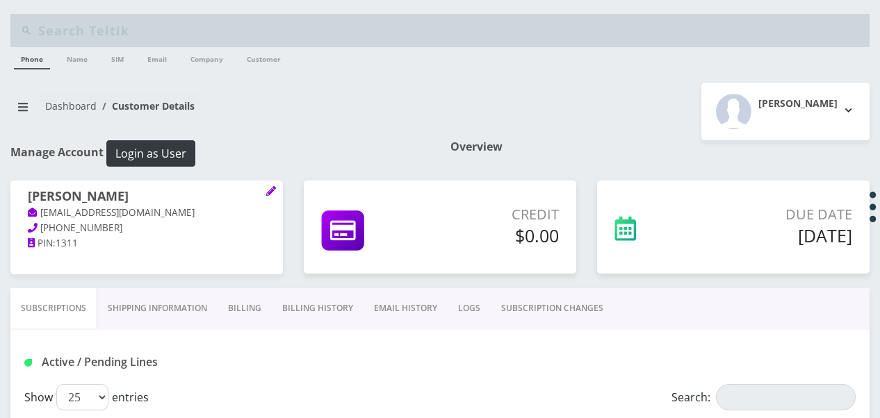
scroll to position [139, 0]
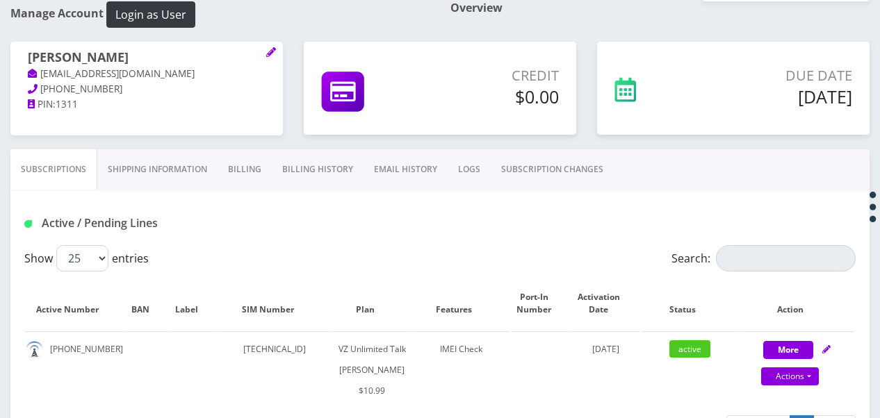
click at [208, 167] on link "Shipping Information" at bounding box center [157, 169] width 120 height 40
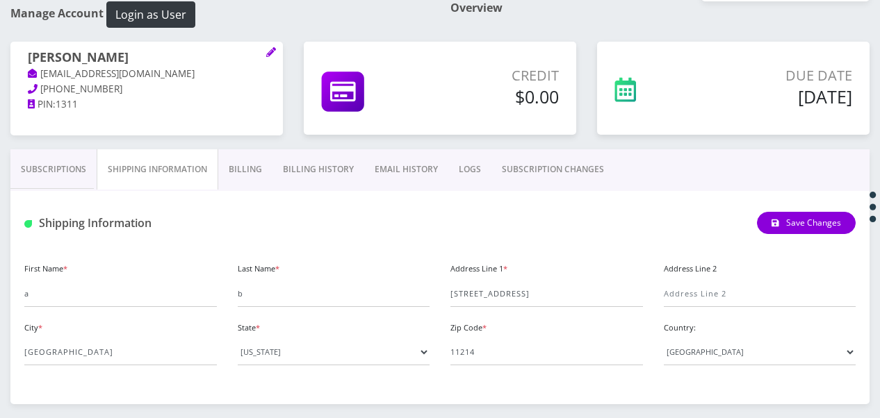
click at [254, 165] on link "Billing" at bounding box center [245, 169] width 54 height 40
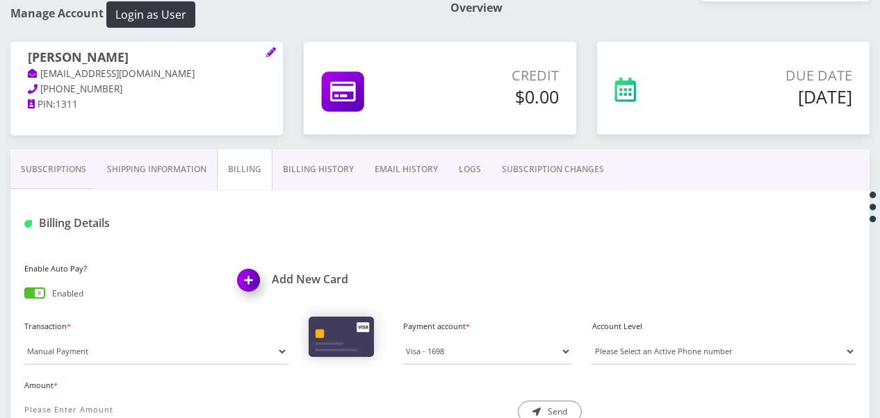
click at [38, 178] on link "Subscriptions" at bounding box center [53, 169] width 86 height 40
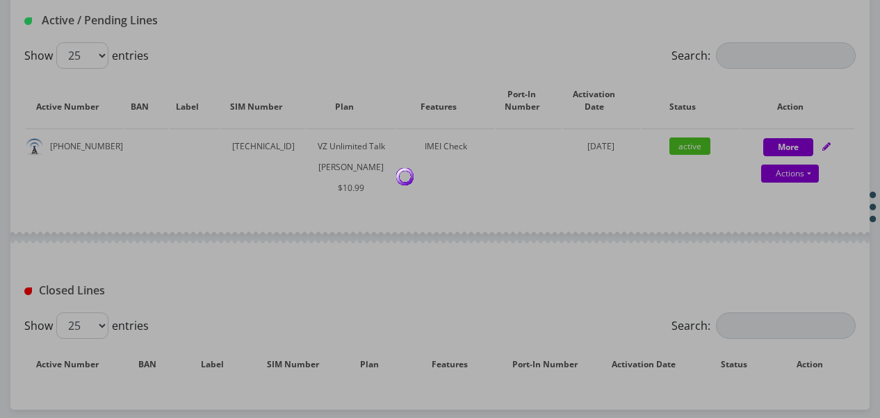
scroll to position [347, 0]
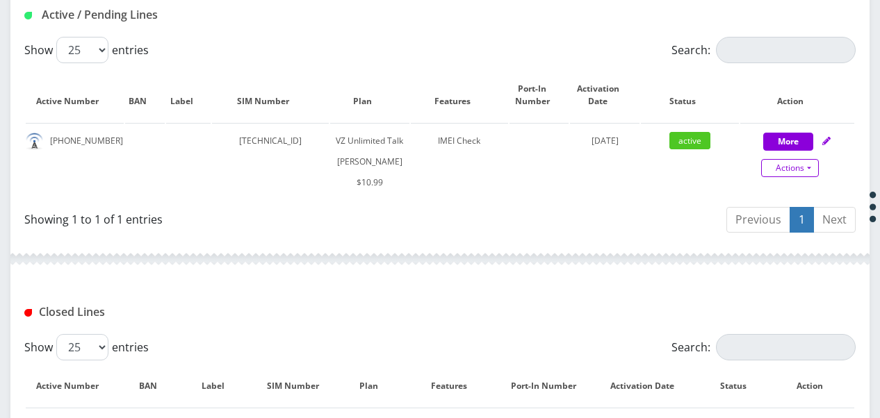
click at [812, 168] on link "Actions" at bounding box center [790, 168] width 58 height 18
select select "366"
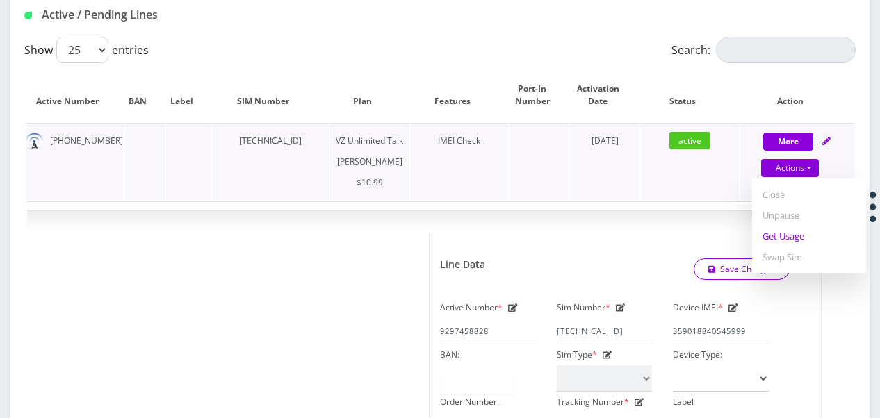
click at [787, 239] on link "Get Usage" at bounding box center [809, 236] width 114 height 21
select select "366"
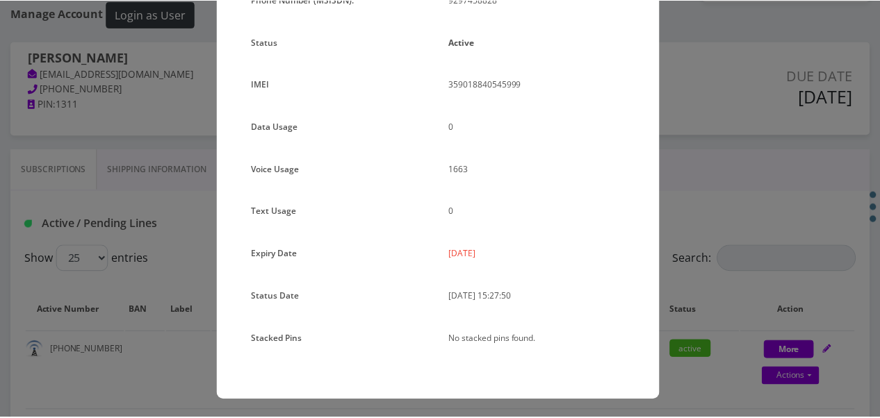
scroll to position [170, 0]
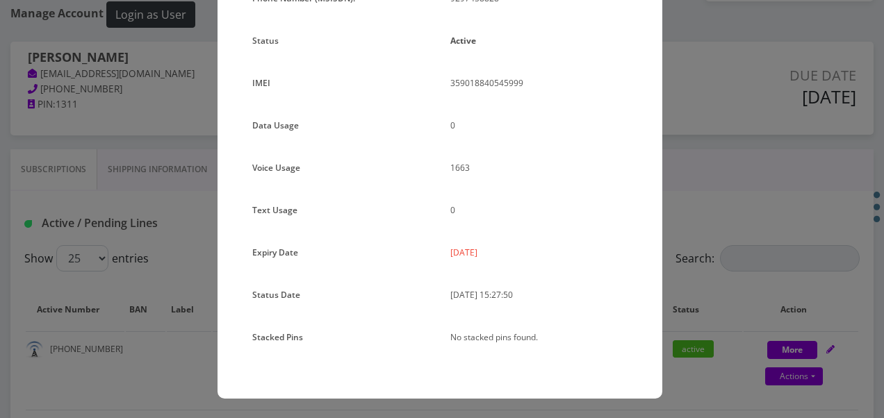
click at [682, 177] on div "× Subscription Info Plan Name TT 4G Monthly Unlimited Voice Plan Phone Number (…" at bounding box center [442, 209] width 884 height 418
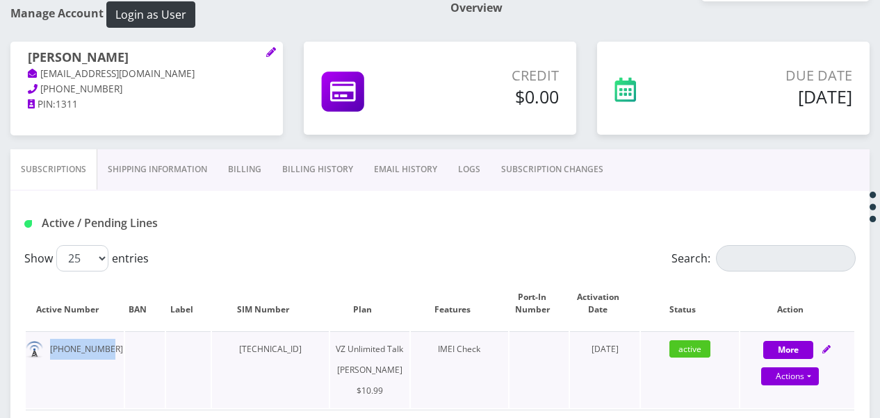
drag, startPoint x: 51, startPoint y: 344, endPoint x: 101, endPoint y: 337, distance: 50.5
click at [101, 337] on td "929-745-8828" at bounding box center [75, 369] width 98 height 77
drag, startPoint x: 101, startPoint y: 337, endPoint x: 90, endPoint y: 341, distance: 12.5
copy td "929-745-8828"
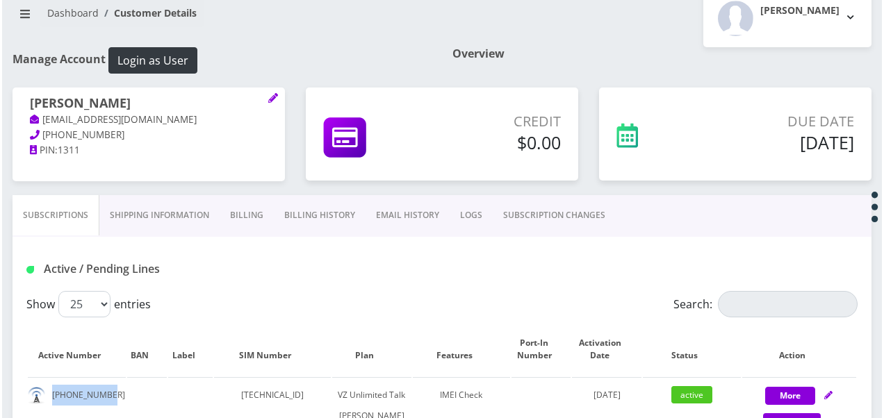
scroll to position [160, 0]
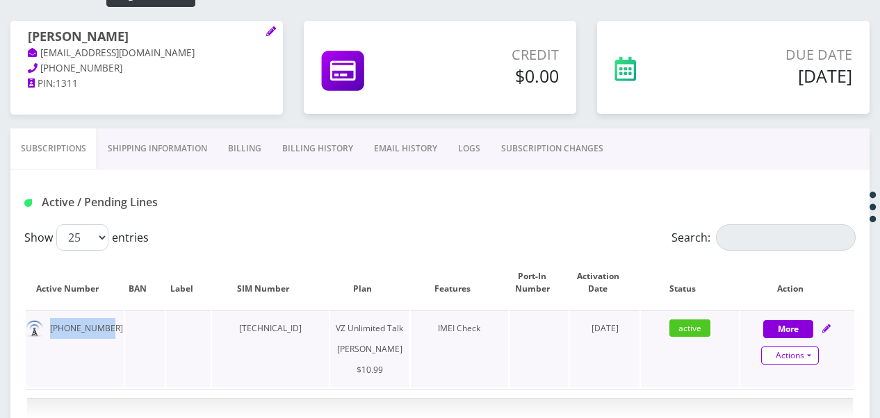
click at [808, 361] on link "Actions" at bounding box center [790, 356] width 58 height 18
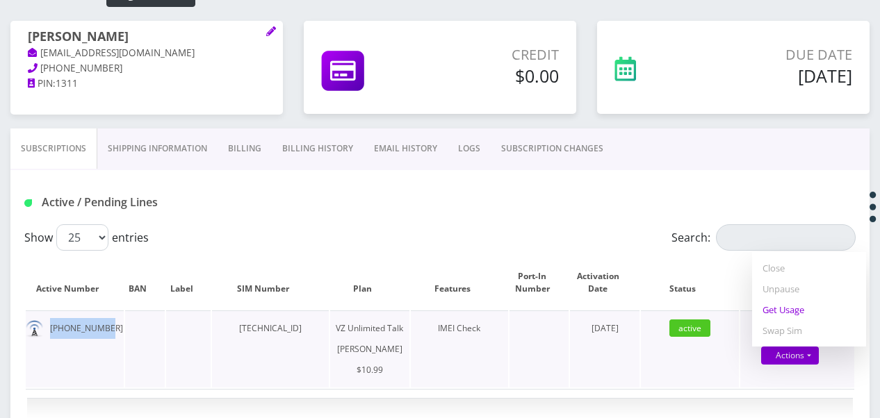
click at [798, 314] on link "Get Usage" at bounding box center [809, 310] width 114 height 21
select select "366"
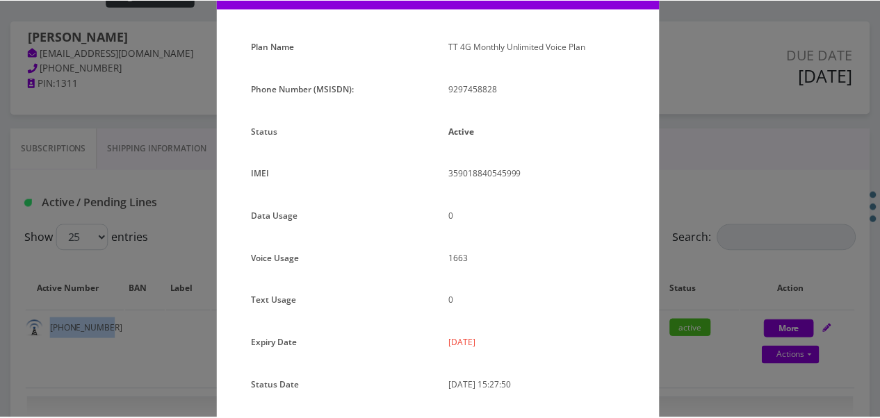
scroll to position [170, 0]
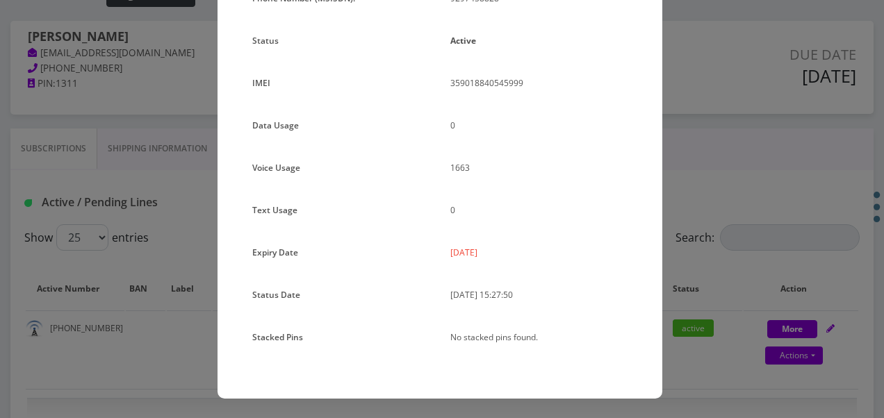
click at [122, 286] on div "× Subscription Info Plan Name TT 4G Monthly Unlimited Voice Plan Phone Number (…" at bounding box center [442, 209] width 884 height 418
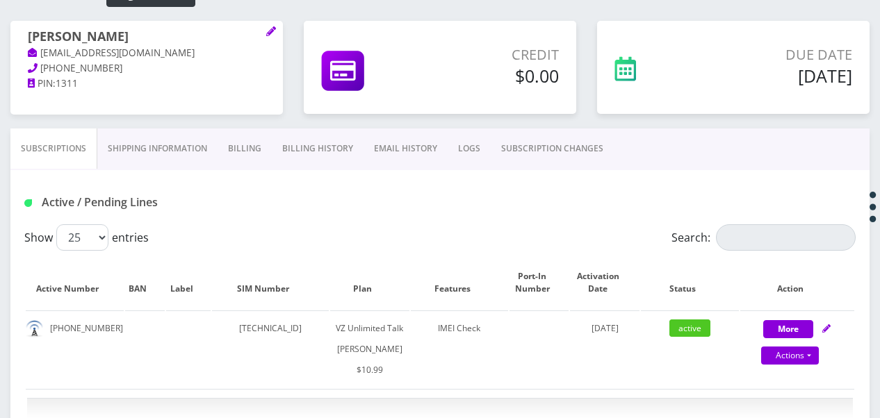
click at [256, 152] on link "Billing" at bounding box center [245, 149] width 54 height 40
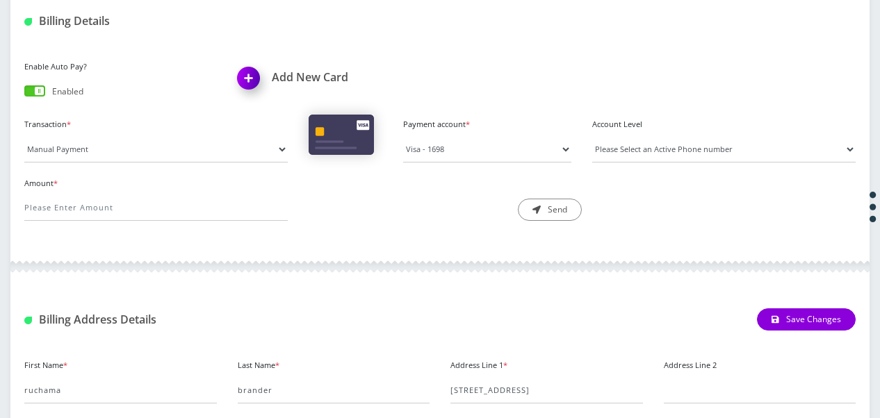
scroll to position [229, 0]
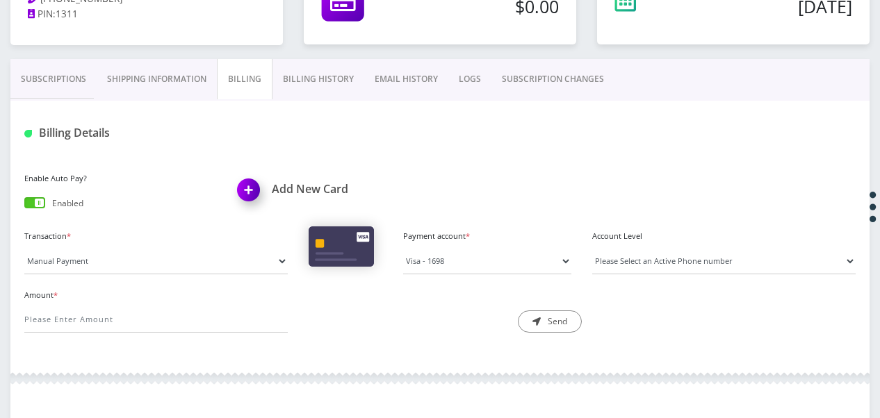
click at [319, 83] on link "Billing History" at bounding box center [318, 79] width 92 height 40
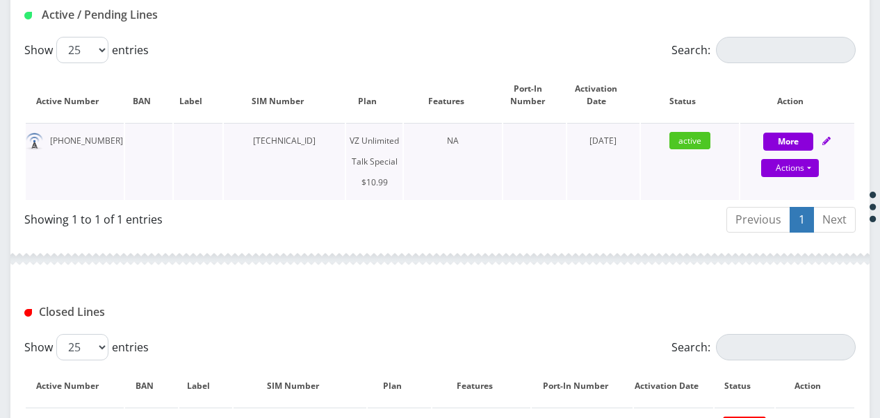
scroll to position [69, 0]
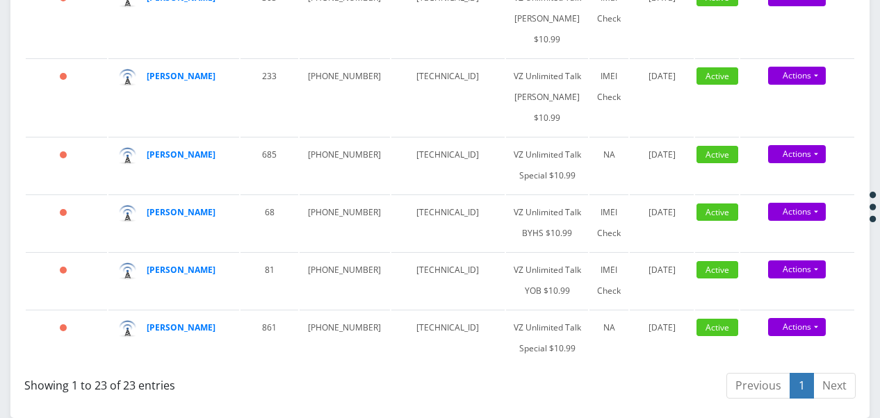
scroll to position [2432, 0]
click at [810, 145] on link "Actions" at bounding box center [797, 154] width 58 height 18
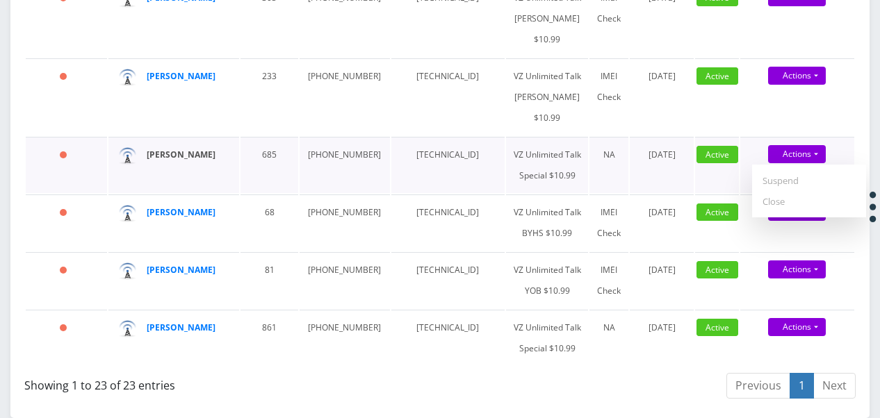
drag, startPoint x: 173, startPoint y: 143, endPoint x: 161, endPoint y: 132, distance: 16.2
drag, startPoint x: 170, startPoint y: 288, endPoint x: 161, endPoint y: 307, distance: 21.2
click at [161, 310] on td "Shaindy Eidelman" at bounding box center [173, 338] width 131 height 56
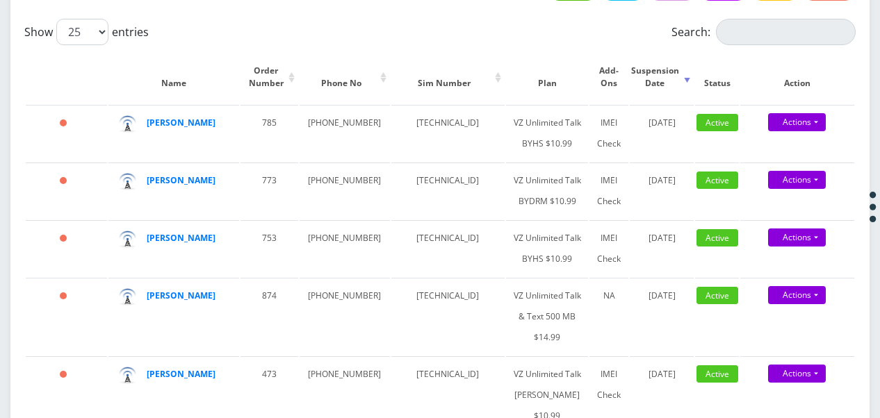
scroll to position [147, 0]
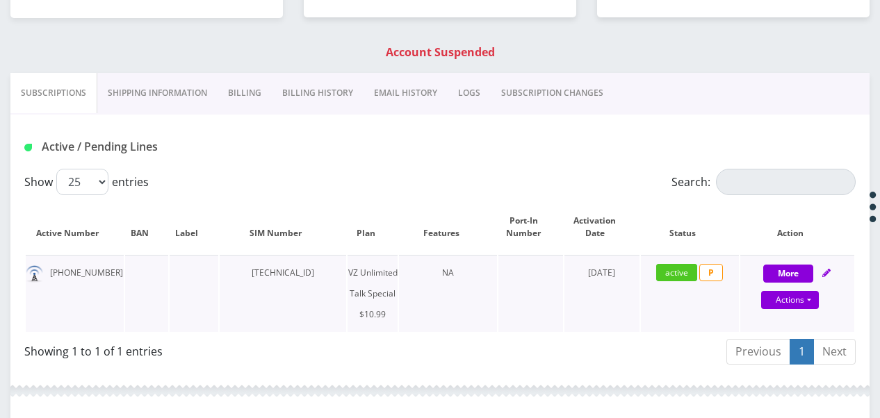
scroll to position [278, 0]
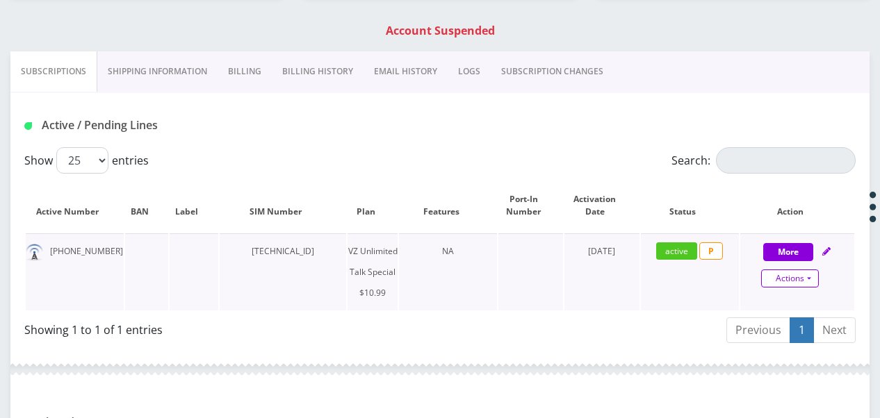
click at [812, 274] on link "Actions" at bounding box center [790, 279] width 58 height 18
select select "472"
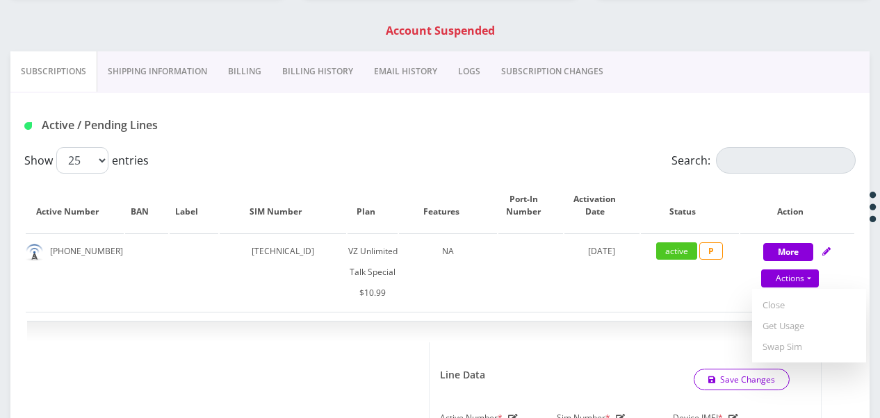
click at [787, 322] on link "Get Usage" at bounding box center [809, 326] width 114 height 21
select select "472"
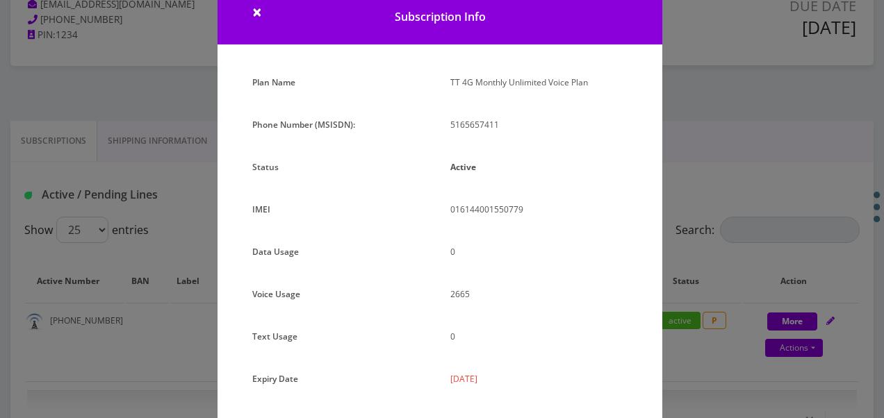
scroll to position [31, 0]
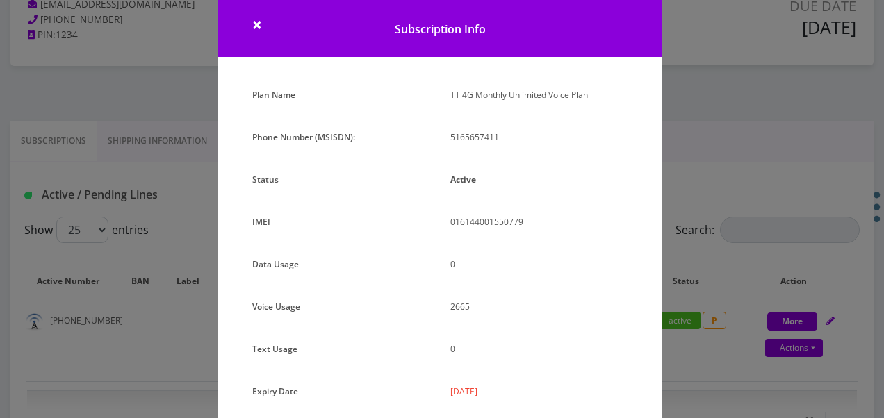
click at [735, 200] on div "× Subscription Info Plan Name TT 4G Monthly Unlimited Voice Plan Phone Number (…" at bounding box center [442, 209] width 884 height 418
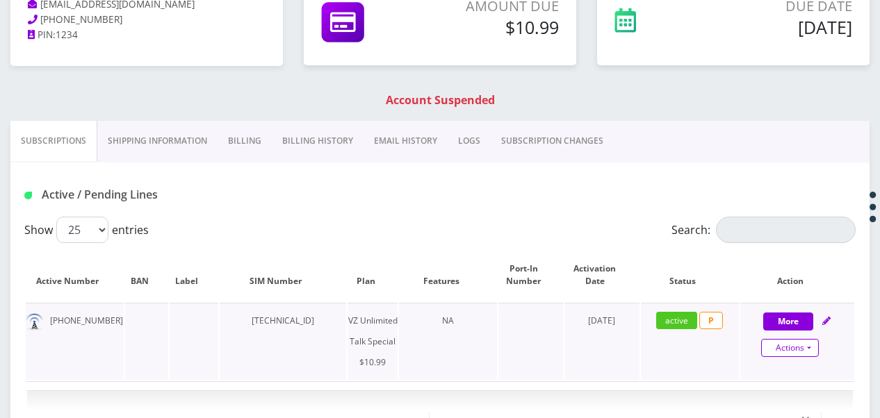
click at [802, 343] on link "Actions" at bounding box center [790, 348] width 58 height 18
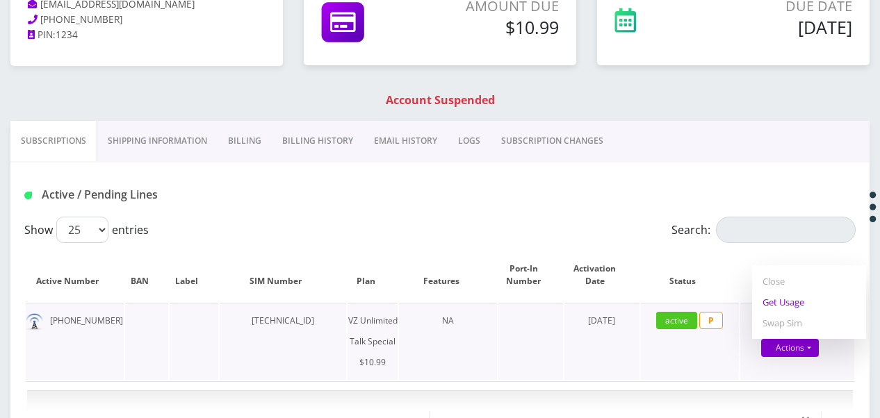
click at [778, 307] on link "Get Usage" at bounding box center [809, 302] width 114 height 21
select select "472"
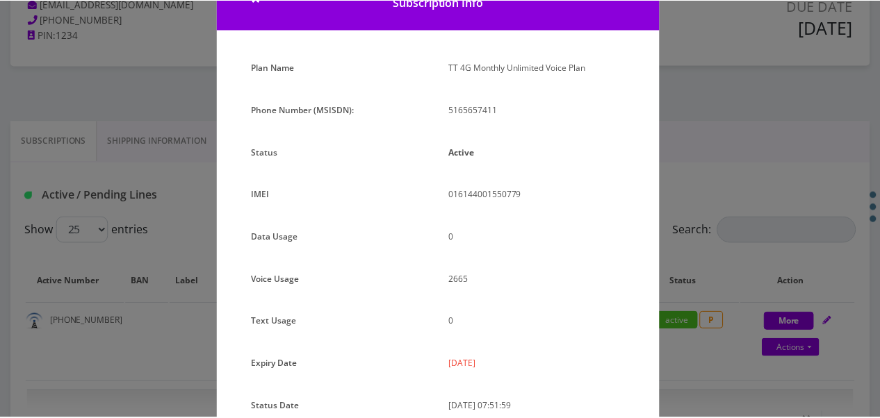
scroll to position [139, 0]
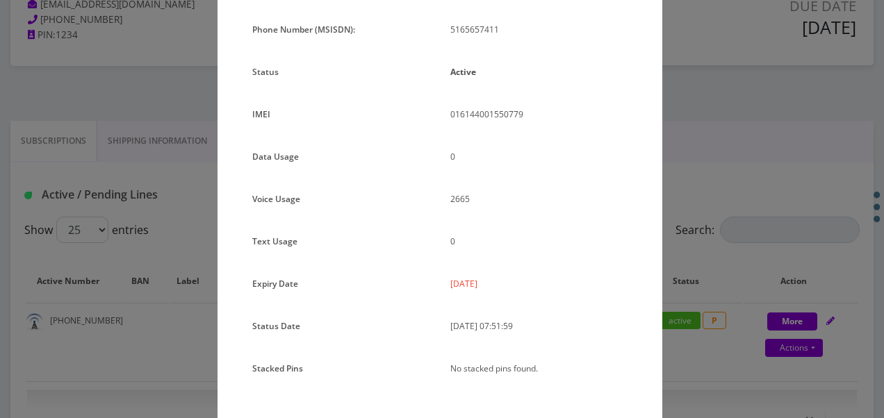
click at [702, 193] on div "× Subscription Info Plan Name TT 4G Monthly Unlimited Voice Plan Phone Number (…" at bounding box center [442, 209] width 884 height 418
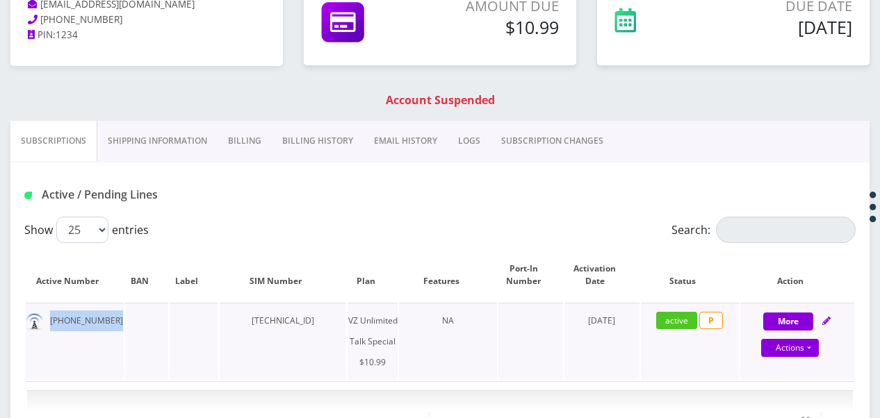
drag, startPoint x: 51, startPoint y: 320, endPoint x: 133, endPoint y: 318, distance: 82.0
click at [133, 318] on tr "[PHONE_NUMBER] [TECHNICAL_ID] VZ Unlimited Talk Special $10.99 NA [DATE] active…" at bounding box center [440, 341] width 828 height 77
drag, startPoint x: 133, startPoint y: 318, endPoint x: 78, endPoint y: 313, distance: 55.8
copy td "[PHONE_NUMBER]"
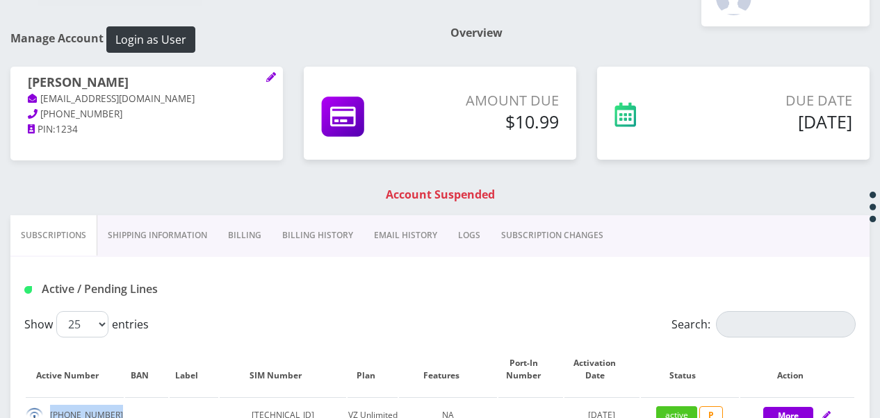
scroll to position [69, 0]
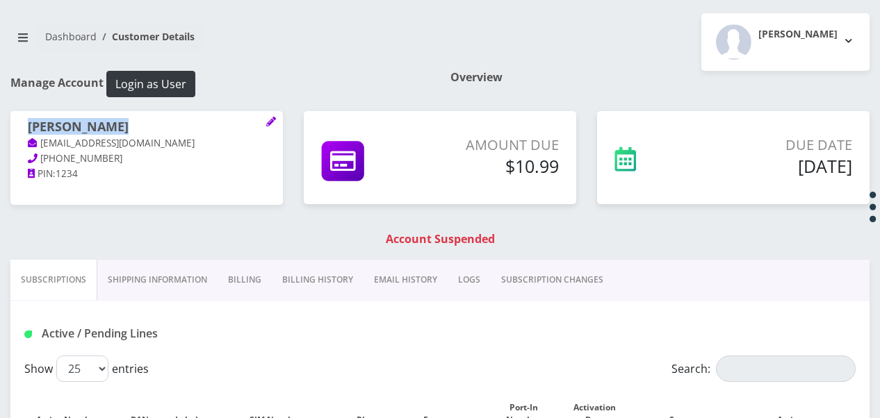
drag, startPoint x: 27, startPoint y: 120, endPoint x: 117, endPoint y: 130, distance: 90.3
click at [117, 130] on div "[PERSON_NAME] [EMAIL_ADDRESS][DOMAIN_NAME] [PHONE_NUMBER] PIN: 1234" at bounding box center [146, 150] width 272 height 79
drag, startPoint x: 117, startPoint y: 130, endPoint x: 108, endPoint y: 126, distance: 9.3
copy h1 "[PERSON_NAME]"
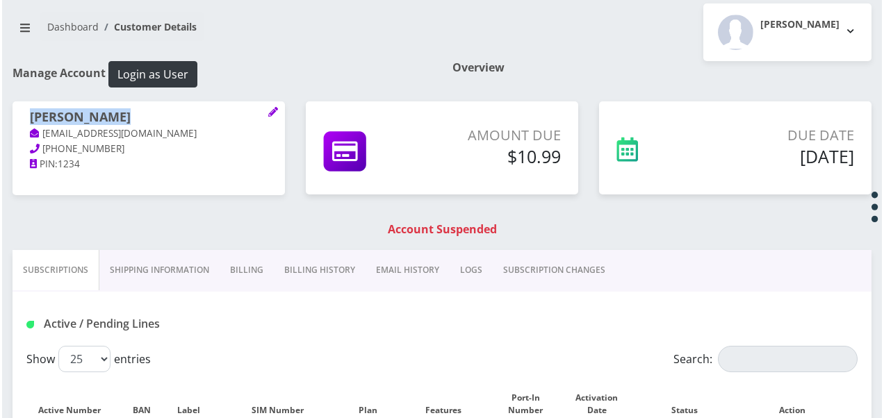
scroll to position [278, 0]
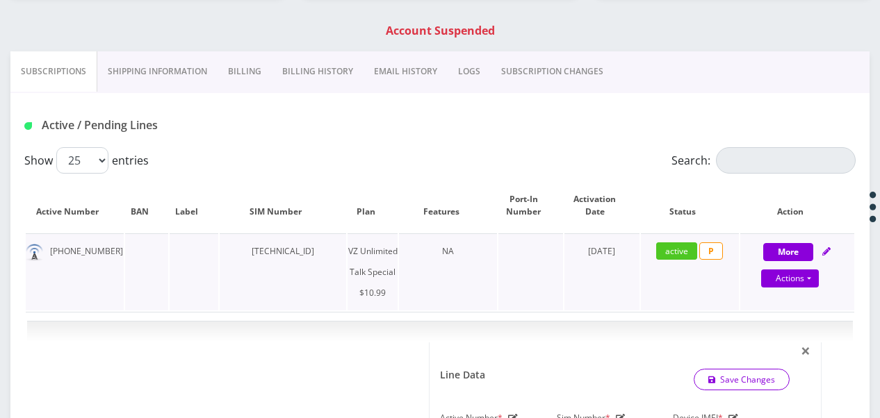
drag, startPoint x: 230, startPoint y: 249, endPoint x: 334, endPoint y: 245, distance: 103.6
click at [334, 245] on td "[TECHNICAL_ID]" at bounding box center [283, 272] width 126 height 77
drag, startPoint x: 334, startPoint y: 245, endPoint x: 316, endPoint y: 247, distance: 18.3
copy td "[TECHNICAL_ID]"
click at [810, 277] on link "Actions" at bounding box center [790, 279] width 58 height 18
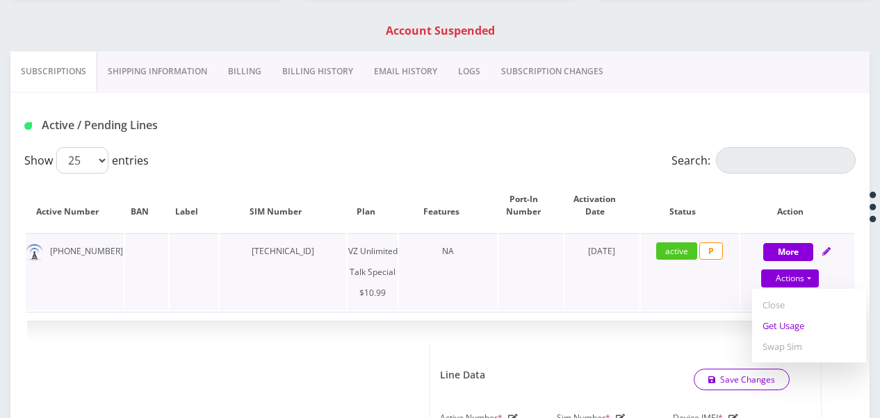
click at [798, 321] on link "Get Usage" at bounding box center [809, 326] width 114 height 21
select select "472"
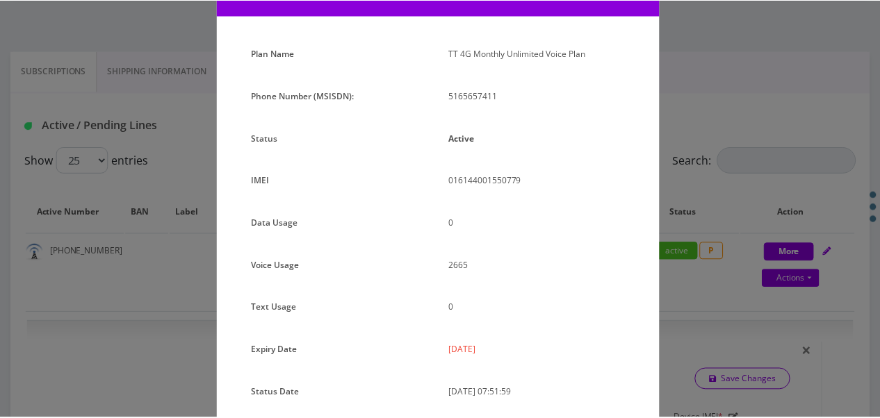
scroll to position [170, 0]
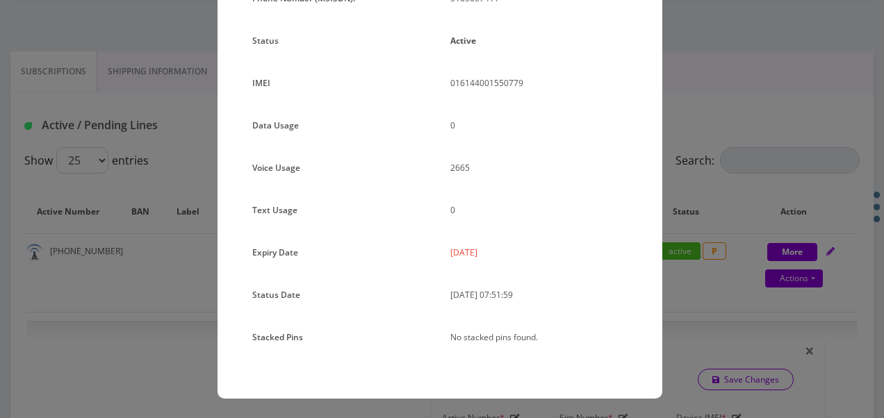
drag, startPoint x: 446, startPoint y: 255, endPoint x: 505, endPoint y: 254, distance: 58.4
click at [505, 254] on div "[DATE]" at bounding box center [539, 258] width 198 height 31
drag, startPoint x: 505, startPoint y: 254, endPoint x: 481, endPoint y: 254, distance: 23.6
copy p "[DATE]"
click at [730, 192] on div "× Subscription Info Plan Name TT 4G Monthly Unlimited Voice Plan Phone Number (…" at bounding box center [442, 209] width 884 height 418
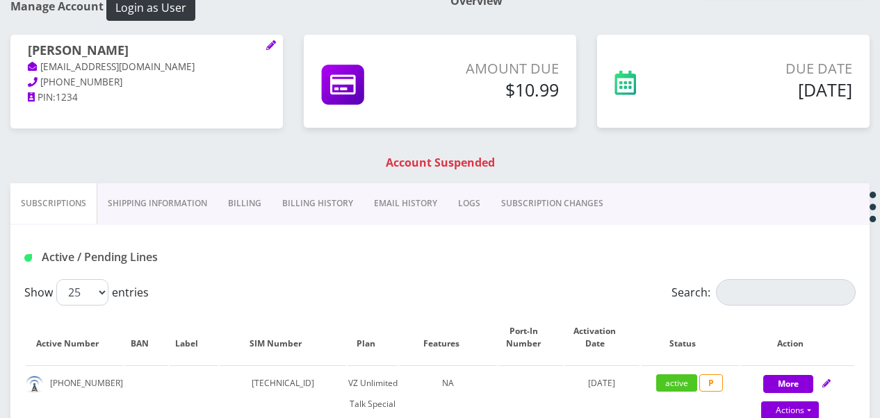
scroll to position [417, 0]
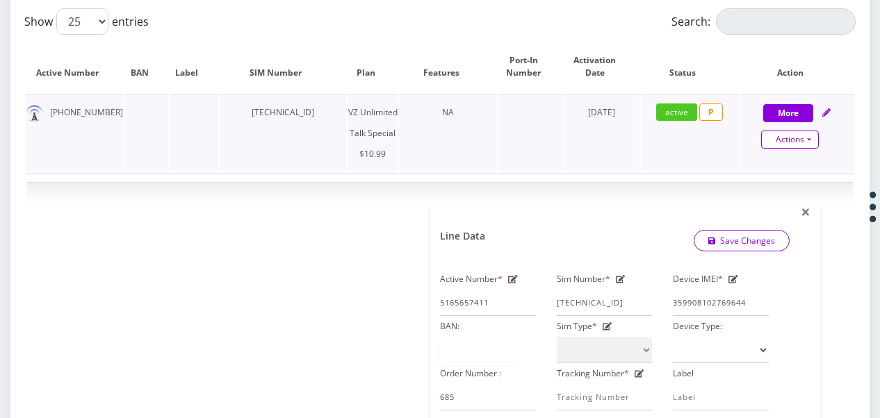
click at [816, 139] on link "Actions" at bounding box center [790, 140] width 58 height 18
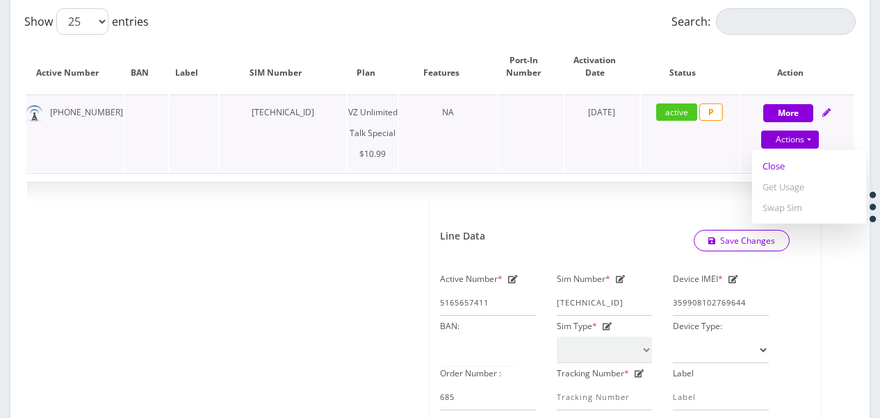
click at [778, 158] on link "Close" at bounding box center [809, 166] width 114 height 21
type input "[DATE]"
select select "472"
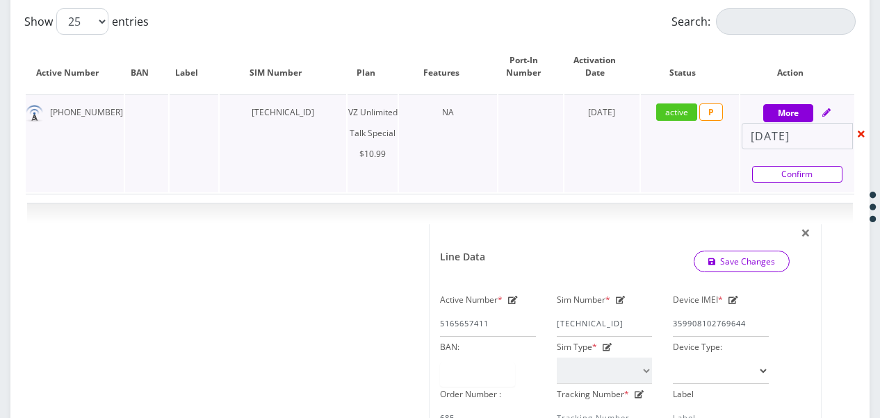
click at [764, 172] on link "Confirm" at bounding box center [797, 174] width 90 height 17
select select "472"
